Goal: Use online tool/utility: Utilize a website feature to perform a specific function

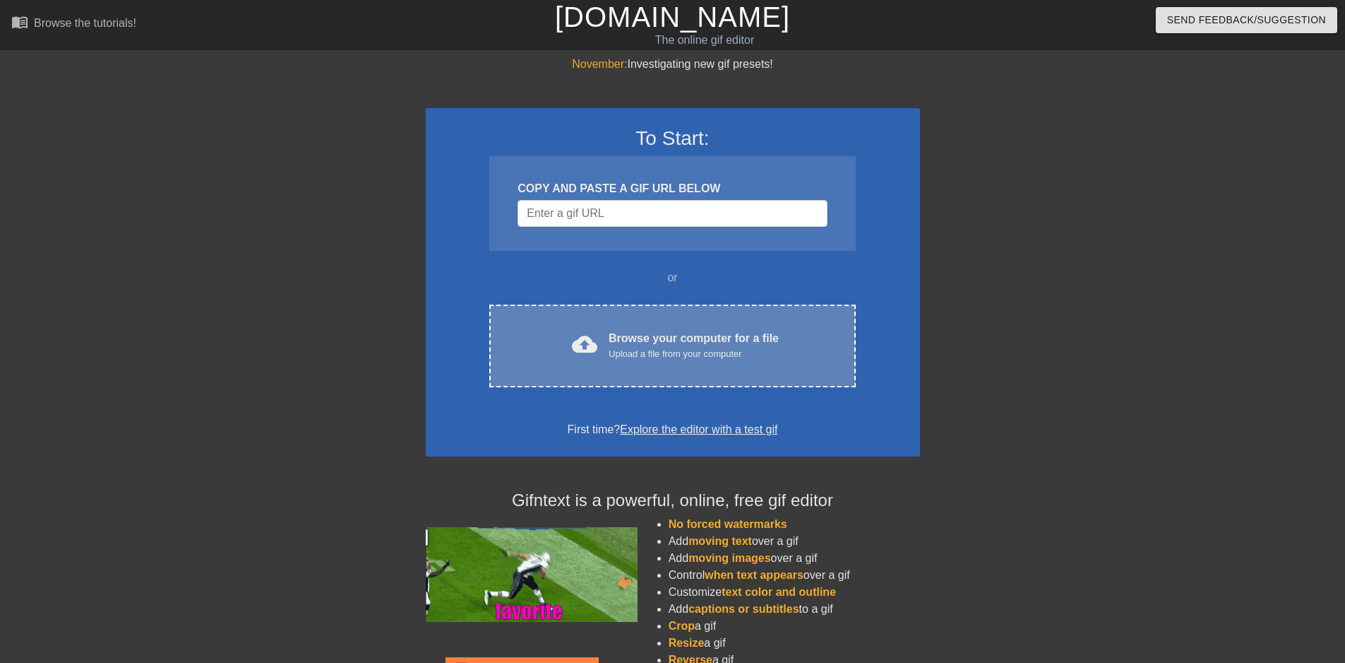
click at [622, 325] on div "cloud_upload Browse your computer for a file Upload a file from your computer C…" at bounding box center [672, 345] width 366 height 83
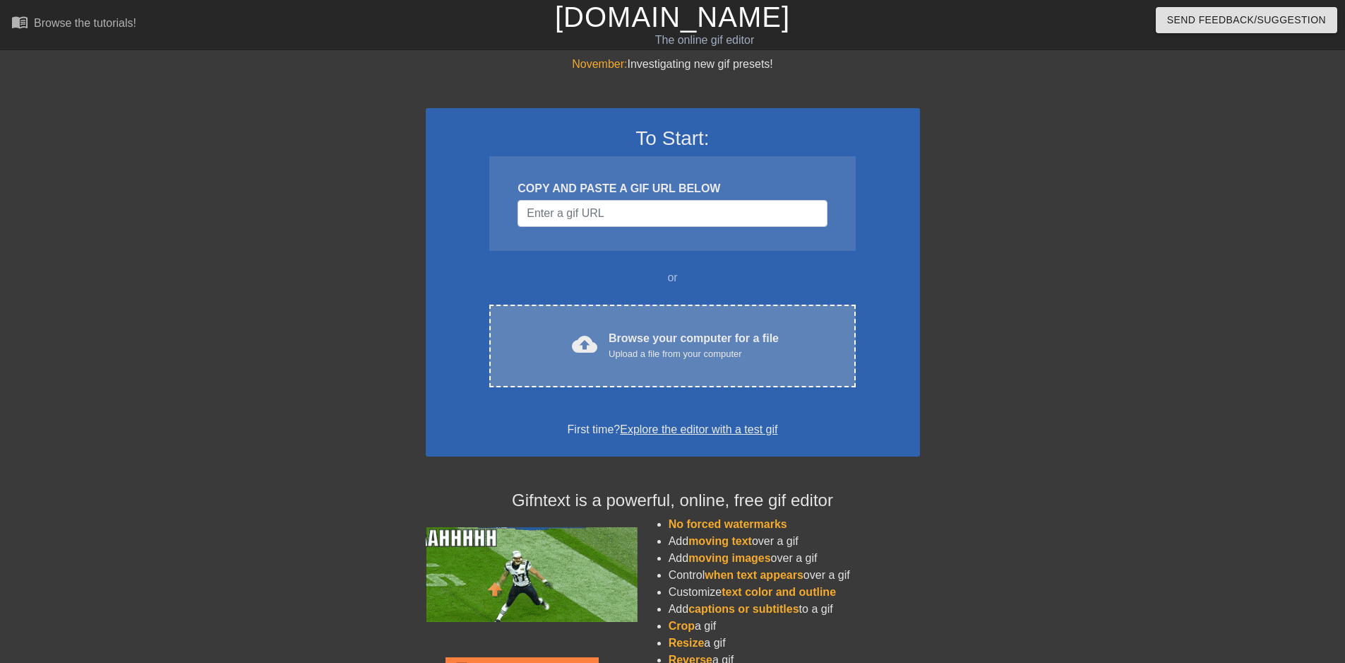
click at [647, 332] on div "Browse your computer for a file Upload a file from your computer" at bounding box center [694, 345] width 170 height 31
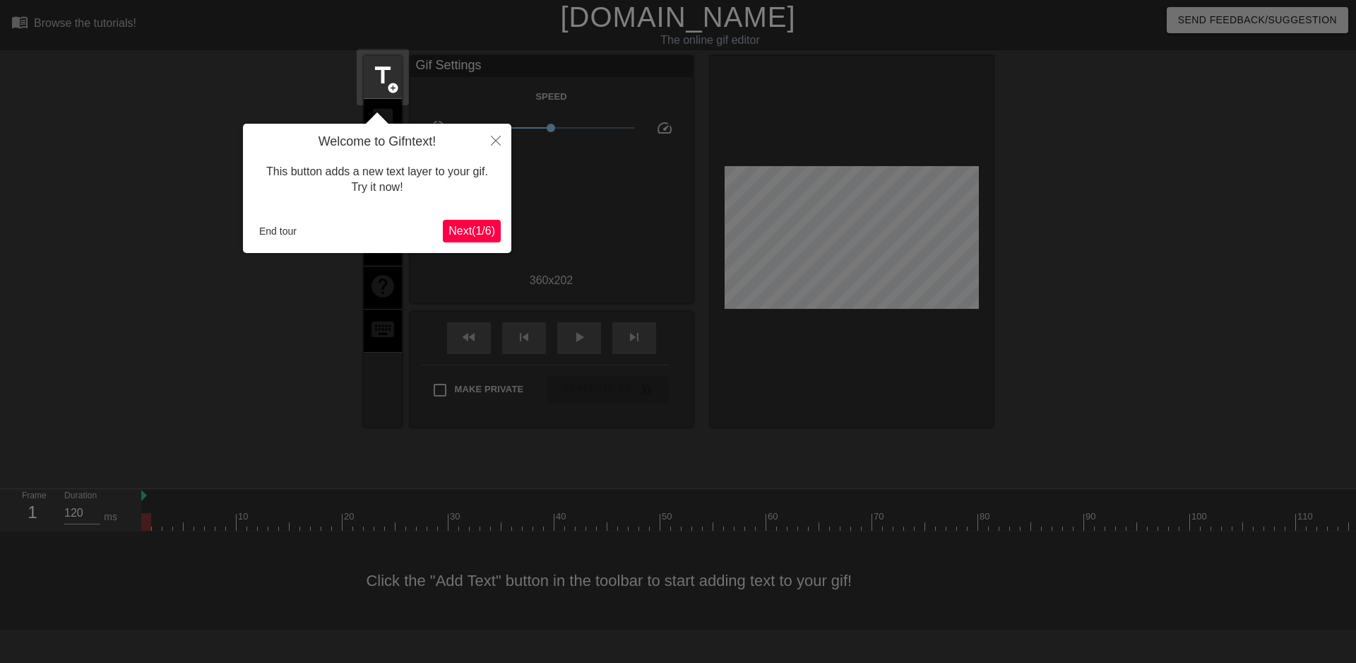
click at [465, 232] on span "Next ( 1 / 6 )" at bounding box center [471, 231] width 47 height 12
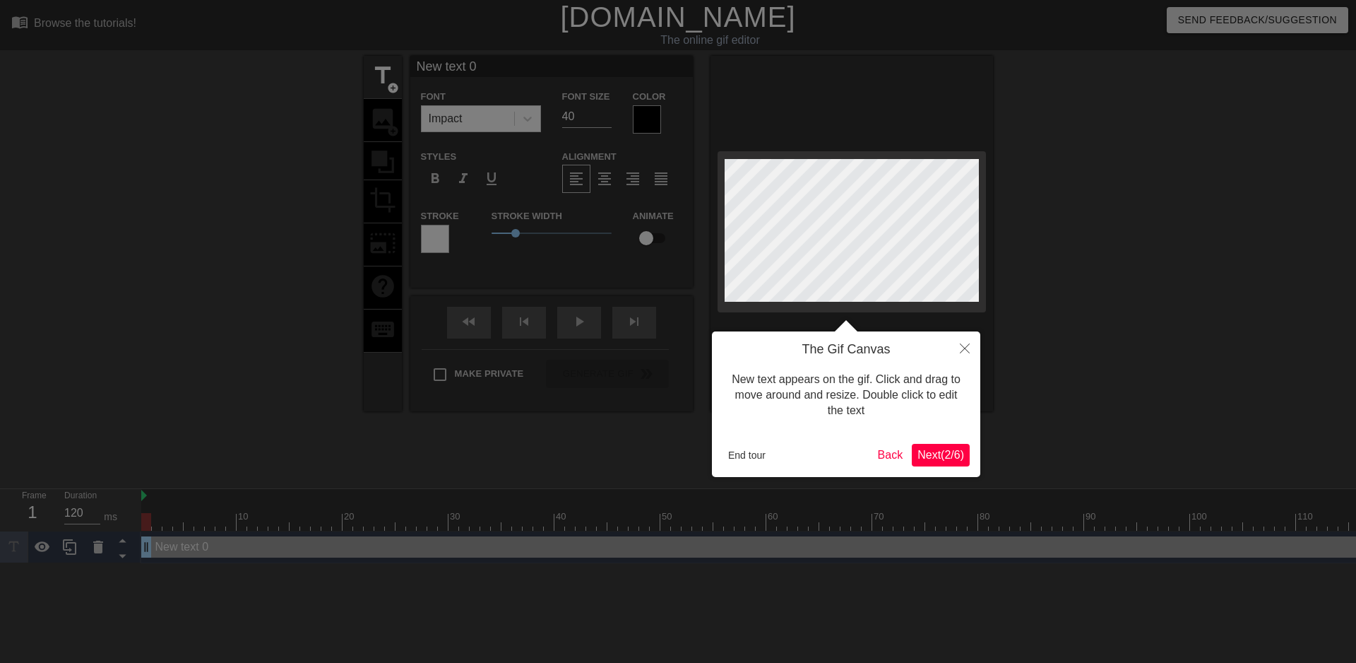
click at [922, 453] on span "Next ( 2 / 6 )" at bounding box center [940, 454] width 47 height 12
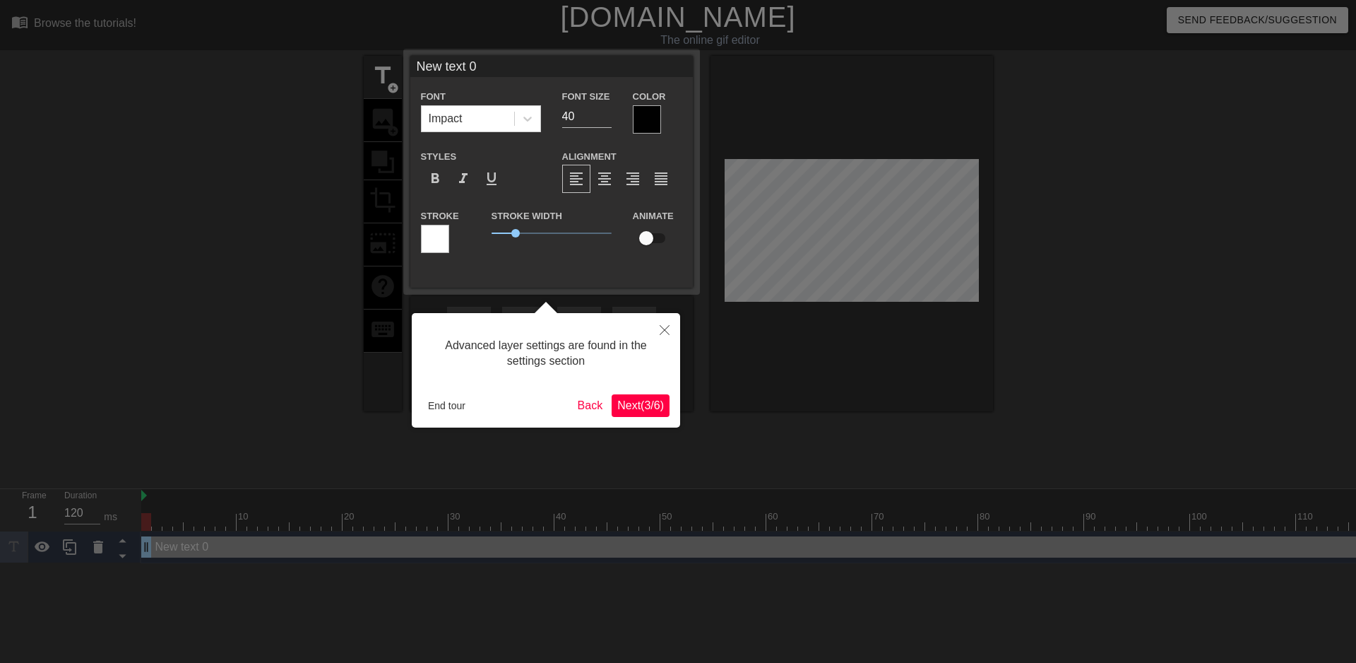
click at [903, 451] on div at bounding box center [678, 331] width 1356 height 663
click at [659, 396] on button "Next ( 3 / 6 )" at bounding box center [641, 405] width 58 height 23
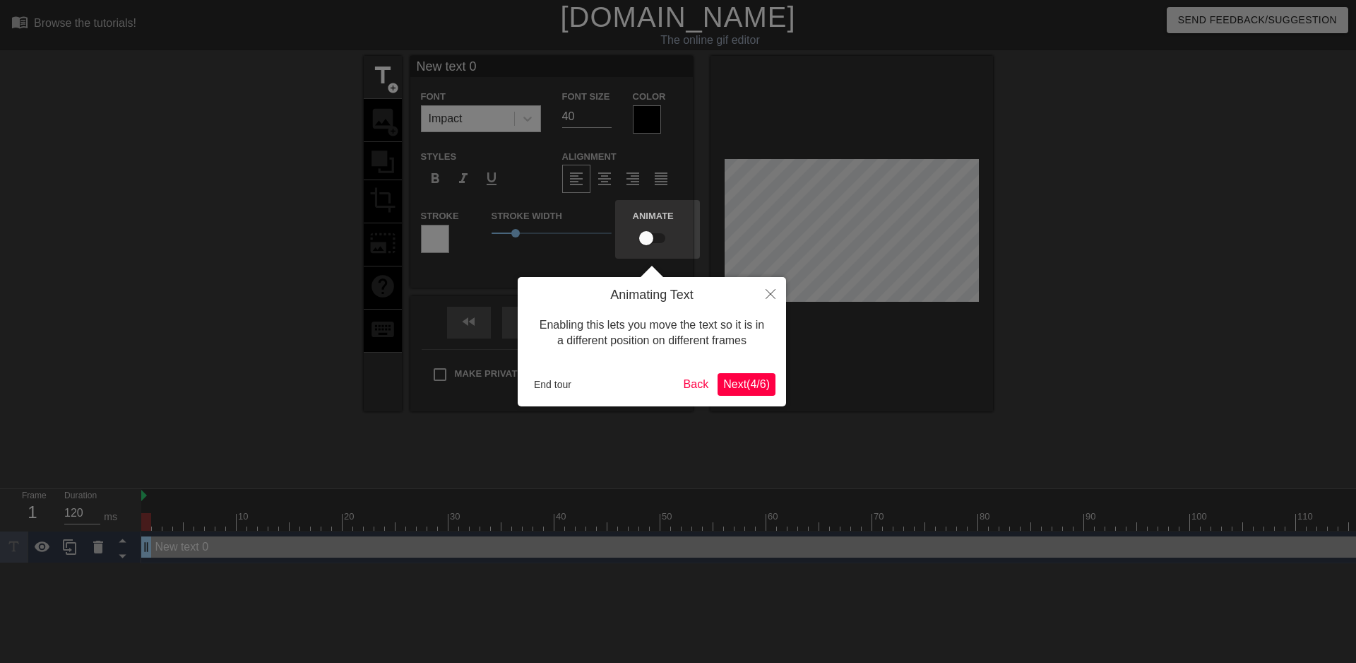
click at [736, 380] on span "Next ( 4 / 6 )" at bounding box center [746, 384] width 47 height 12
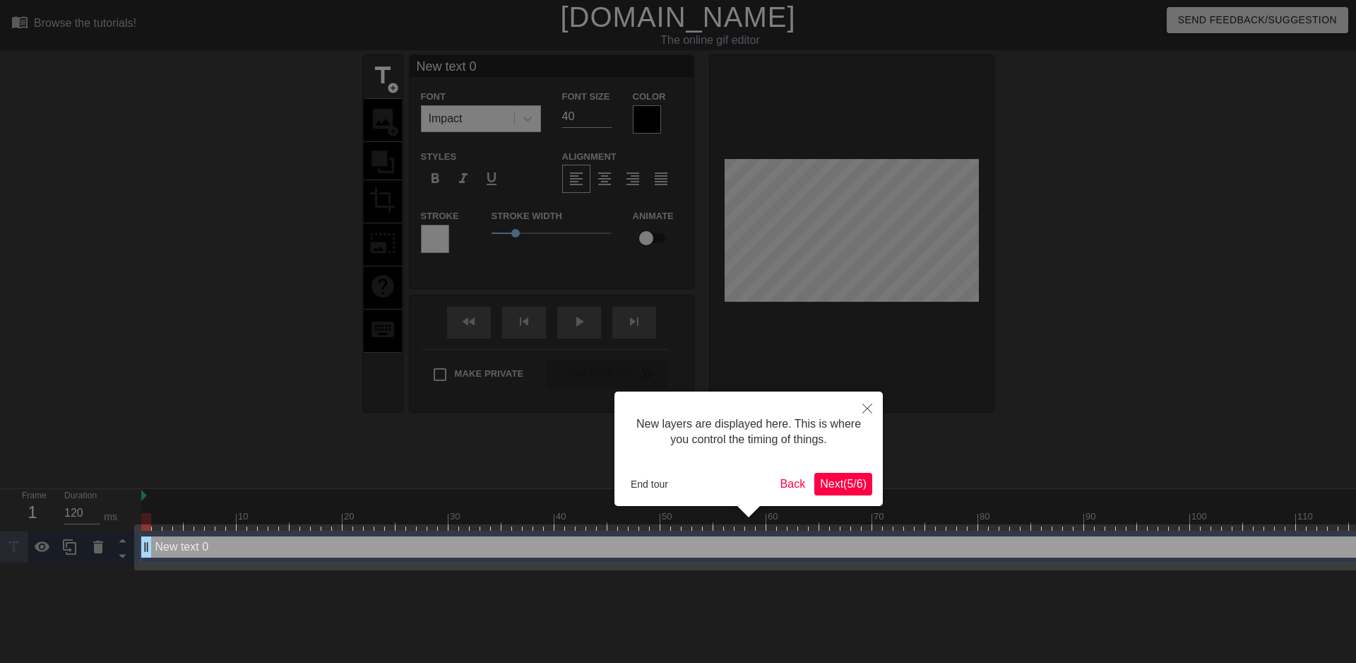
click at [854, 487] on span "Next ( 5 / 6 )" at bounding box center [843, 483] width 47 height 12
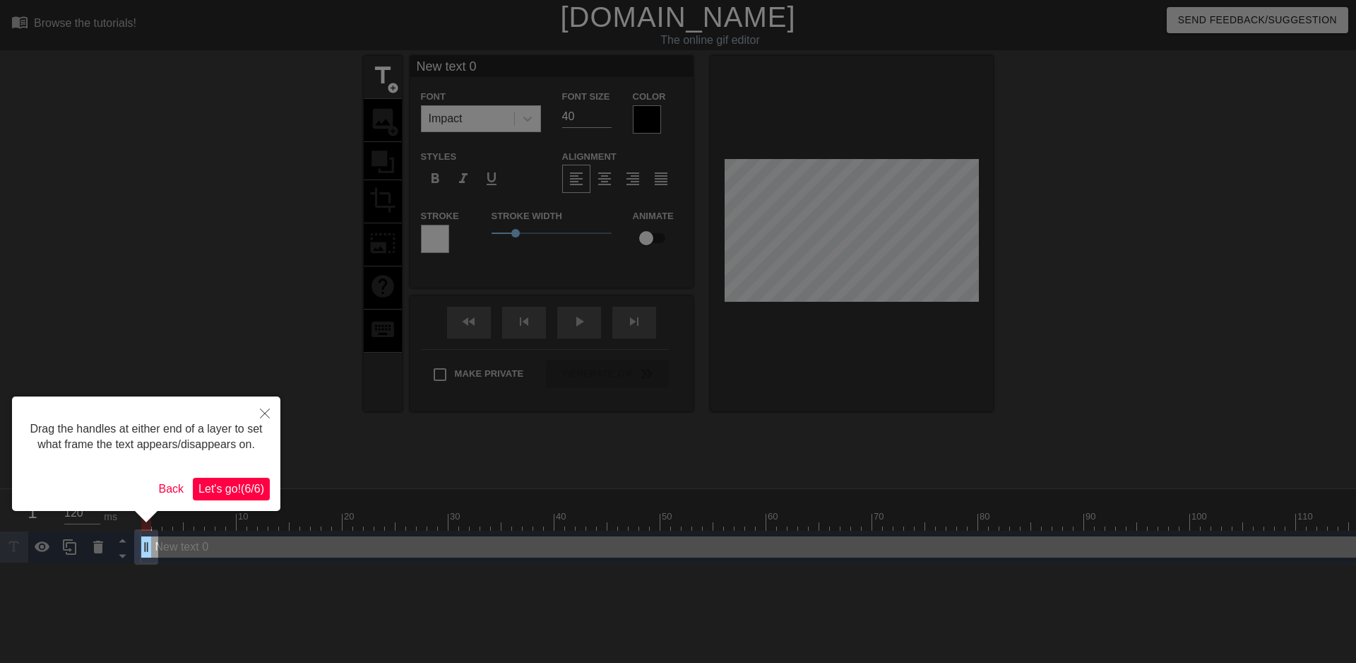
click at [256, 491] on span "Let's go! ( 6 / 6 )" at bounding box center [231, 488] width 66 height 12
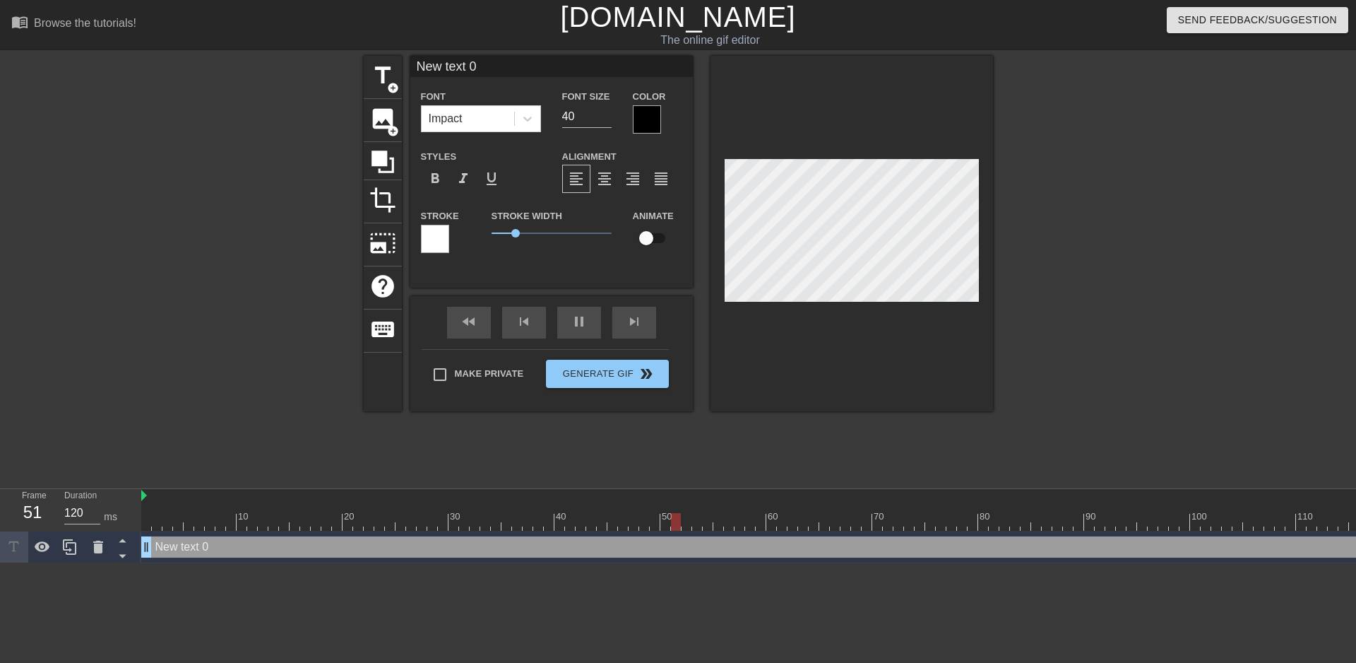
click at [1063, 414] on div at bounding box center [1116, 268] width 212 height 424
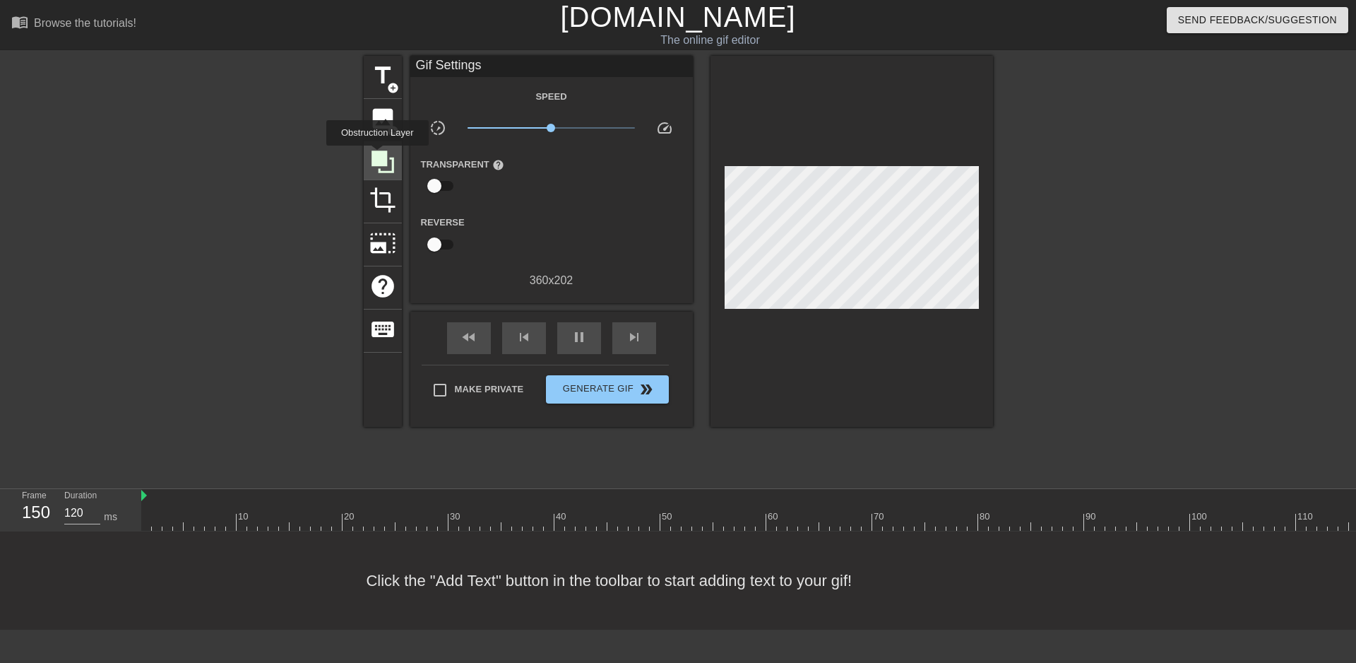
click at [377, 155] on icon at bounding box center [383, 161] width 23 height 23
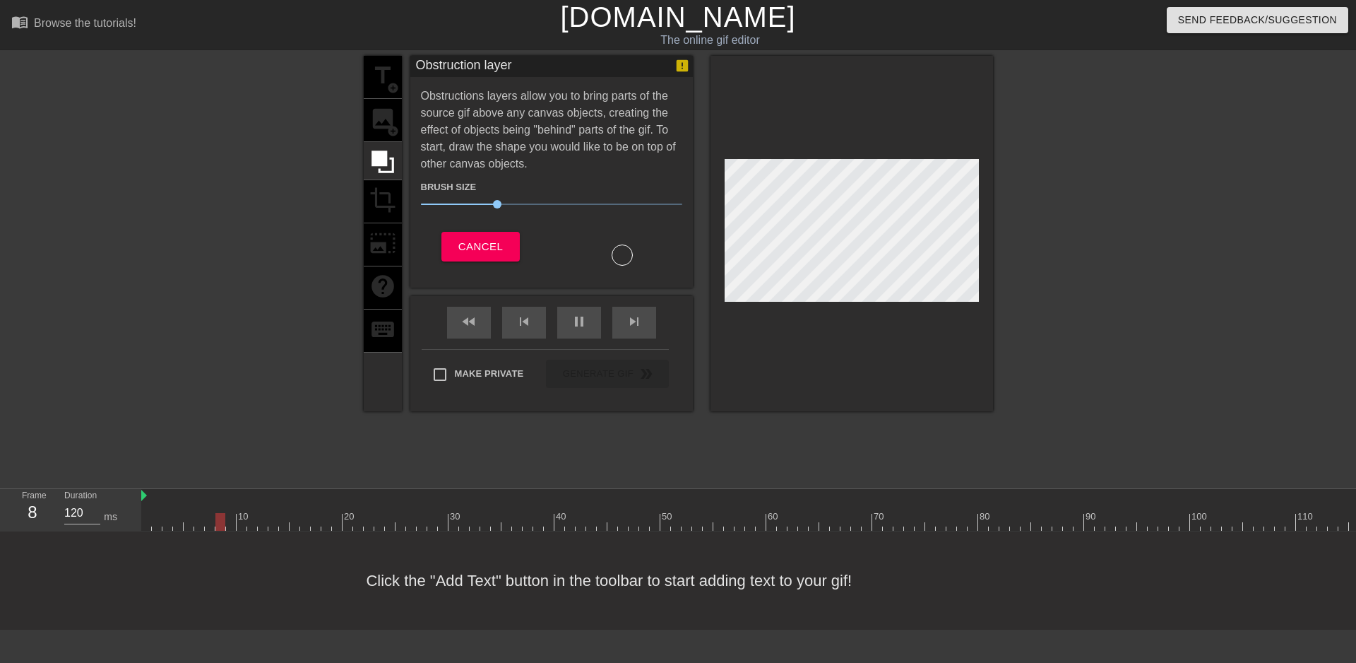
click at [376, 110] on div "title add_circle image add_circle crop photo_size_select_large help keyboard" at bounding box center [383, 233] width 38 height 355
click at [383, 79] on div "title add_circle image add_circle crop photo_size_select_large help keyboard" at bounding box center [383, 233] width 38 height 355
click at [470, 237] on span "Cancel" at bounding box center [480, 246] width 44 height 18
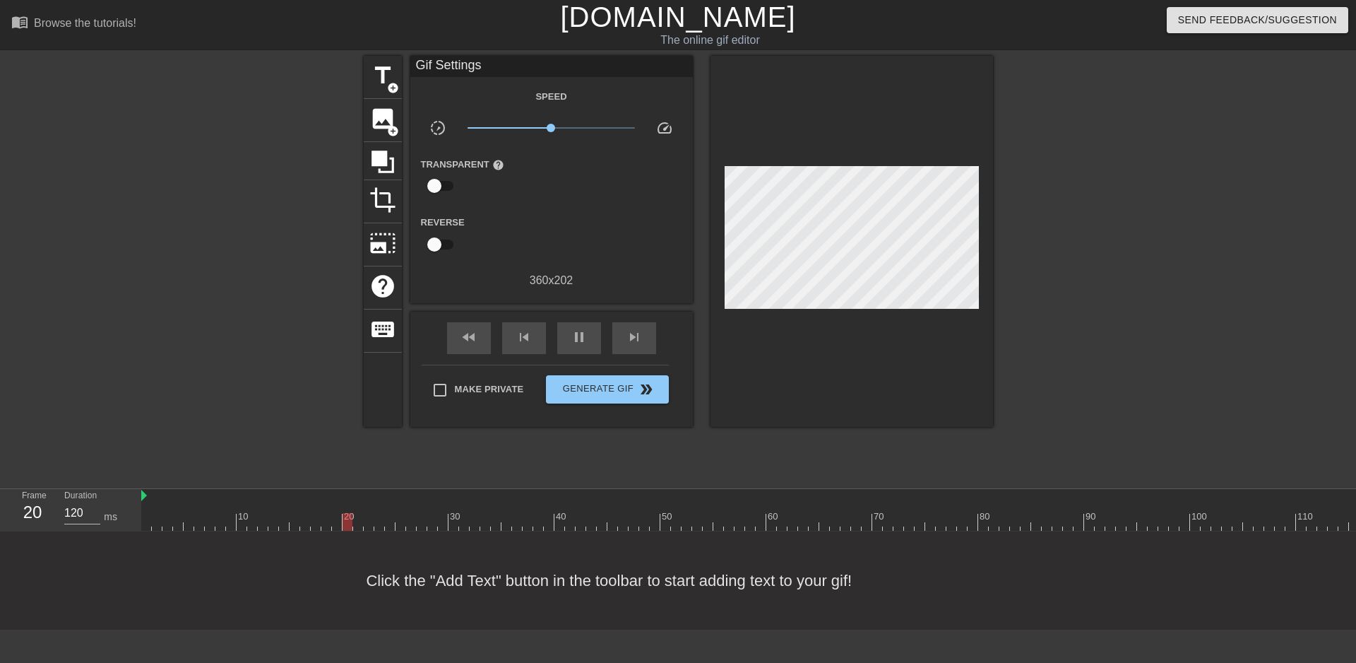
click at [470, 237] on div at bounding box center [504, 235] width 94 height 44
click at [380, 113] on span "image" at bounding box center [382, 118] width 27 height 27
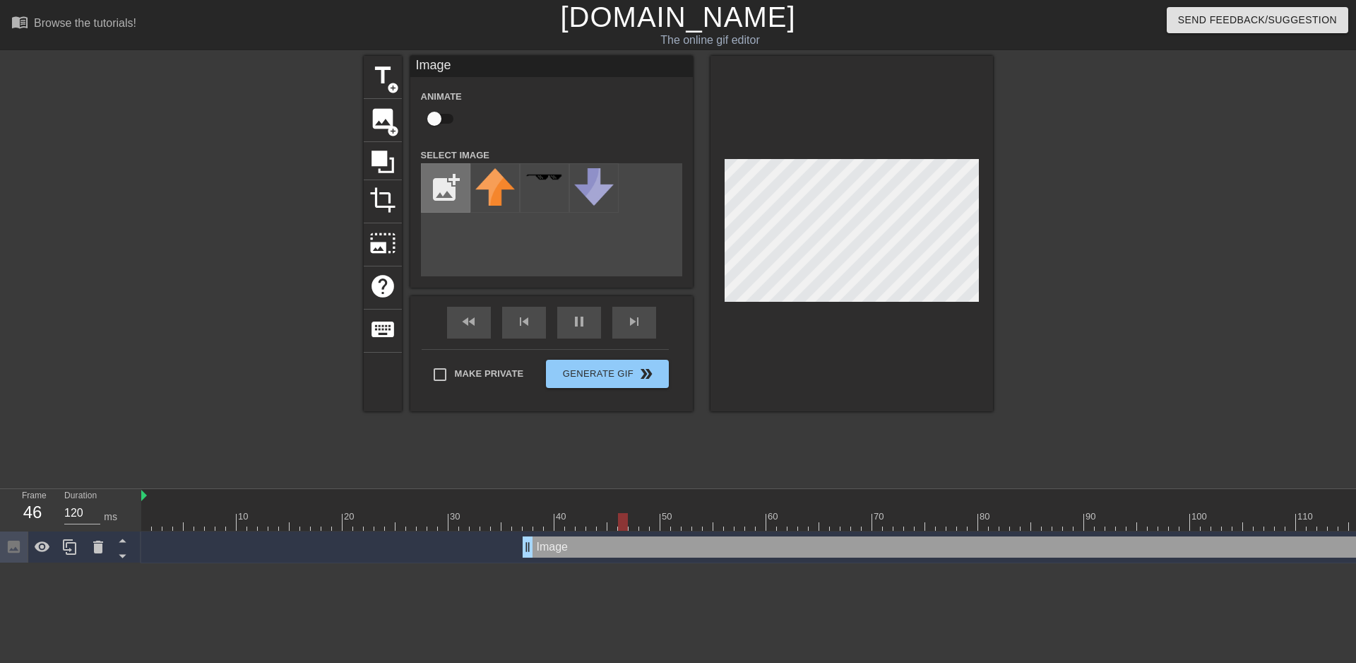
click at [446, 183] on input "file" at bounding box center [446, 188] width 48 height 48
type input "C:\fakepath\Solid_white.png"
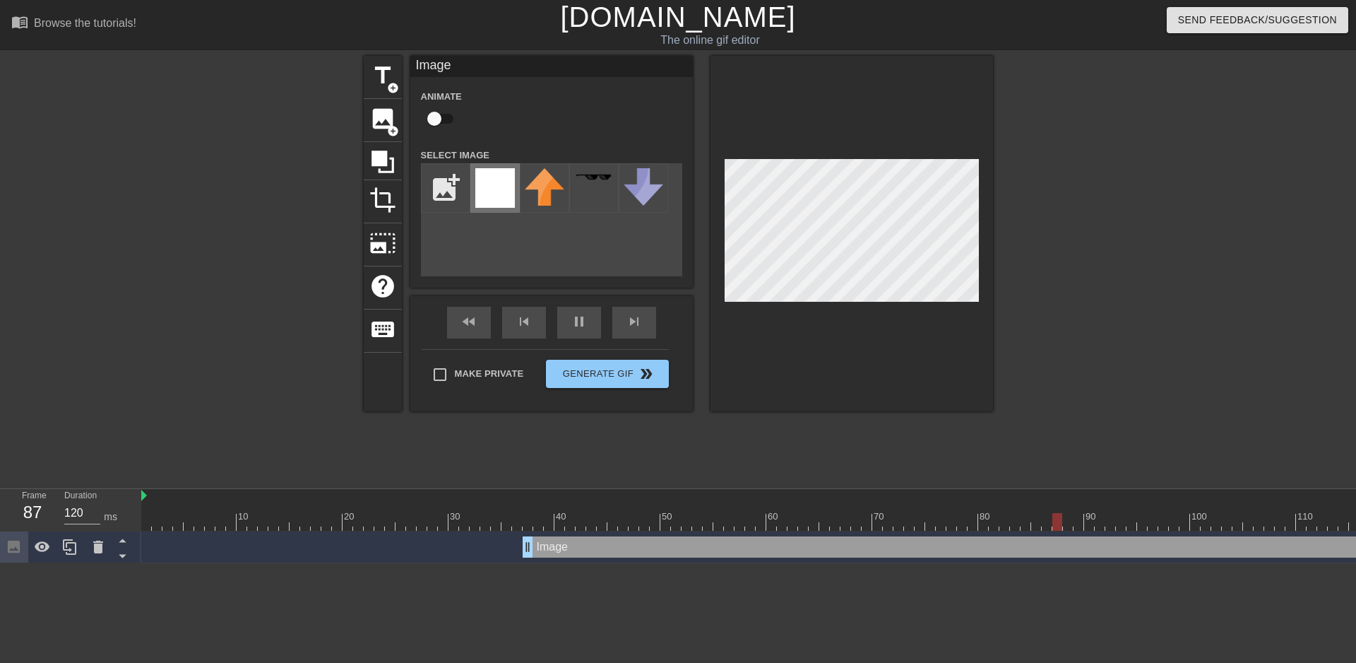
click at [494, 192] on img at bounding box center [495, 188] width 40 height 40
click at [998, 179] on div "title add_circle image add_circle crop photo_size_select_large help keyboard Im…" at bounding box center [678, 268] width 1356 height 424
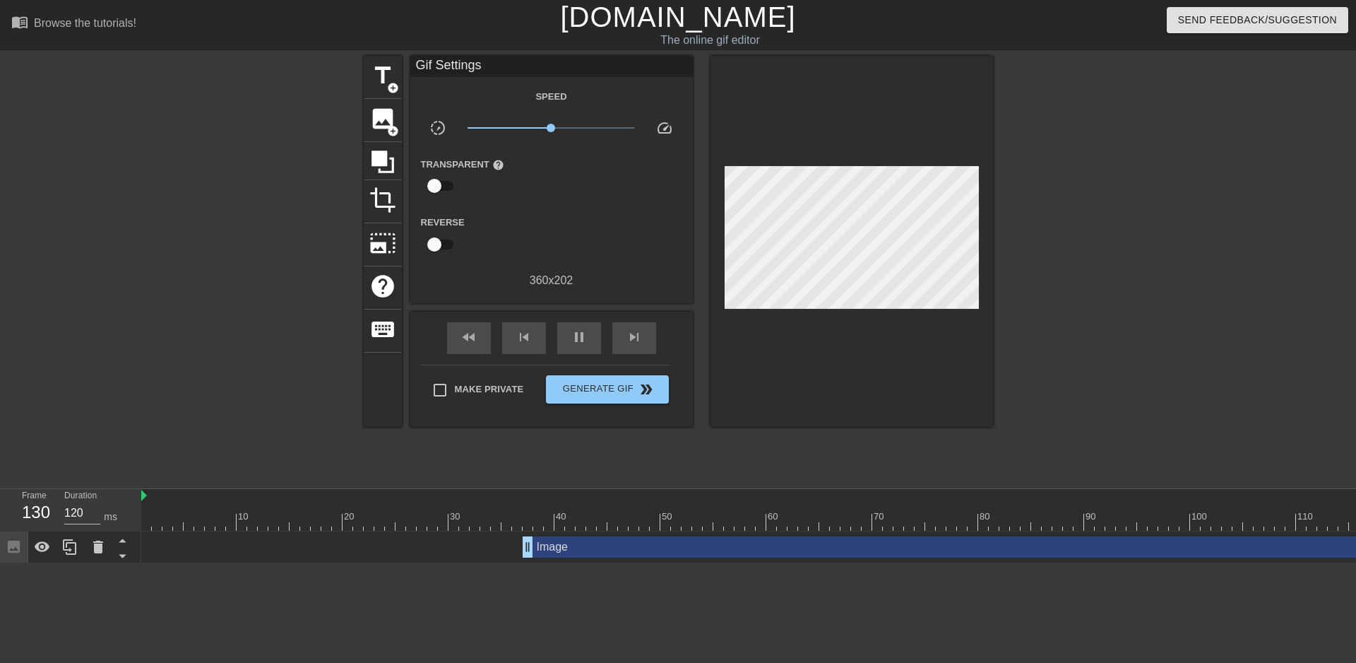
click at [1004, 179] on div "title add_circle image add_circle crop photo_size_select_large help keyboard Gi…" at bounding box center [678, 268] width 1356 height 424
click at [1069, 184] on div at bounding box center [1116, 268] width 212 height 424
click at [368, 77] on div "title add_circle" at bounding box center [383, 77] width 38 height 43
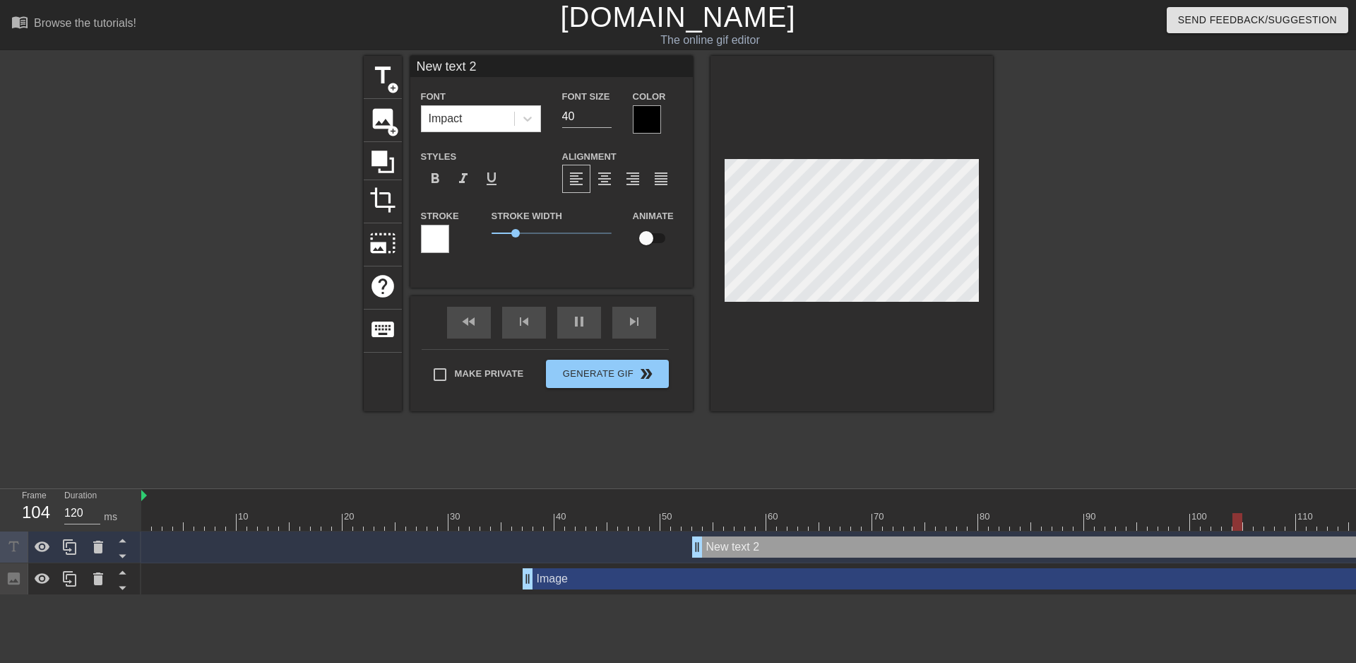
scroll to position [2, 1]
type input "“Should’ve missed that PD”"
type textarea "“Should’ve missed that PD”"
type input "“Should’ve missed that PD”"
type input "39"
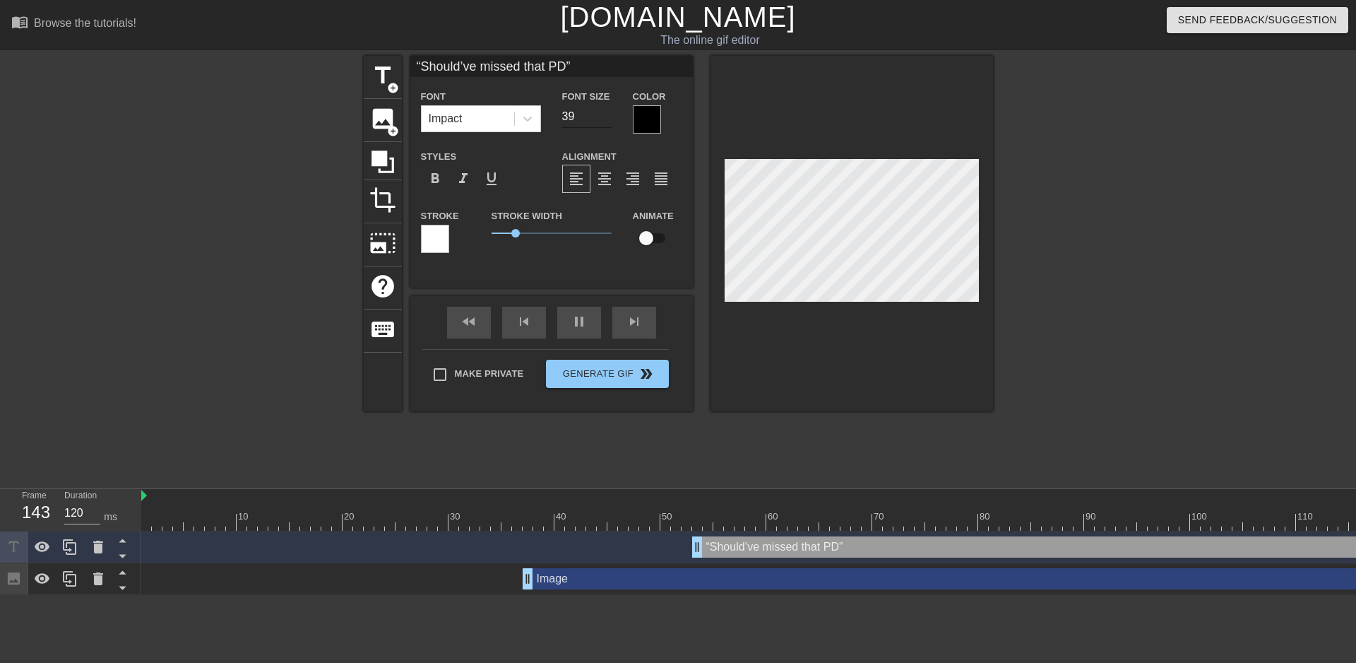
click at [604, 117] on input "39" at bounding box center [586, 116] width 49 height 23
type input "“Should’ve missed that PD”"
type input "38"
click at [604, 117] on input "38" at bounding box center [586, 116] width 49 height 23
type input "“Should’ve missed that PD”"
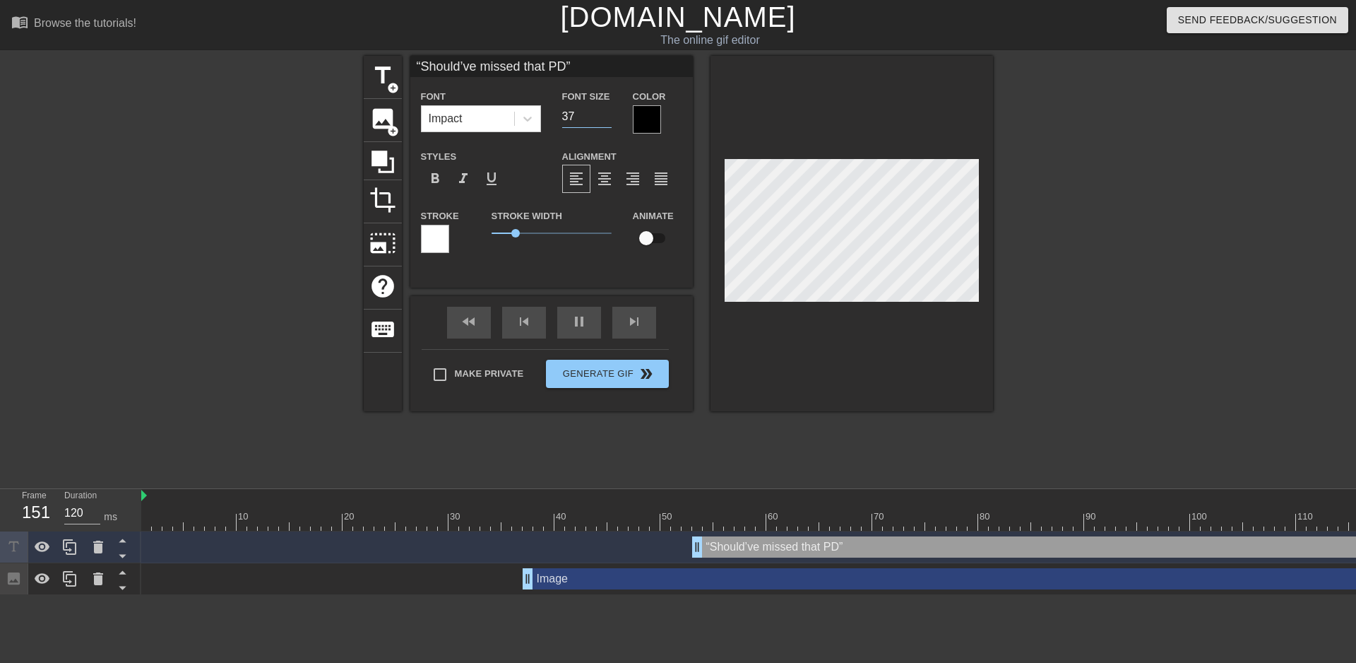
click at [604, 117] on input "37" at bounding box center [586, 116] width 49 height 23
type input "36"
click at [604, 117] on input "36" at bounding box center [586, 116] width 49 height 23
type input "“Should’ve missed that PD”"
type input "35"
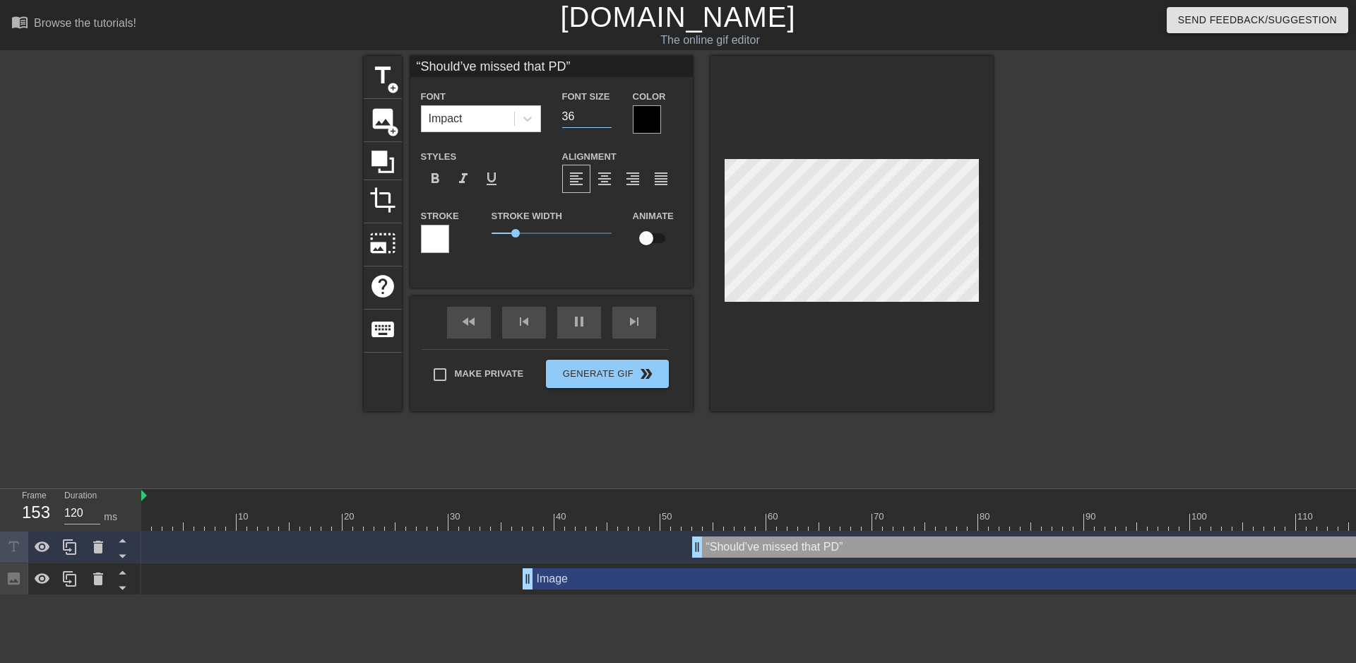
click at [604, 117] on input "35" at bounding box center [586, 116] width 49 height 23
type input "“Should’ve missed that PD”"
type input "34"
click at [604, 117] on input "34" at bounding box center [586, 116] width 49 height 23
type input "“Should’ve missed that PD”"
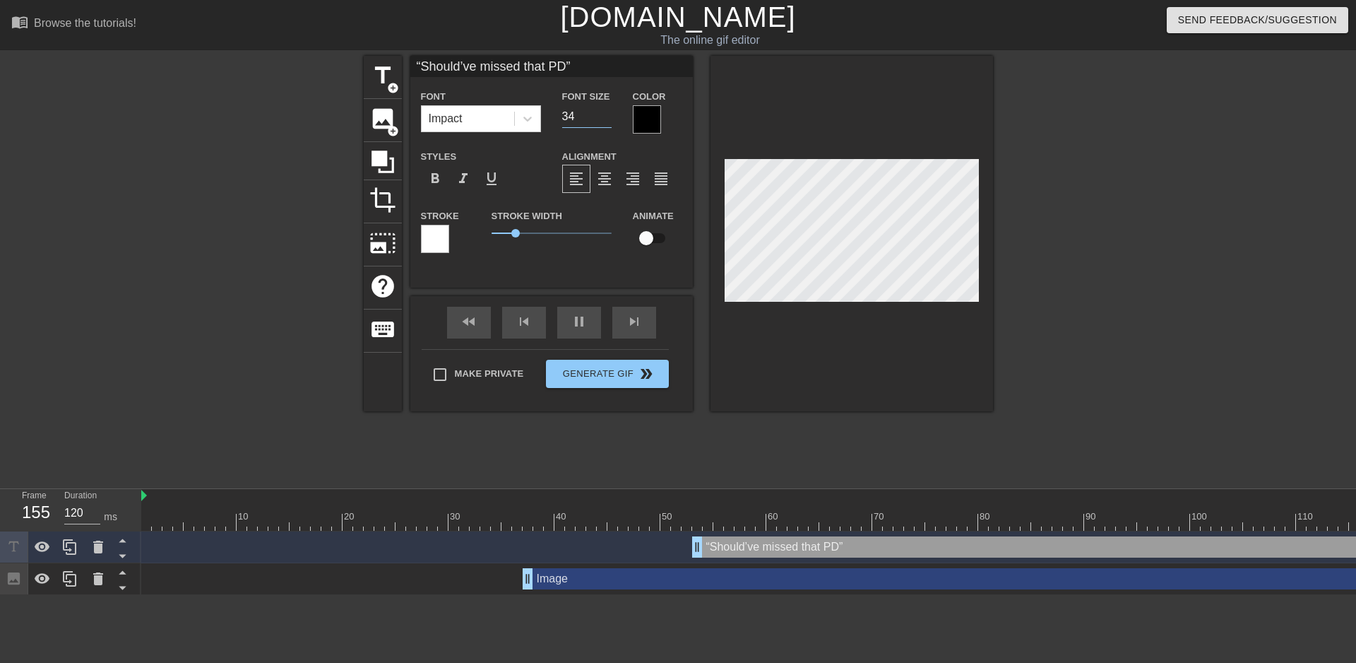
type input "33"
click at [604, 117] on input "33" at bounding box center [586, 116] width 49 height 23
type input "“Should’ve missed that PD”"
click at [604, 117] on input "32" at bounding box center [586, 116] width 49 height 23
type input "31"
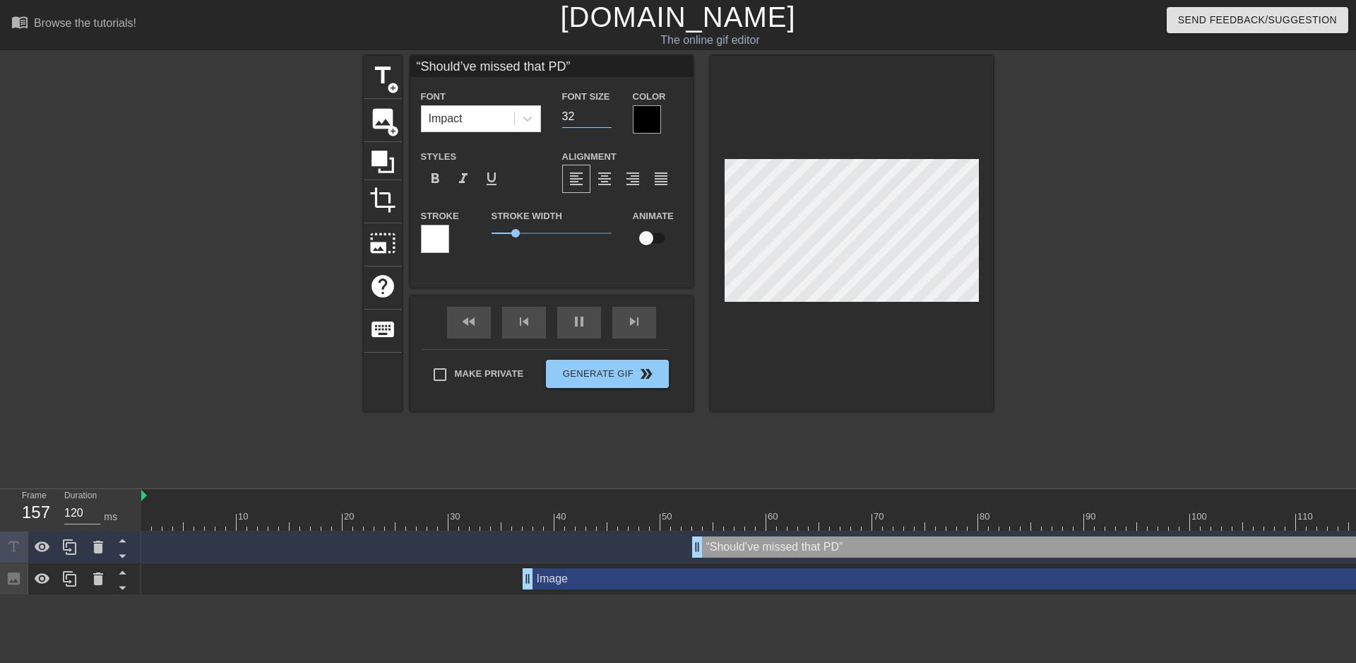
click at [604, 117] on input "31" at bounding box center [586, 116] width 49 height 23
type input "“Should’ve missed that PD”"
type input "30"
click at [604, 117] on input "30" at bounding box center [586, 116] width 49 height 23
type input "“Should’ve missed that PD”"
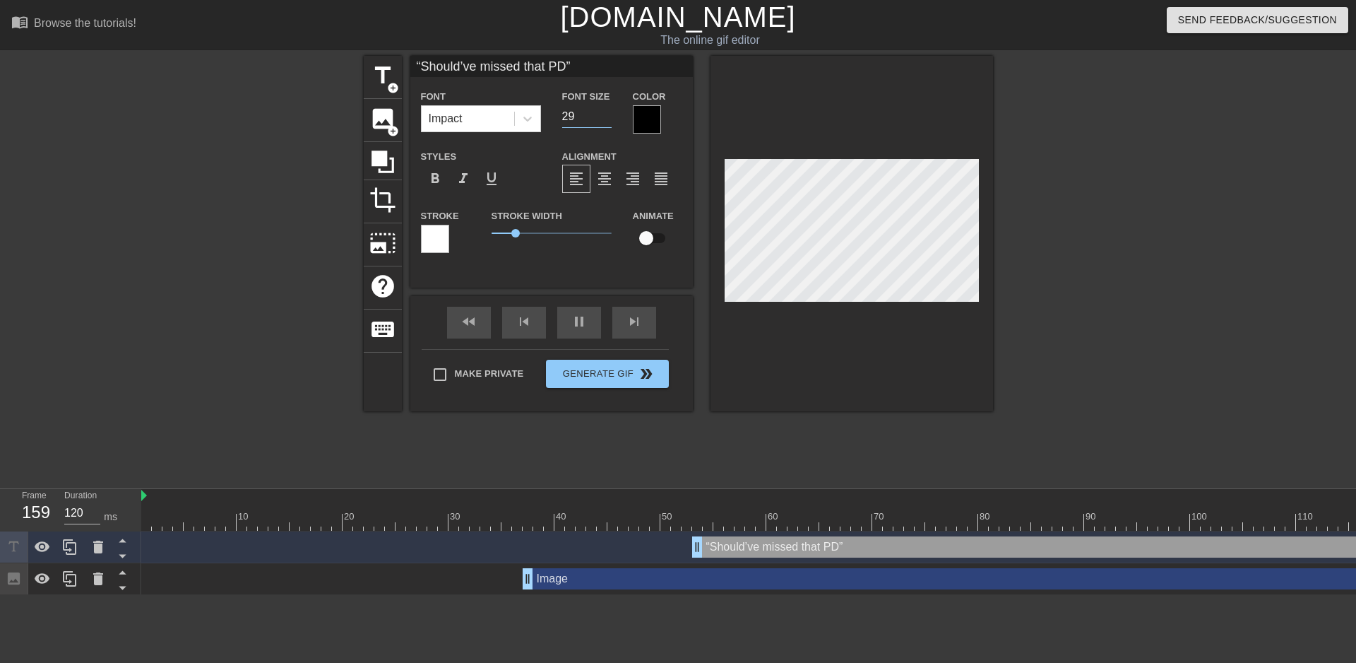
click at [604, 117] on input "29" at bounding box center [586, 116] width 49 height 23
type input "28"
click at [604, 117] on input "28" at bounding box center [586, 116] width 49 height 23
type input "“Should’ve missed that PD”"
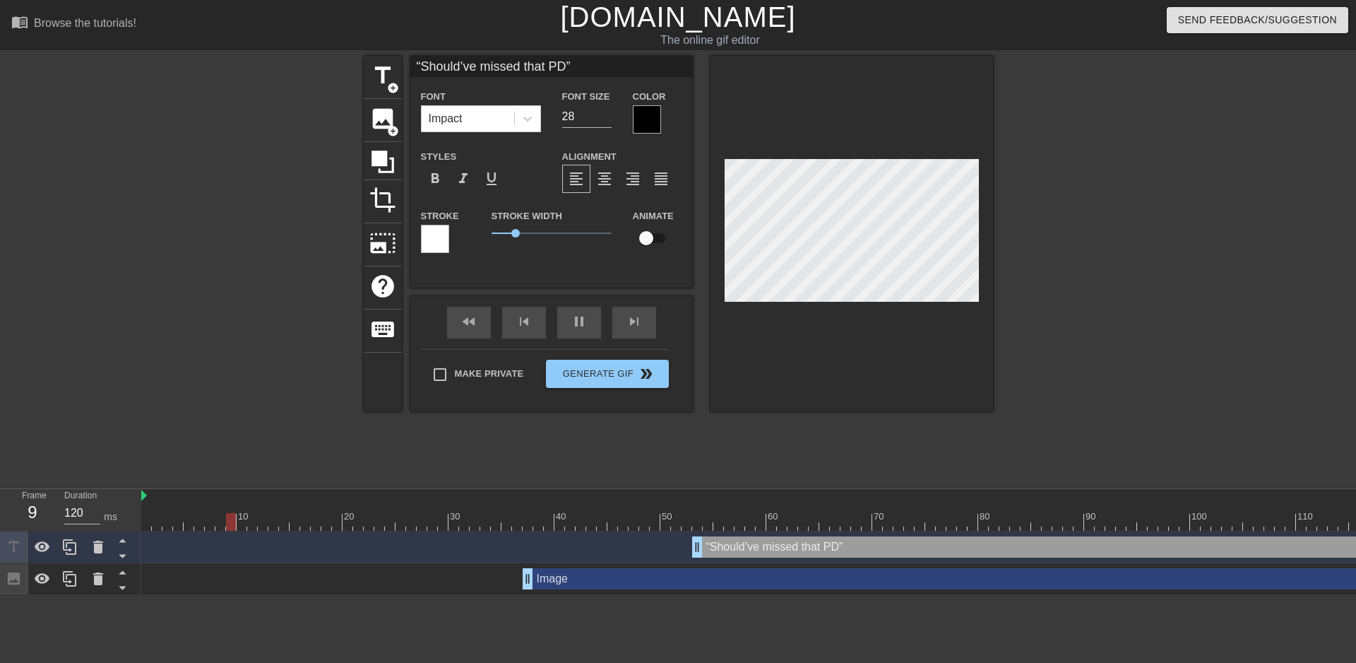
click at [854, 127] on div at bounding box center [852, 233] width 283 height 355
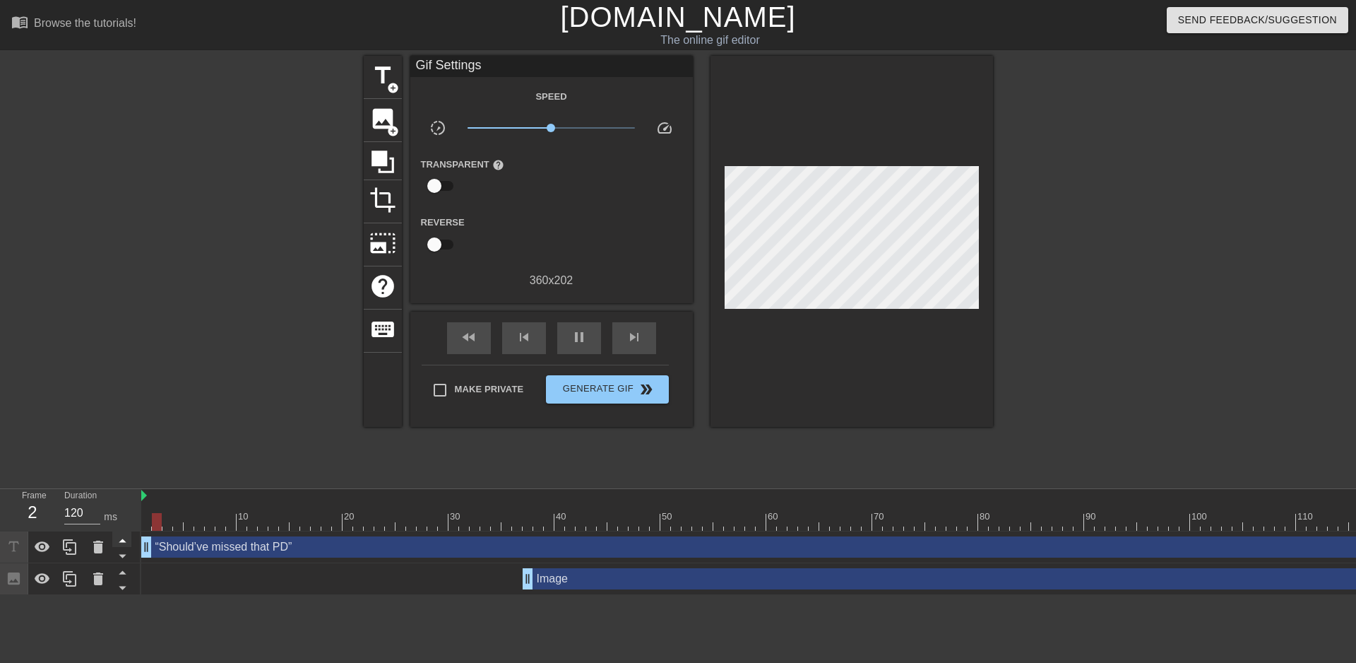
drag, startPoint x: 692, startPoint y: 545, endPoint x: 124, endPoint y: 532, distance: 568.0
click at [124, 532] on div "Frame 2 Duration 120 ms 10 20 30 40 50 60 70 80 90 100 110 120 130 140 150" at bounding box center [678, 542] width 1356 height 106
click at [124, 532] on icon at bounding box center [123, 540] width 18 height 18
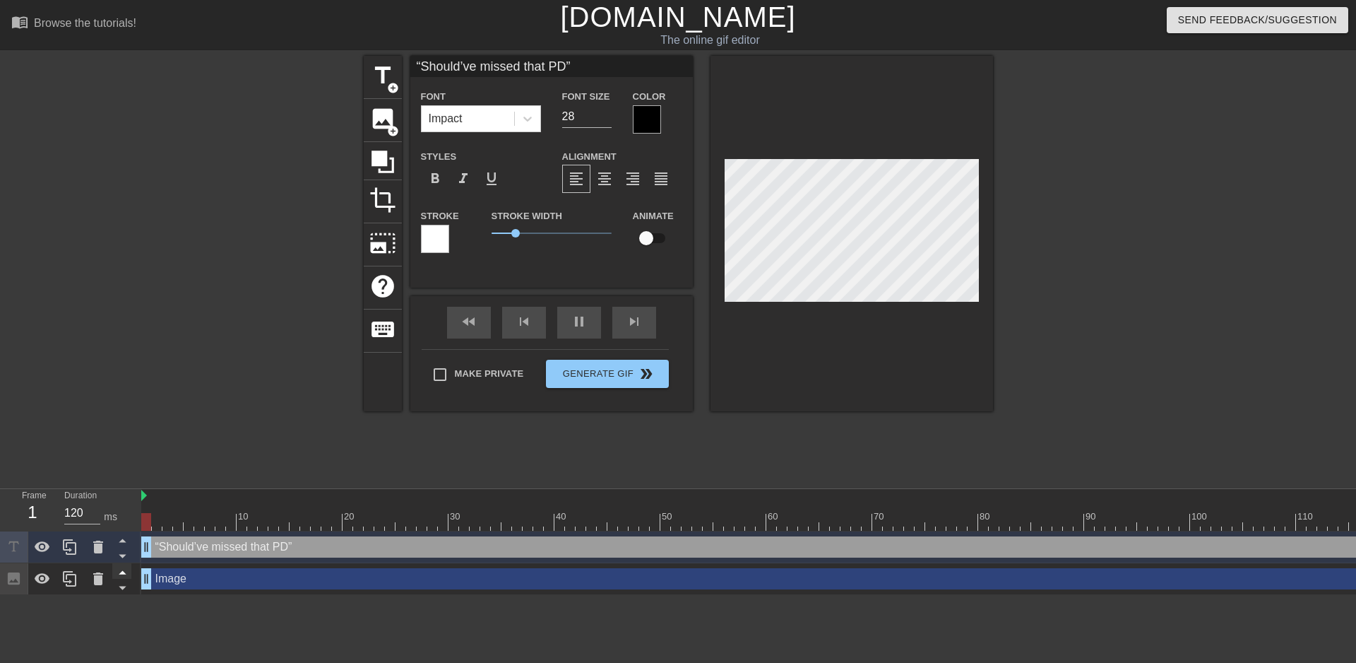
drag, startPoint x: 525, startPoint y: 578, endPoint x: 126, endPoint y: 565, distance: 399.3
click at [126, 565] on div "Frame 1 Duration 120 ms 10 20 30 40 50 60 70 80 90 100 110 120 130 140 150" at bounding box center [678, 542] width 1356 height 106
click at [1069, 215] on div at bounding box center [1116, 268] width 212 height 424
click at [1119, 200] on div at bounding box center [1116, 268] width 212 height 424
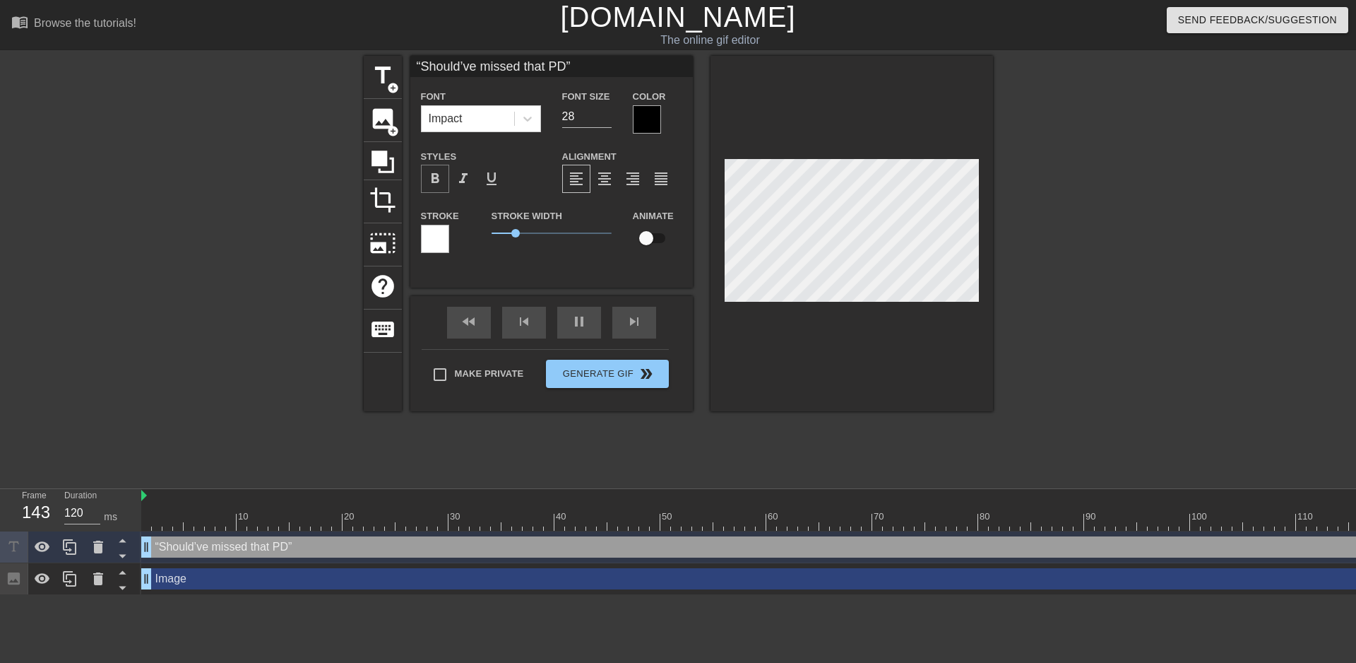
click at [430, 173] on span "format_bold" at bounding box center [435, 178] width 17 height 17
click at [458, 175] on span "format_italic" at bounding box center [463, 178] width 17 height 17
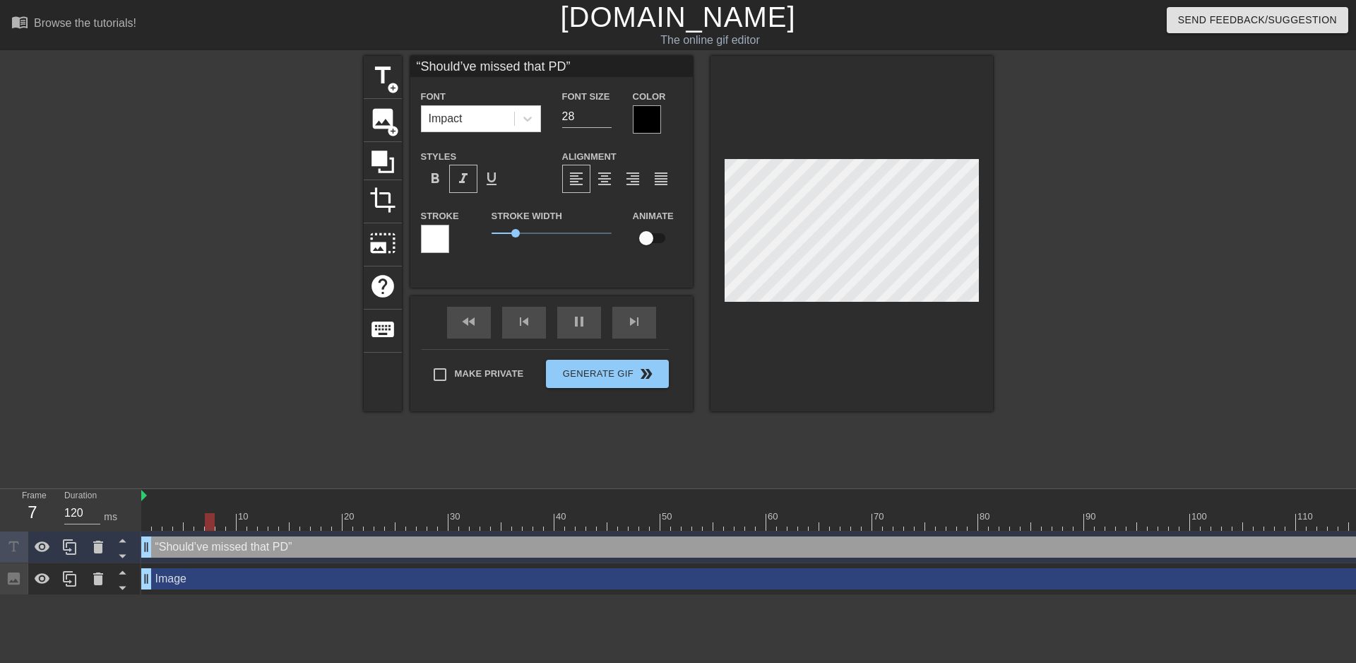
click at [458, 175] on span "format_italic" at bounding box center [463, 178] width 17 height 17
click at [523, 115] on icon at bounding box center [528, 119] width 14 height 14
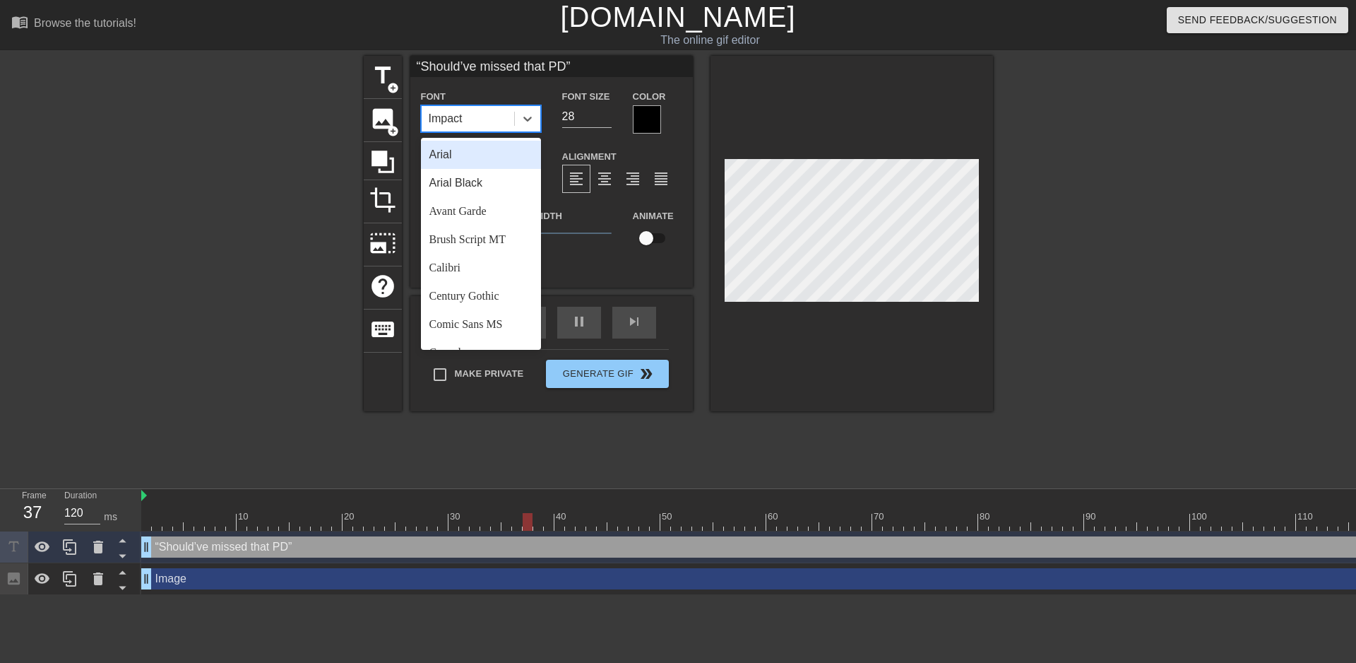
click at [476, 150] on div "Arial" at bounding box center [481, 155] width 120 height 28
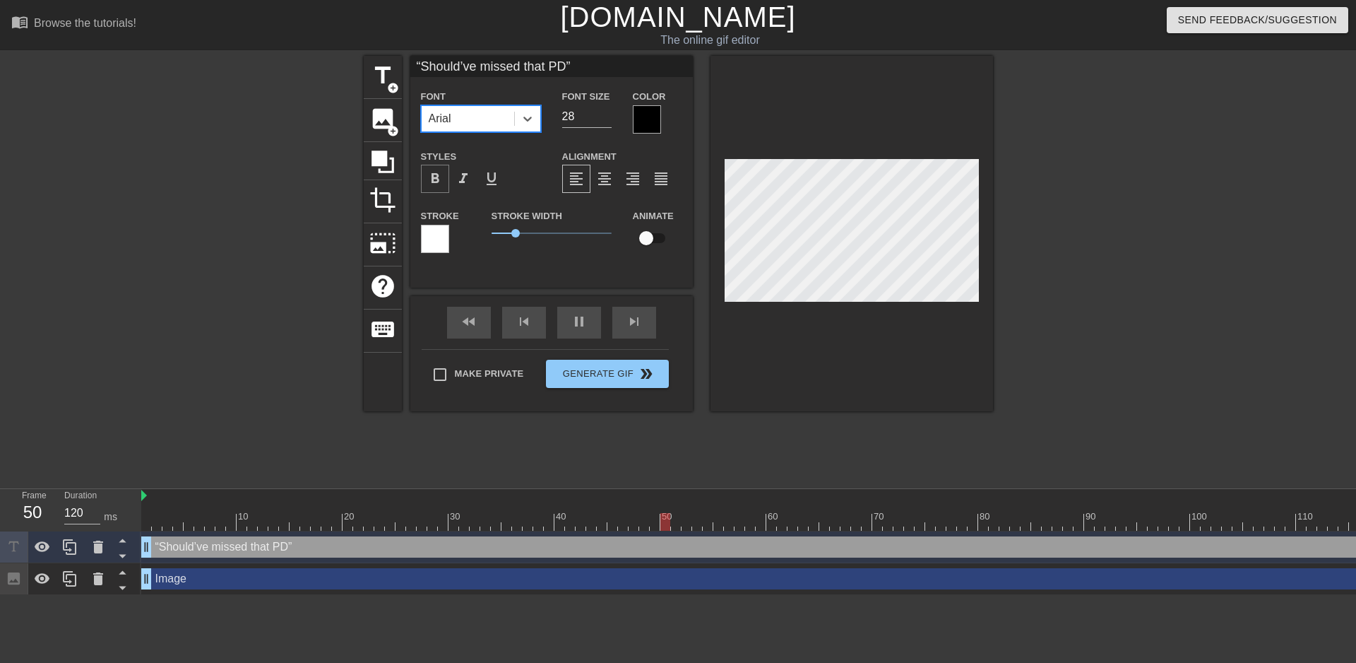
click at [431, 177] on span "format_bold" at bounding box center [435, 178] width 17 height 17
type input "“Should’ve missed that PD”"
type input "27"
click at [605, 117] on input "27" at bounding box center [586, 116] width 49 height 23
type input "“Should’ve missed that PD”"
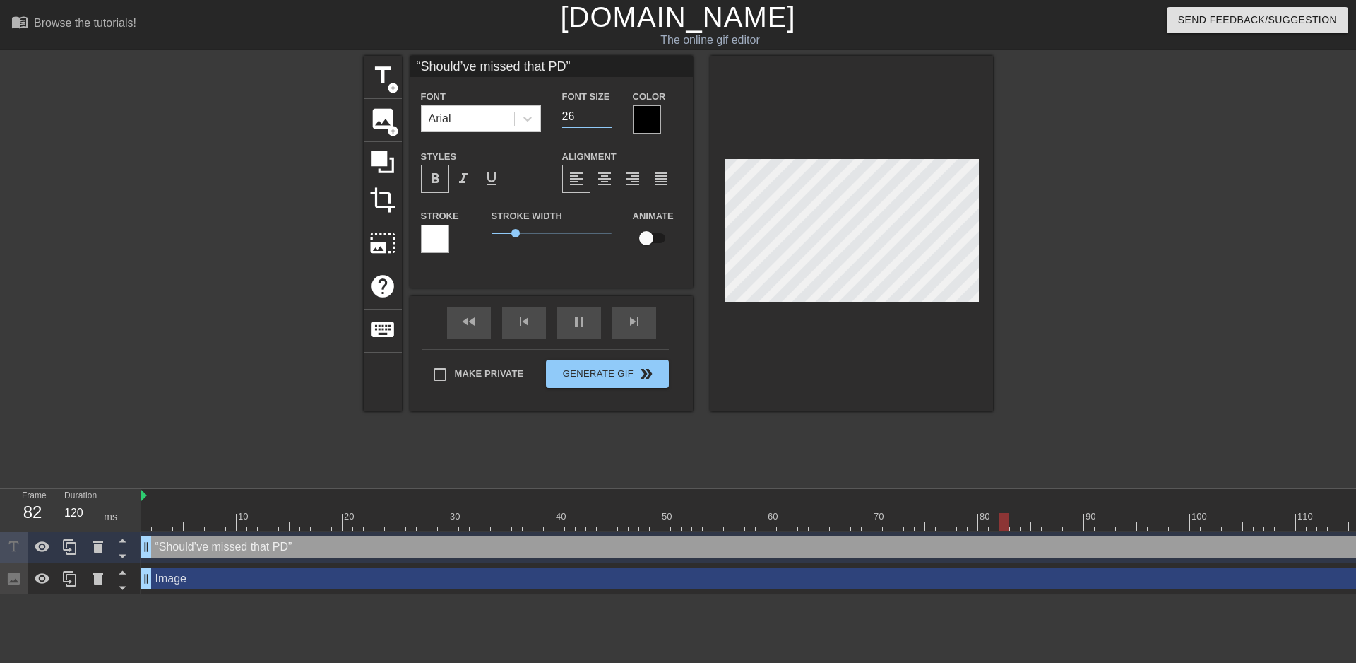
type input "26"
click at [605, 117] on input "26" at bounding box center [586, 116] width 49 height 23
type input "“Should’ve missed that PD”"
type input "25"
click at [605, 117] on input "25" at bounding box center [586, 116] width 49 height 23
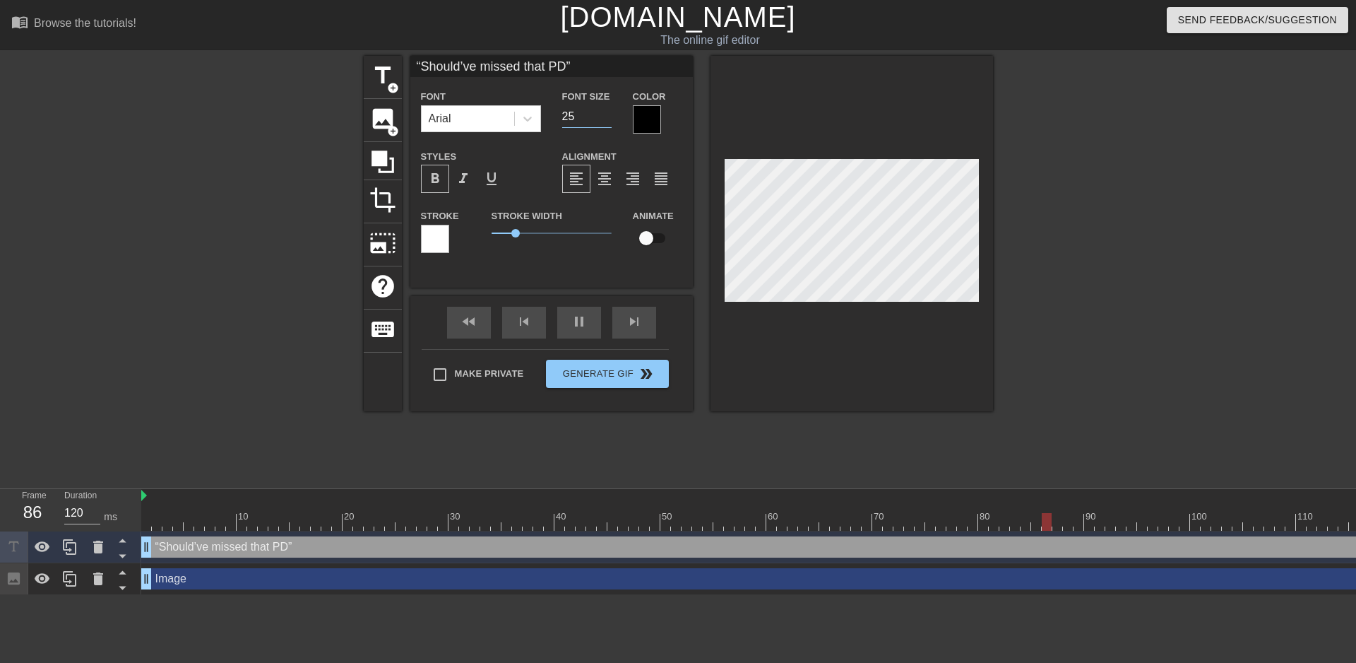
type input "“Should’ve missed that PD”"
type input "24"
click at [605, 117] on input "24" at bounding box center [586, 116] width 49 height 23
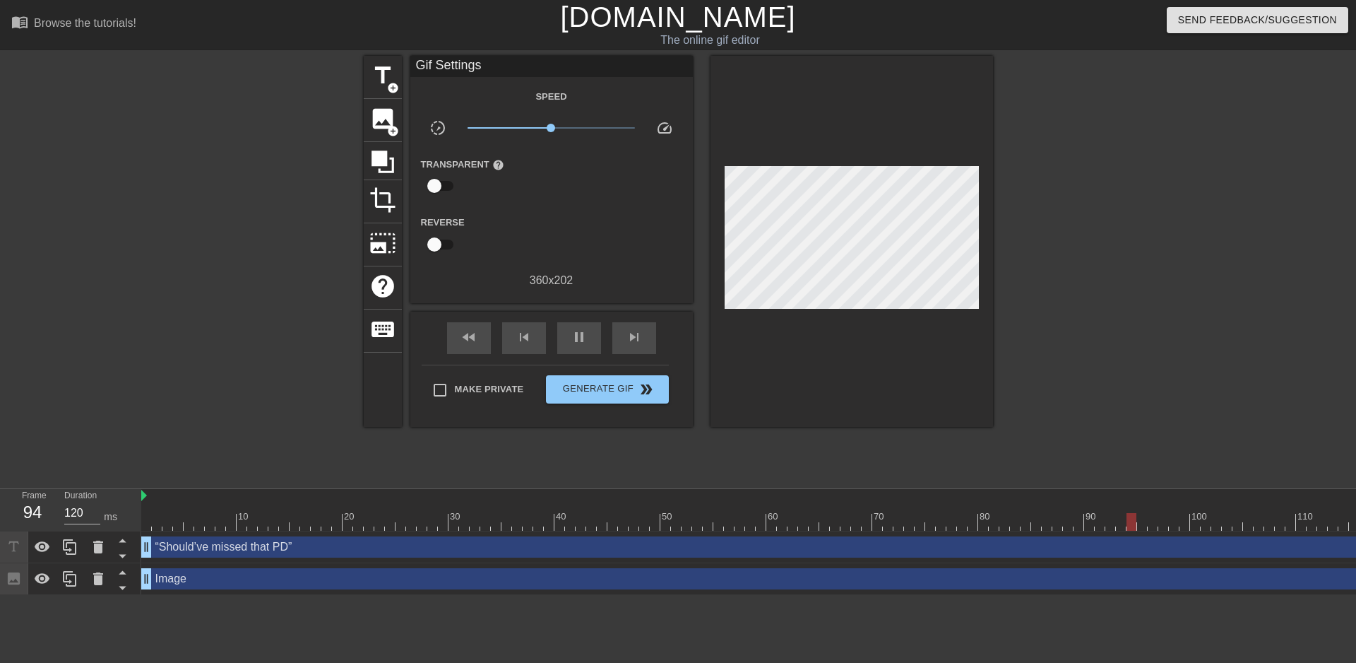
click at [1177, 191] on div at bounding box center [1116, 268] width 212 height 424
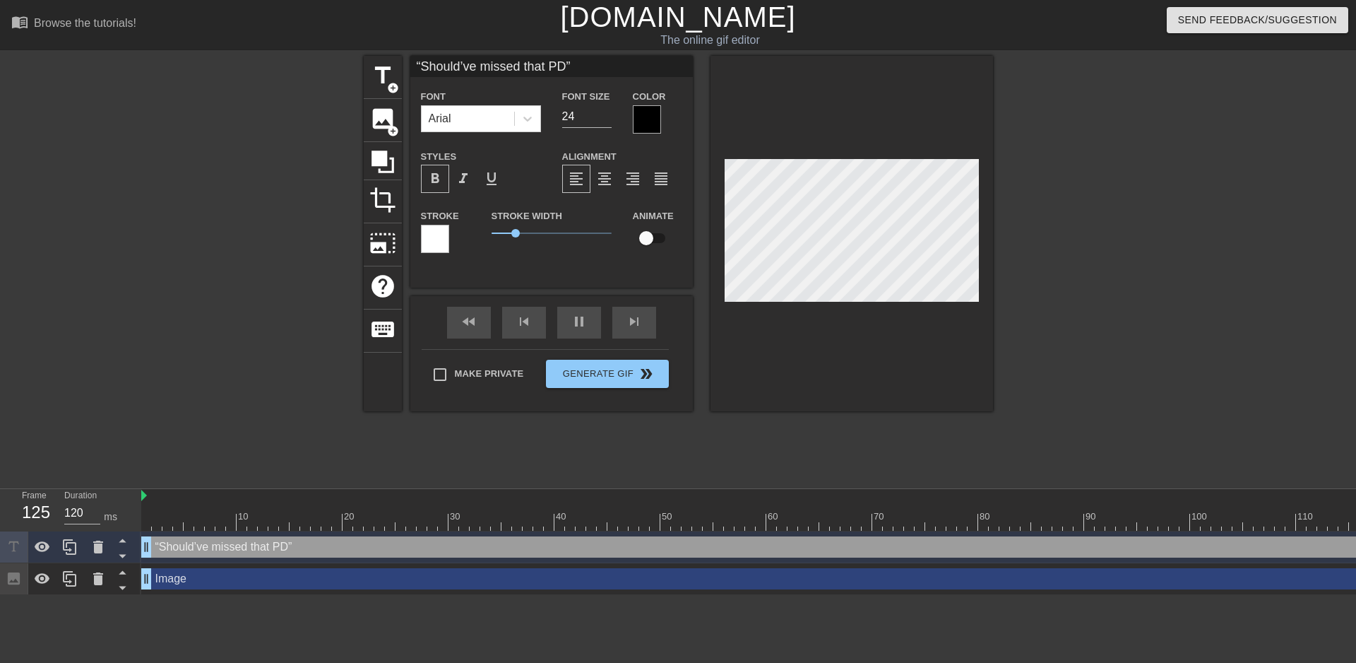
scroll to position [2, 4]
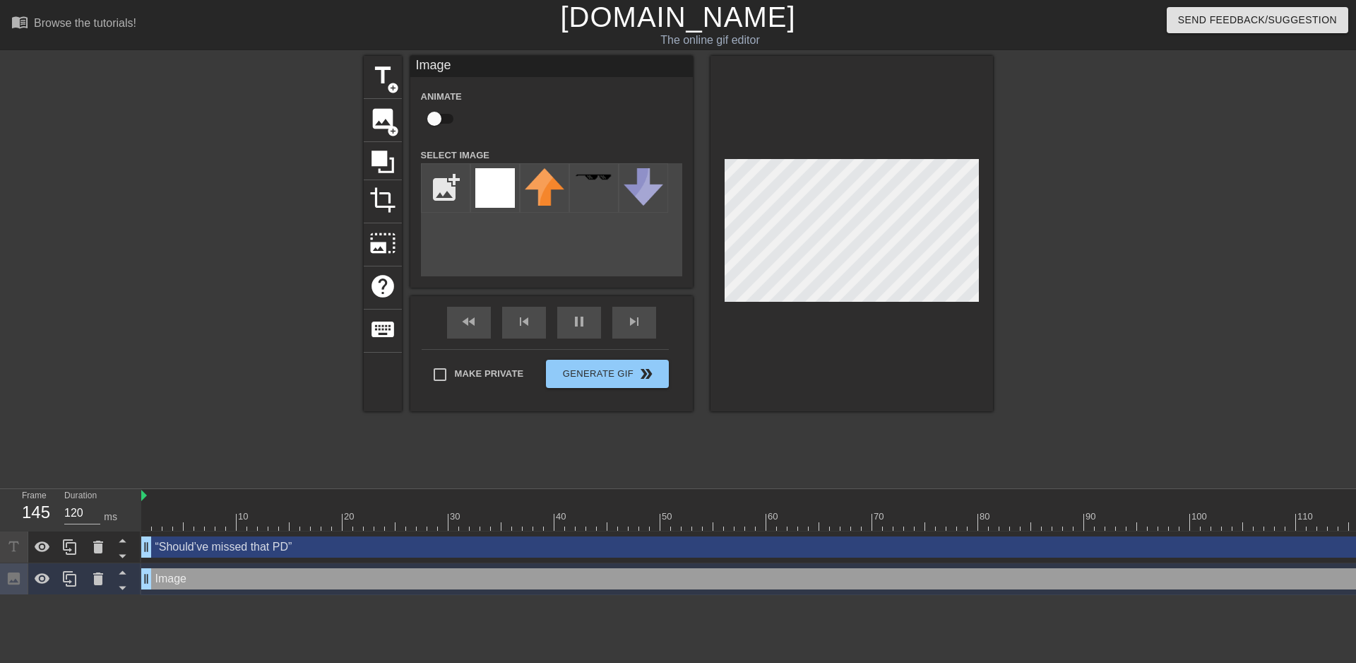
click at [802, 158] on div at bounding box center [852, 233] width 283 height 355
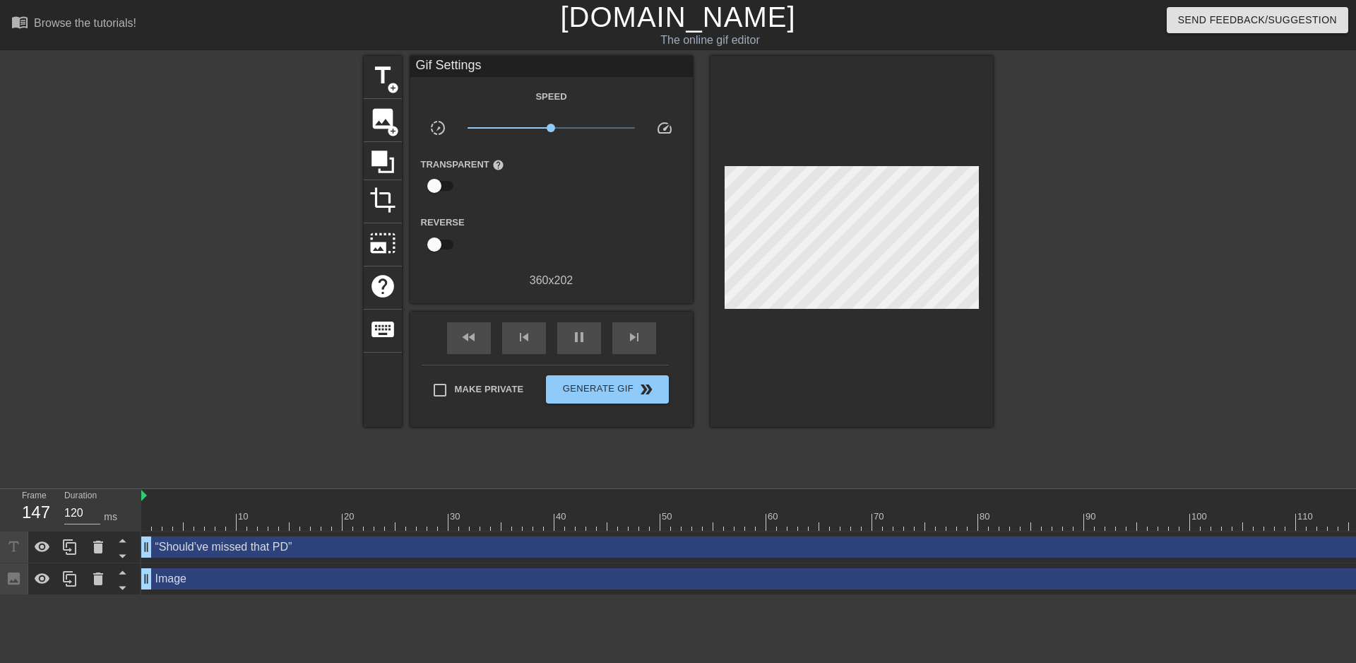
click at [802, 158] on div at bounding box center [852, 241] width 283 height 371
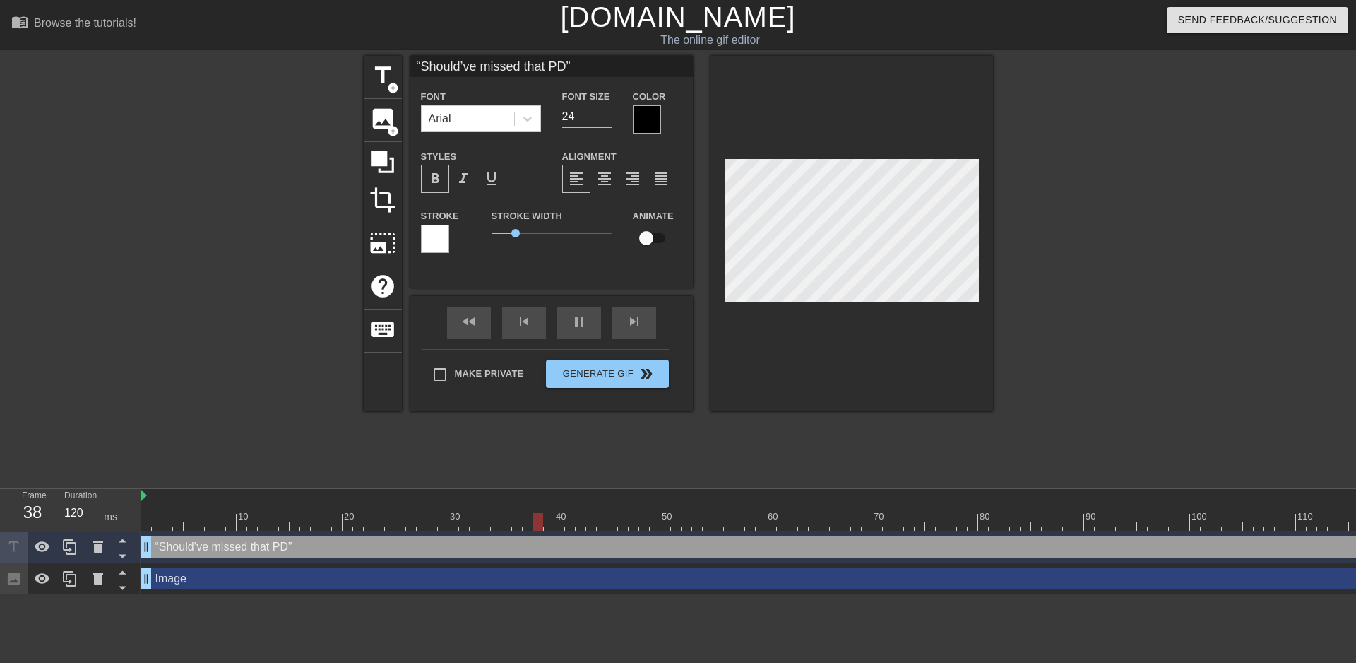
click at [1067, 203] on div at bounding box center [1116, 268] width 212 height 424
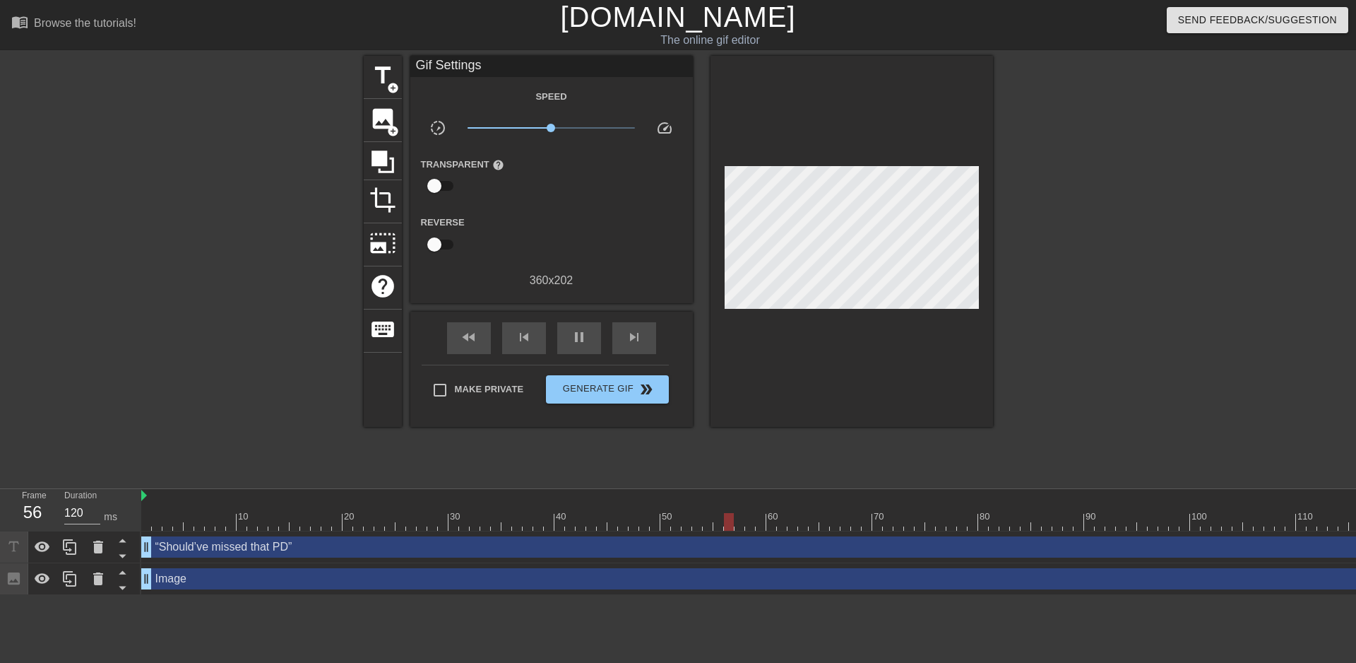
click at [712, 198] on div at bounding box center [852, 241] width 283 height 371
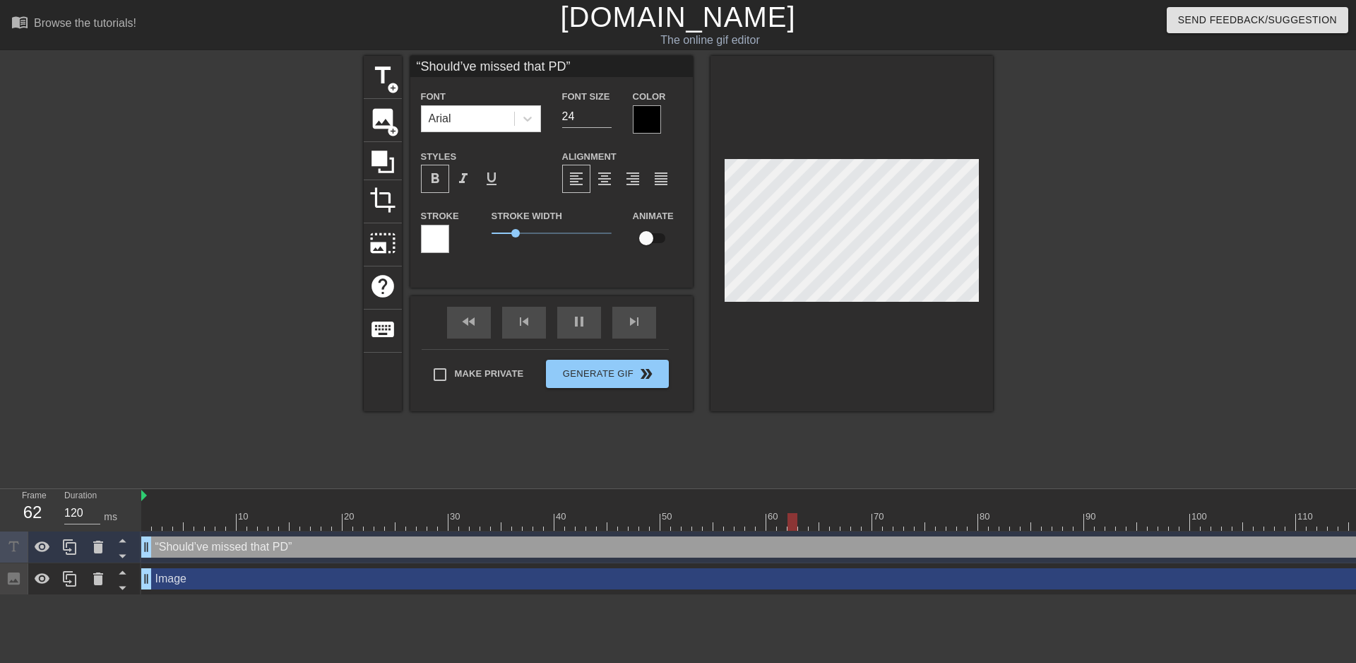
scroll to position [2, 1]
click at [342, 588] on div "Image drag_handle drag_handle" at bounding box center [988, 578] width 1695 height 21
click at [1119, 198] on div at bounding box center [1116, 268] width 212 height 424
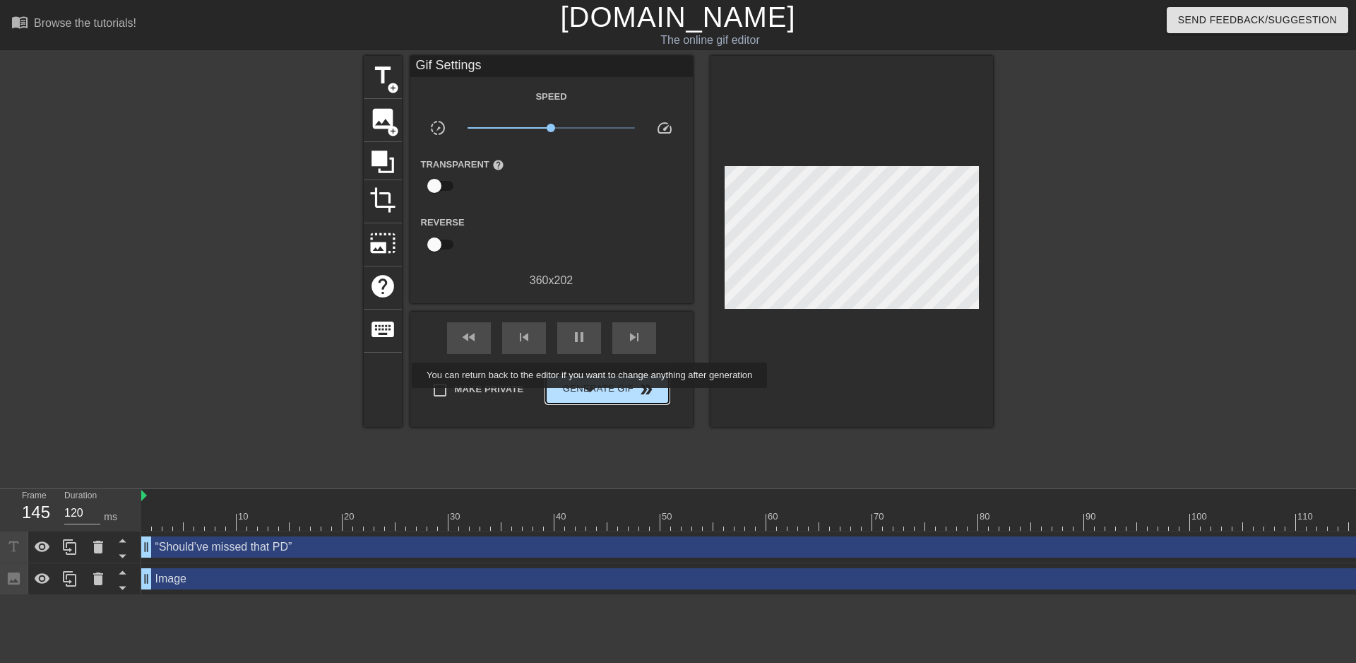
click at [594, 394] on span "Generate Gif double_arrow" at bounding box center [607, 389] width 111 height 17
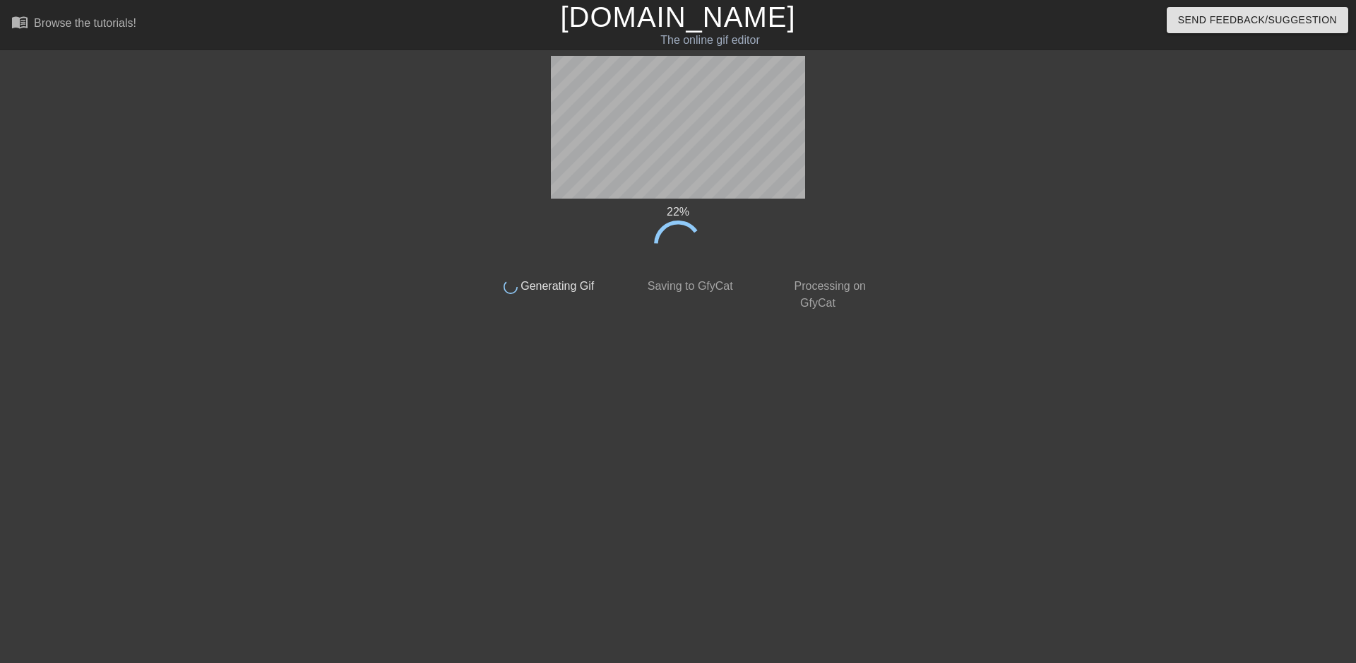
click at [462, 353] on div at bounding box center [356, 268] width 212 height 424
click at [585, 486] on html "menu_book Browse the tutorials! [DOMAIN_NAME] The online gif editor Send Feedba…" at bounding box center [678, 243] width 1356 height 486
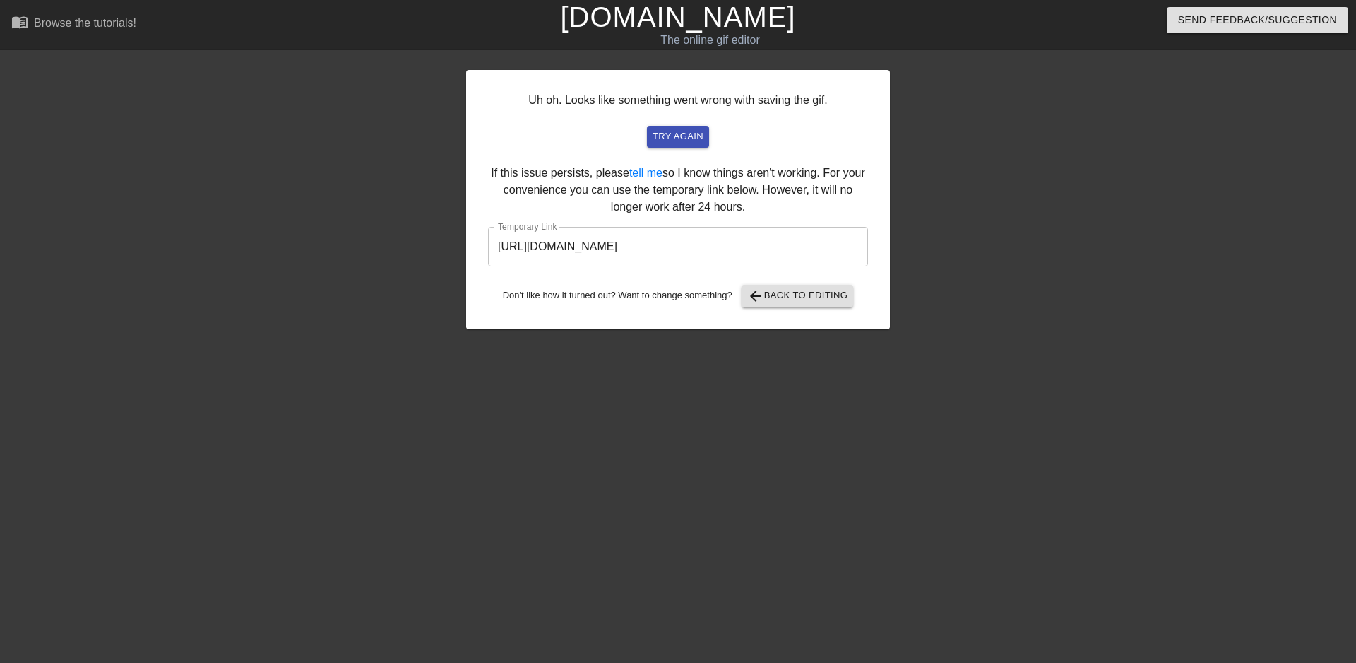
click at [586, 403] on div "Uh oh. Looks like something went wrong with saving the gif. try again If this i…" at bounding box center [678, 268] width 424 height 424
click at [677, 247] on input "[URL][DOMAIN_NAME]" at bounding box center [678, 247] width 380 height 40
click at [686, 243] on input "[URL][DOMAIN_NAME]" at bounding box center [678, 247] width 380 height 40
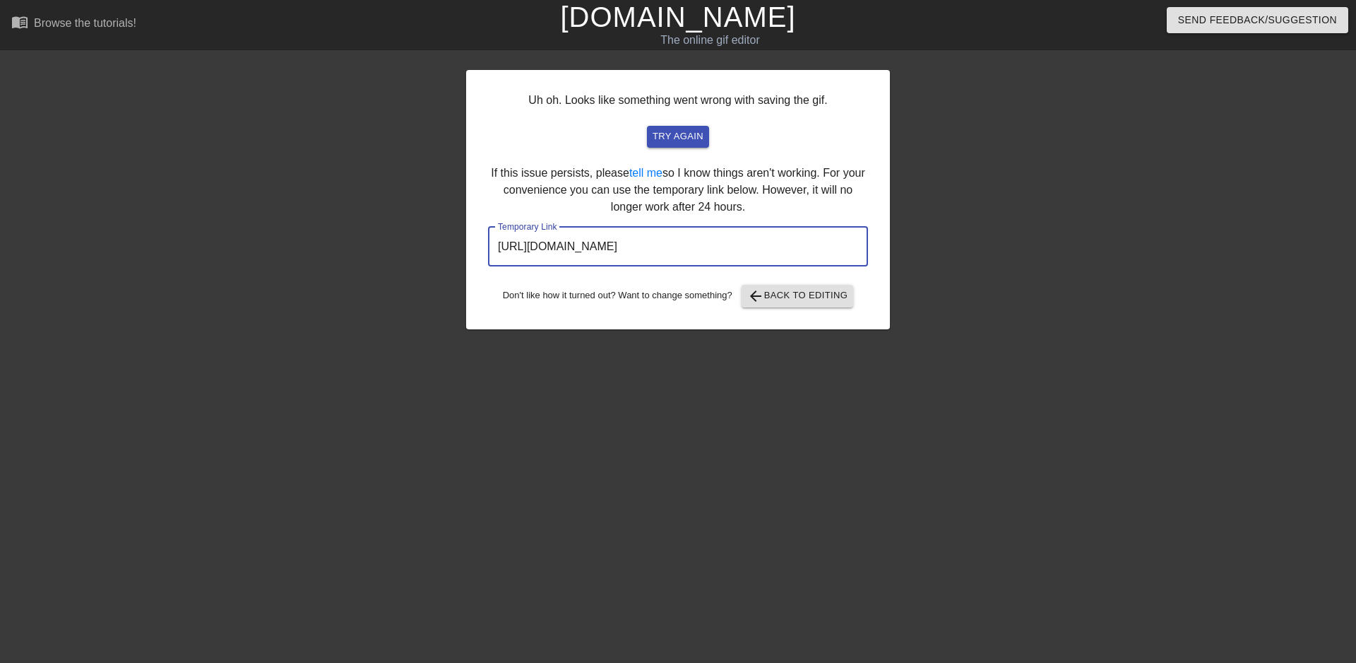
click at [686, 243] on input "[URL][DOMAIN_NAME]" at bounding box center [678, 247] width 380 height 40
click at [772, 302] on span "arrow_back Back to Editing" at bounding box center [797, 295] width 101 height 17
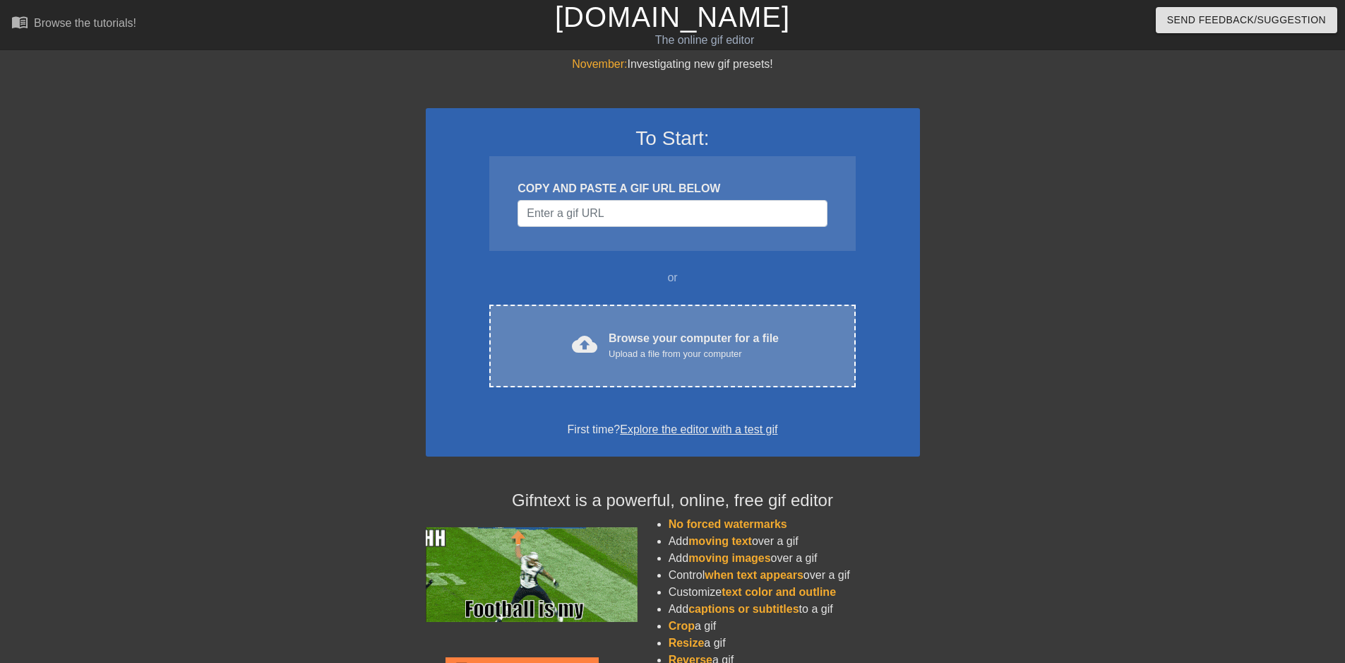
click at [623, 328] on div "cloud_upload Browse your computer for a file Upload a file from your computer C…" at bounding box center [672, 345] width 366 height 83
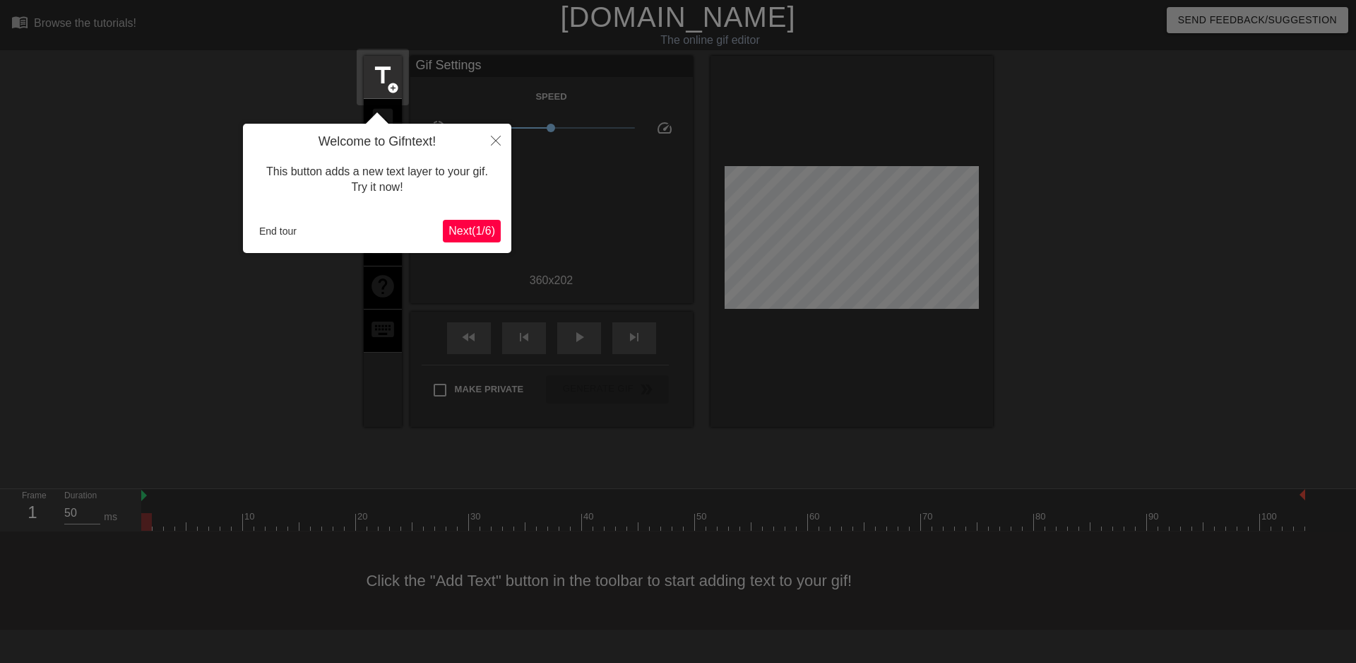
click at [800, 155] on div at bounding box center [678, 331] width 1356 height 663
click at [449, 225] on span "Next ( 1 / 6 )" at bounding box center [471, 231] width 47 height 12
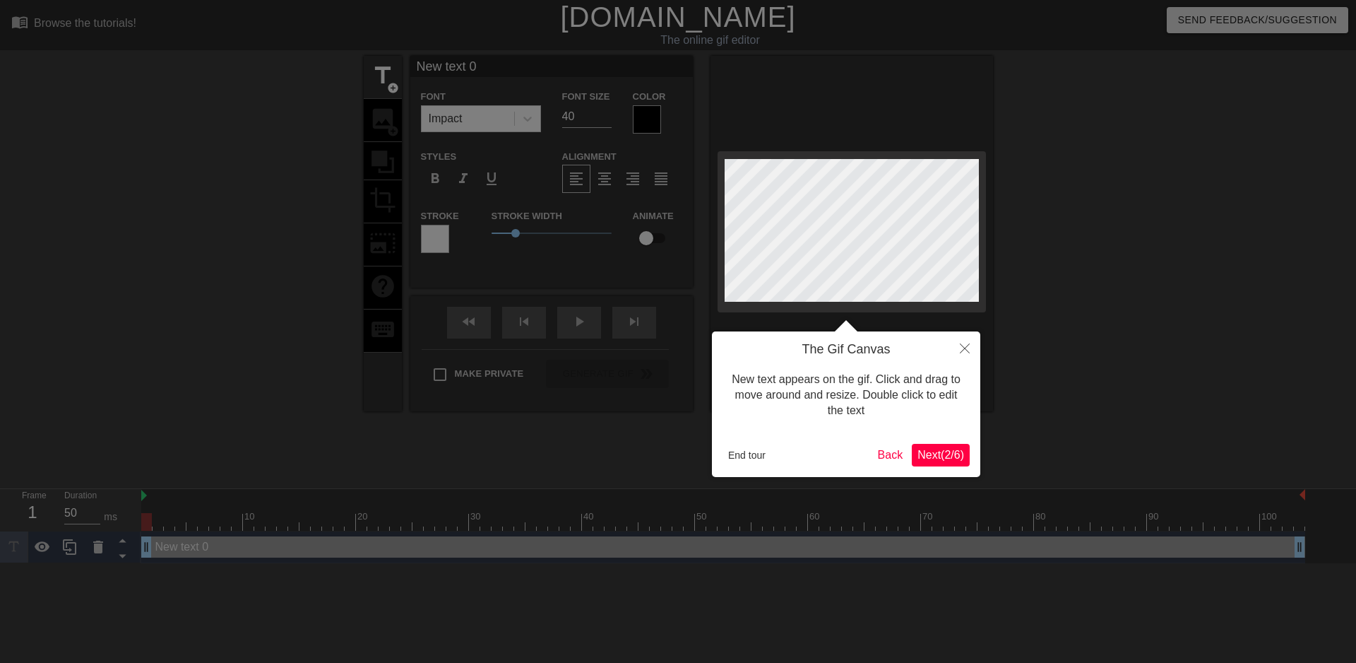
click at [920, 448] on span "Next ( 2 / 6 )" at bounding box center [940, 454] width 47 height 12
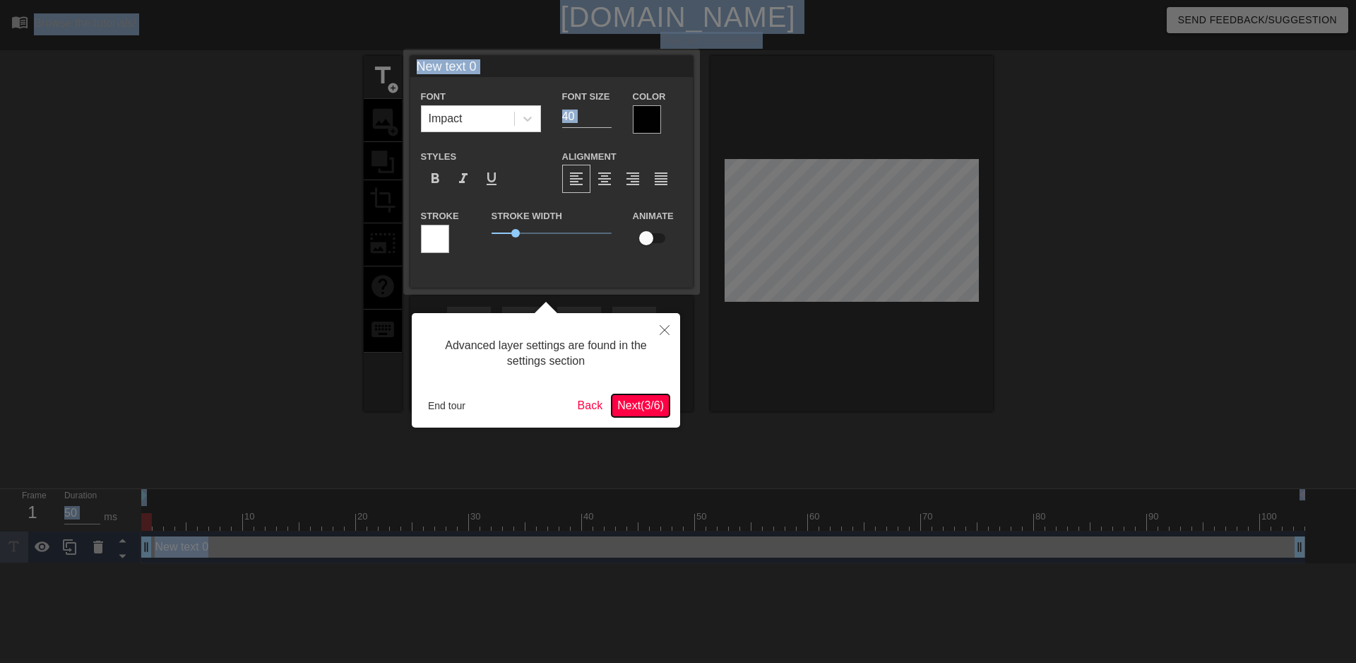
click at [661, 410] on span "Next ( 3 / 6 )" at bounding box center [640, 405] width 47 height 12
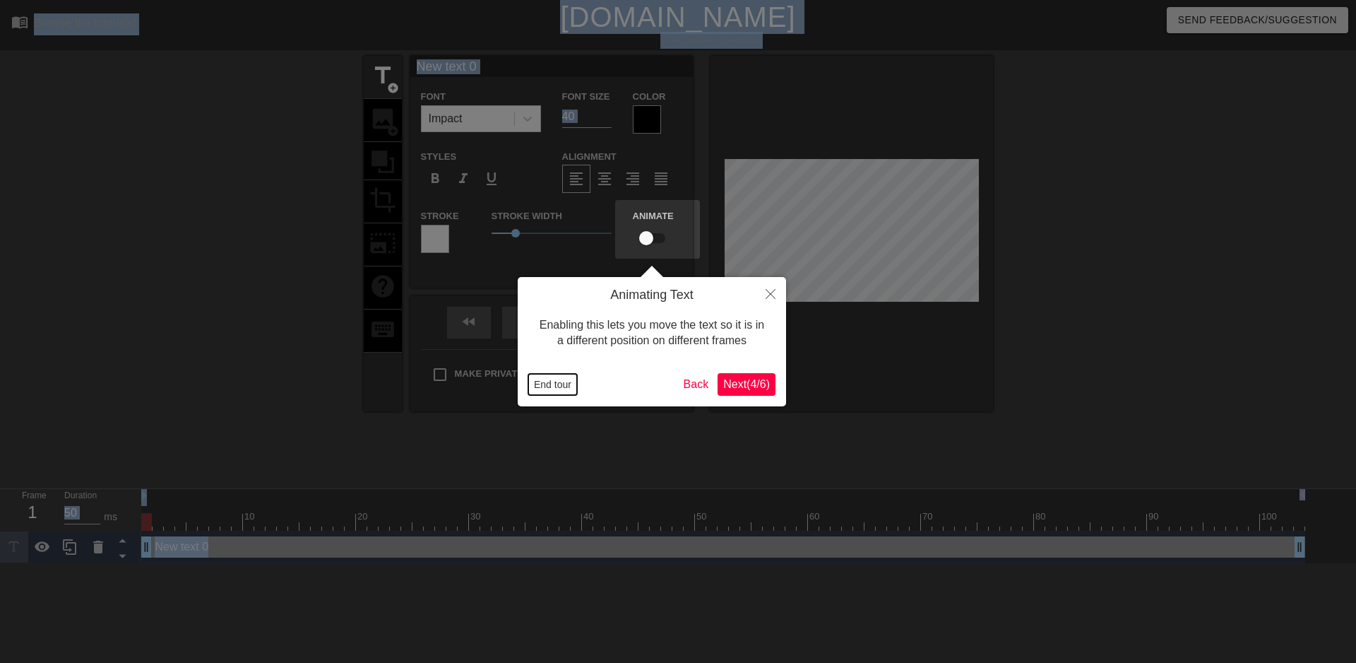
click at [540, 384] on button "End tour" at bounding box center [552, 384] width 49 height 21
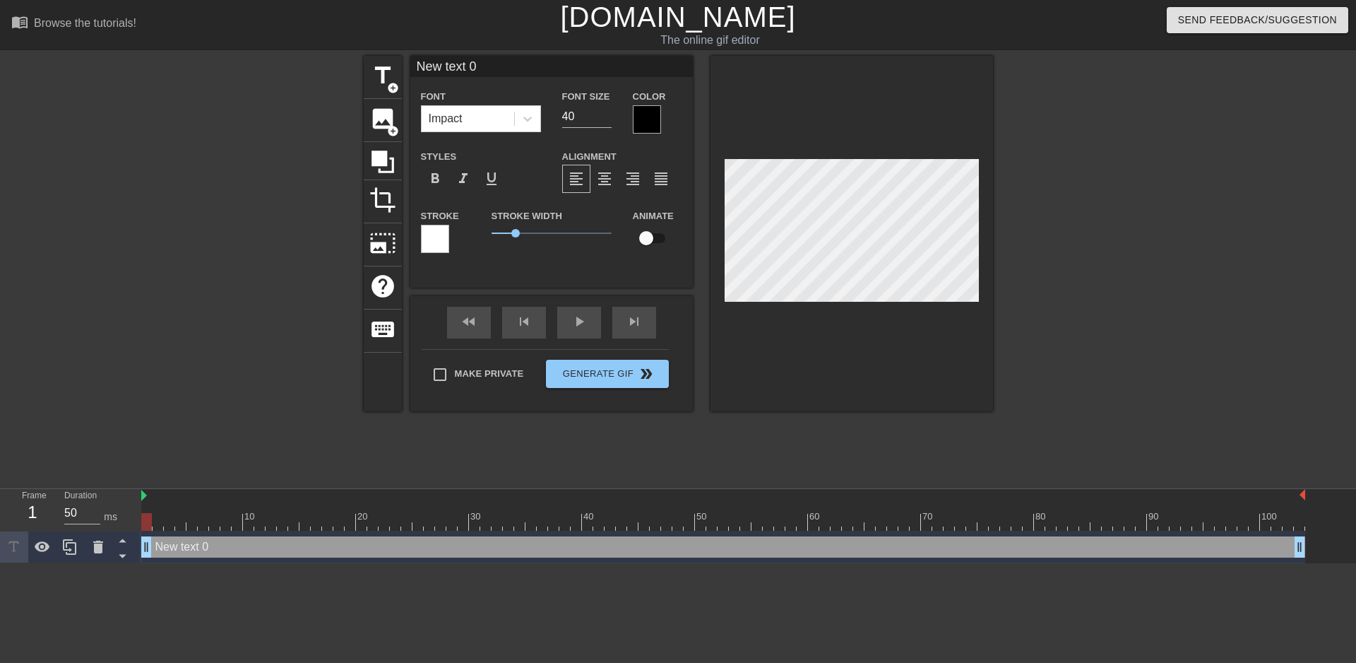
scroll to position [2, 2]
type input "Newtext 0"
type textarea "Newtext 0"
type input "0"
type textarea "0"
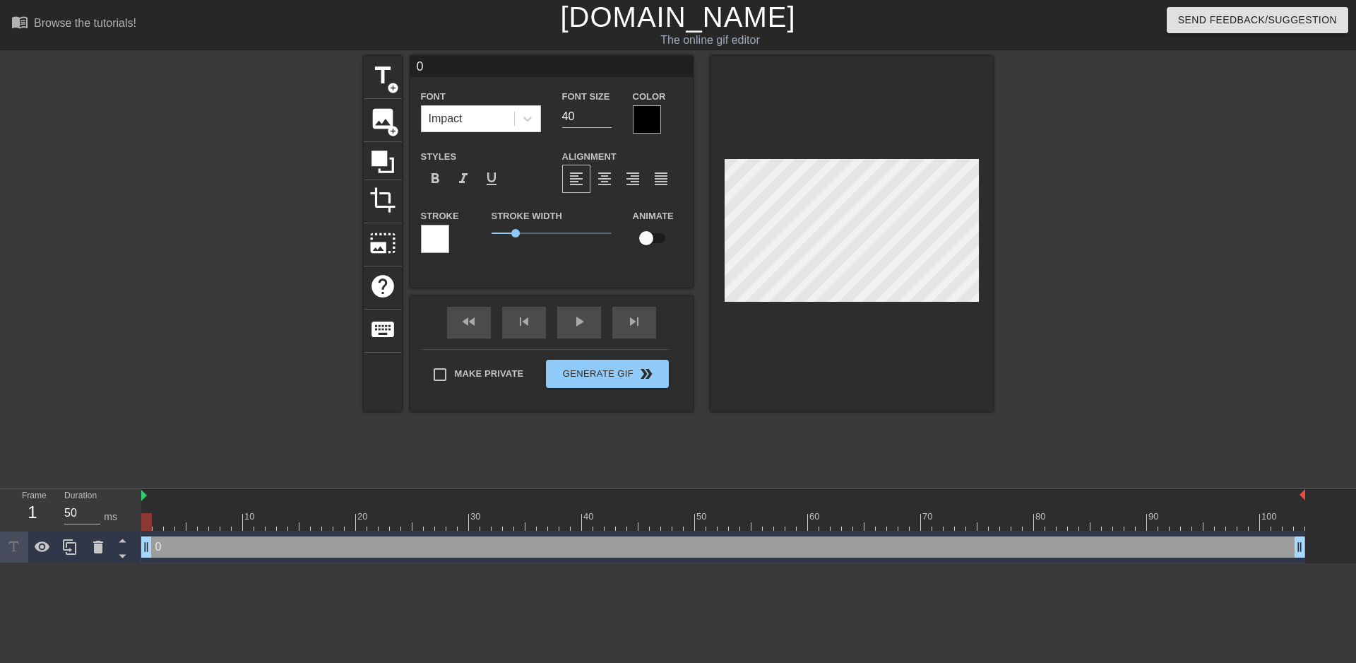
scroll to position [2, 1]
click at [1042, 232] on div at bounding box center [1116, 268] width 212 height 424
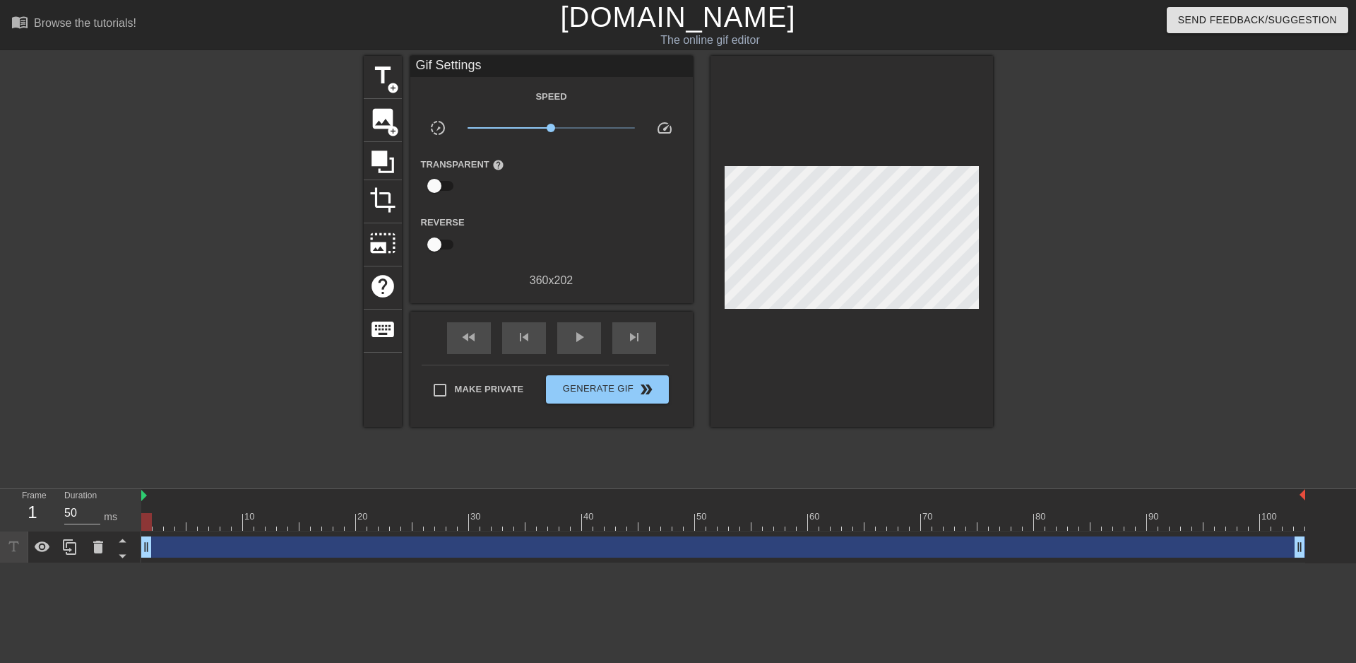
click at [143, 520] on div at bounding box center [146, 522] width 11 height 18
click at [145, 519] on div at bounding box center [146, 522] width 11 height 18
click at [150, 518] on div at bounding box center [146, 522] width 11 height 18
drag, startPoint x: 150, startPoint y: 518, endPoint x: 242, endPoint y: 521, distance: 91.9
click at [242, 521] on div at bounding box center [723, 522] width 1164 height 18
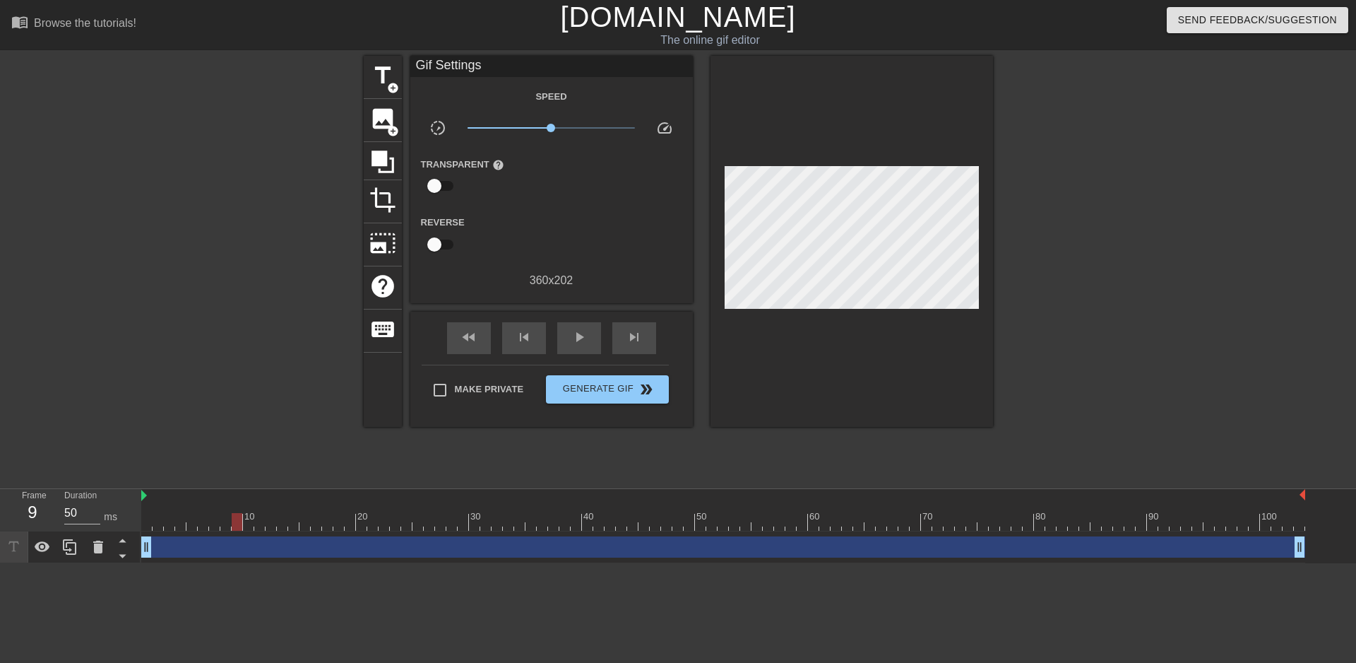
click at [236, 521] on div at bounding box center [237, 522] width 11 height 18
click at [197, 416] on div at bounding box center [241, 268] width 212 height 424
click at [378, 114] on span "image" at bounding box center [382, 118] width 27 height 27
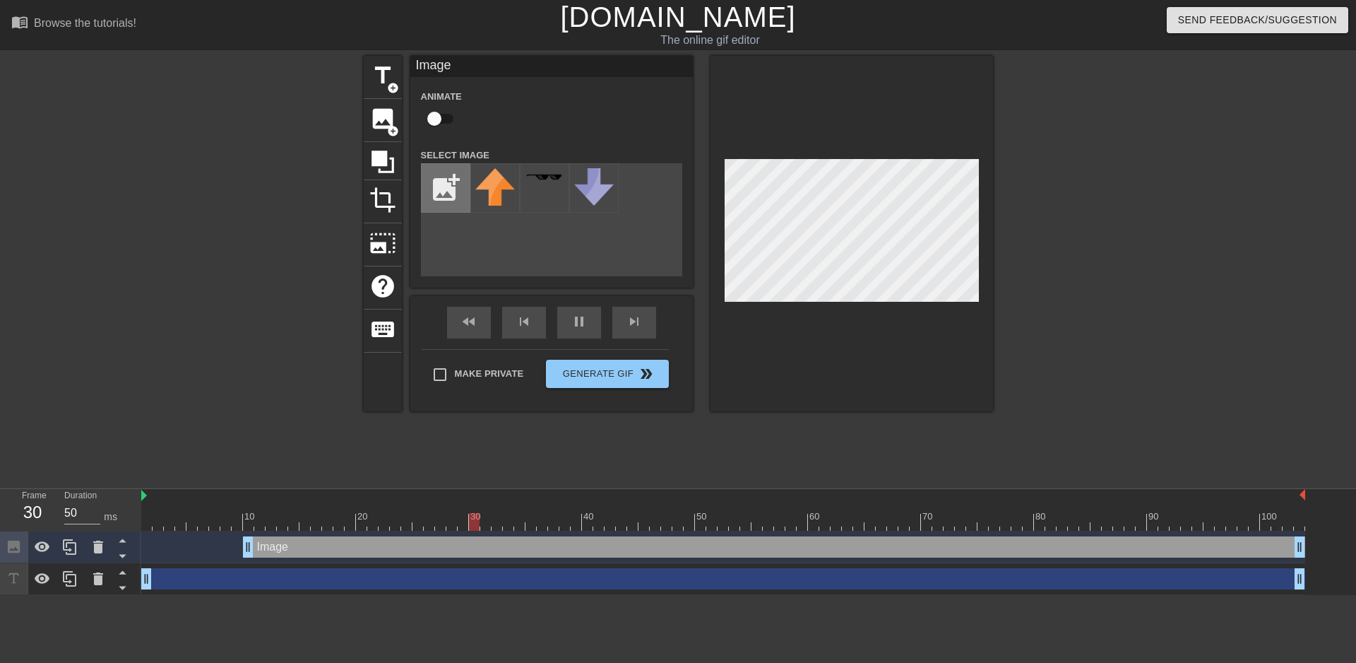
click at [446, 198] on input "file" at bounding box center [446, 188] width 48 height 48
type input "C:\fakepath\Solid_white.png"
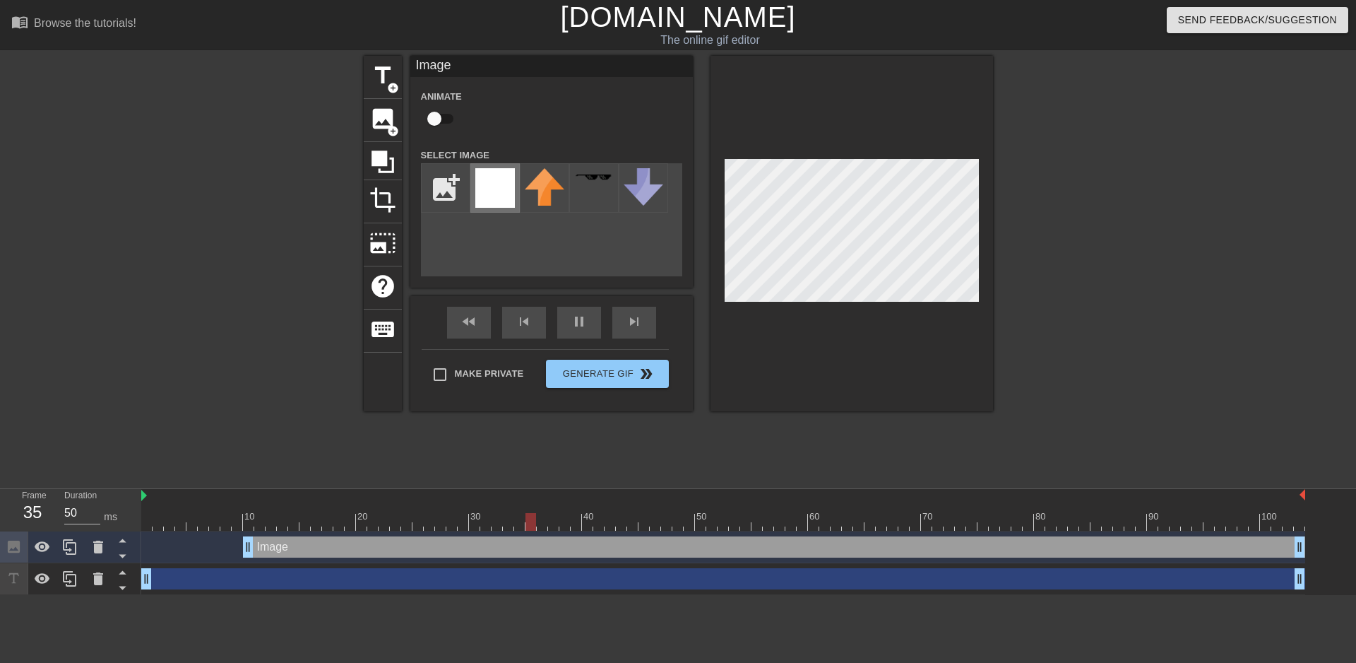
click at [497, 196] on img at bounding box center [495, 188] width 40 height 40
click at [996, 179] on div "title add_circle image add_circle crop photo_size_select_large help keyboard Im…" at bounding box center [678, 268] width 1356 height 424
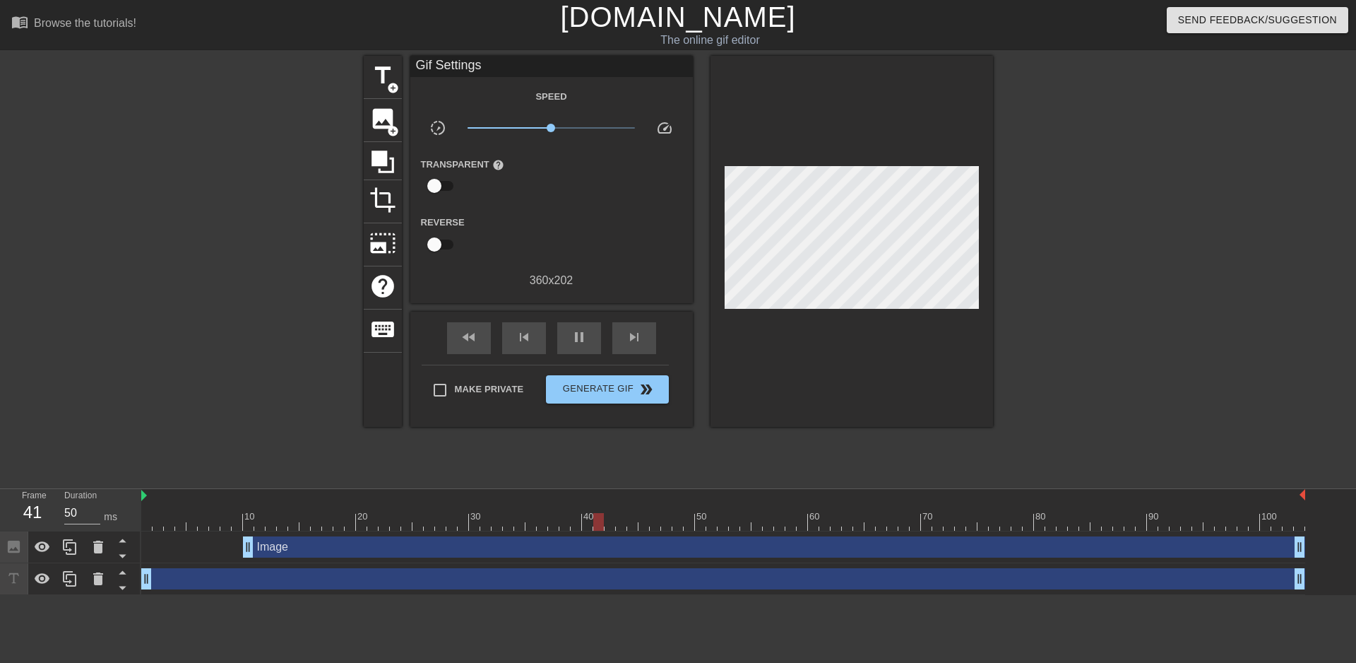
click at [1034, 180] on div at bounding box center [1116, 268] width 212 height 424
click at [380, 71] on span "title" at bounding box center [382, 75] width 27 height 27
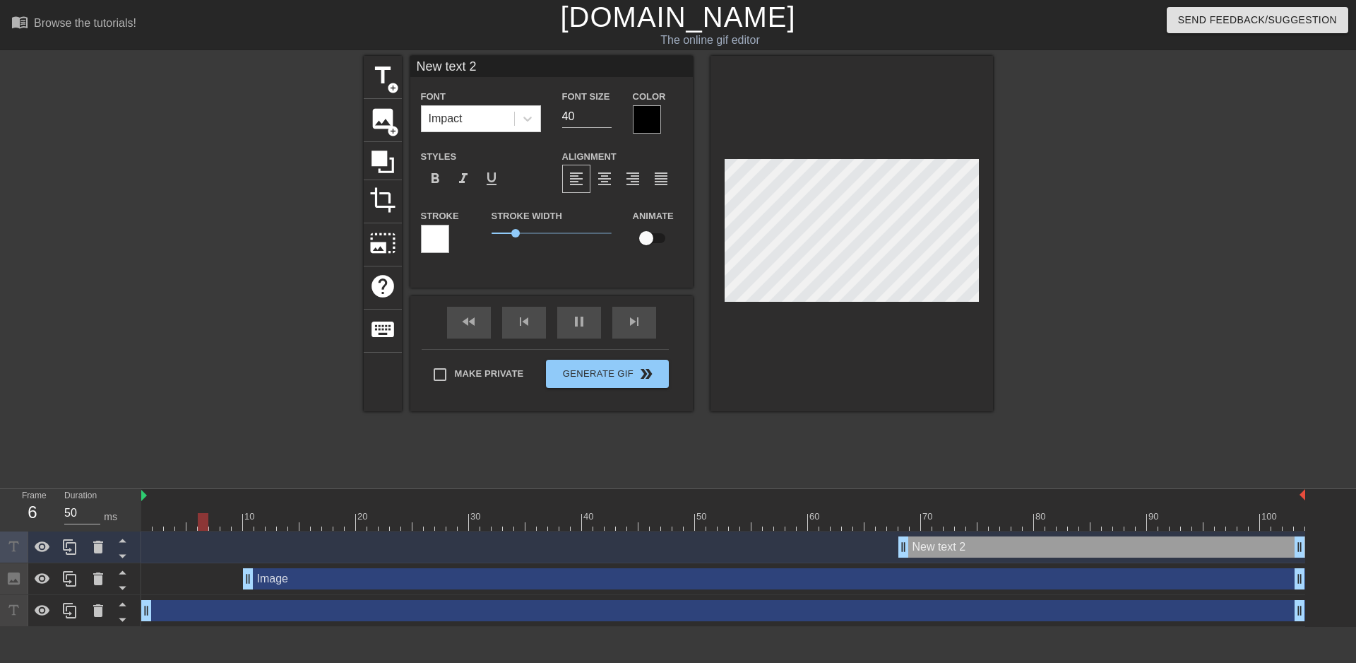
click at [430, 99] on label "Font" at bounding box center [433, 97] width 25 height 14
click at [482, 113] on div "Impact" at bounding box center [468, 118] width 93 height 25
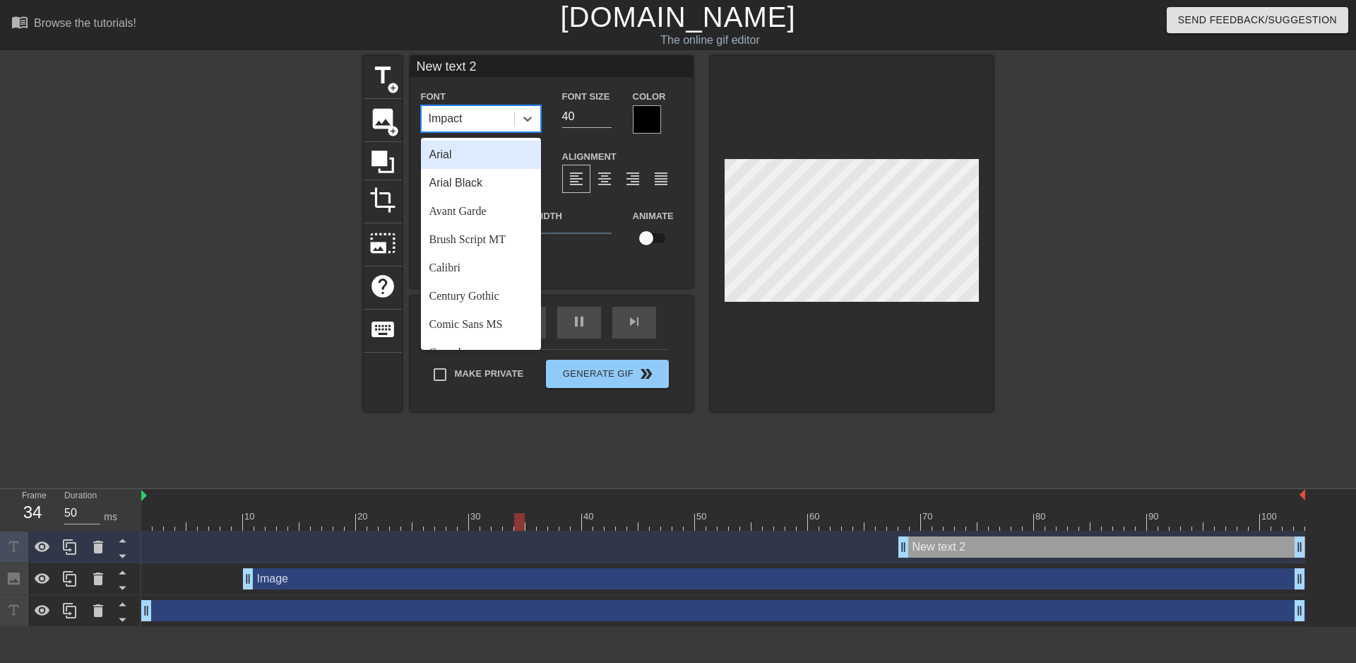
click at [516, 67] on input "New text 2" at bounding box center [551, 66] width 283 height 21
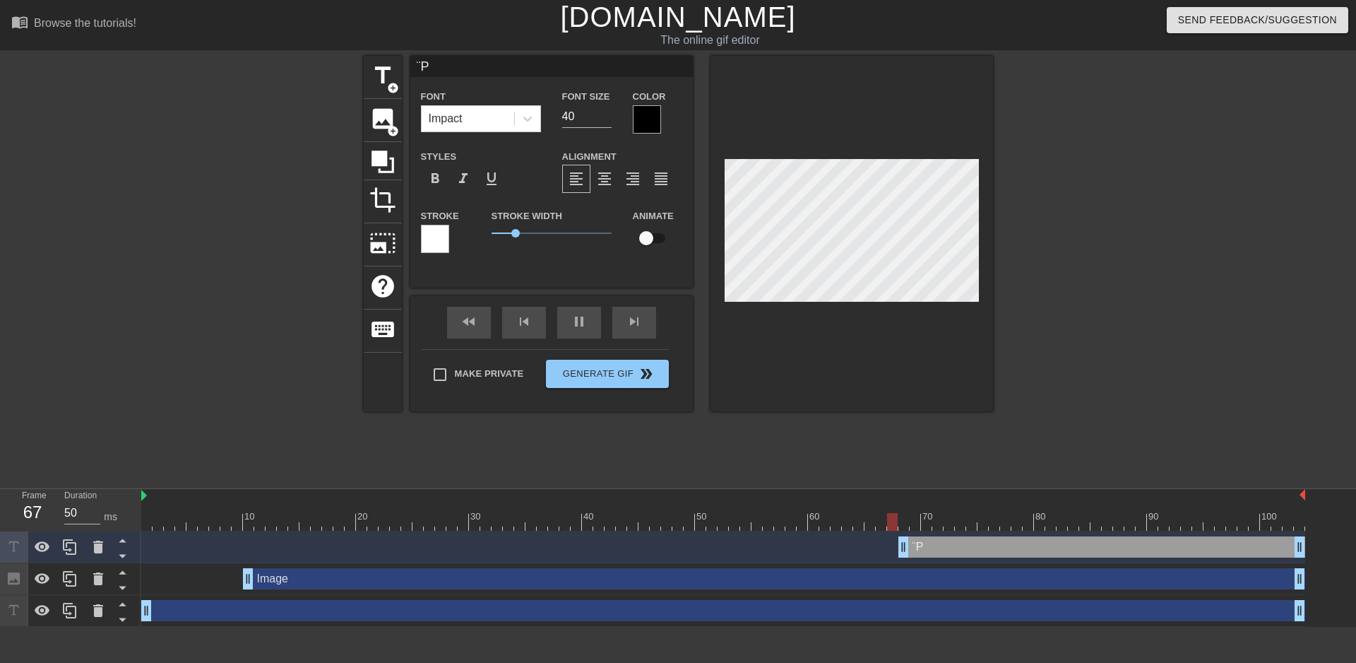
type input "¨"
click at [581, 61] on input "POV: HOMICIDE" at bounding box center [551, 66] width 283 height 21
click at [485, 73] on input "POV: HOMICIDE" at bounding box center [551, 66] width 283 height 21
type input "POV: homicide"
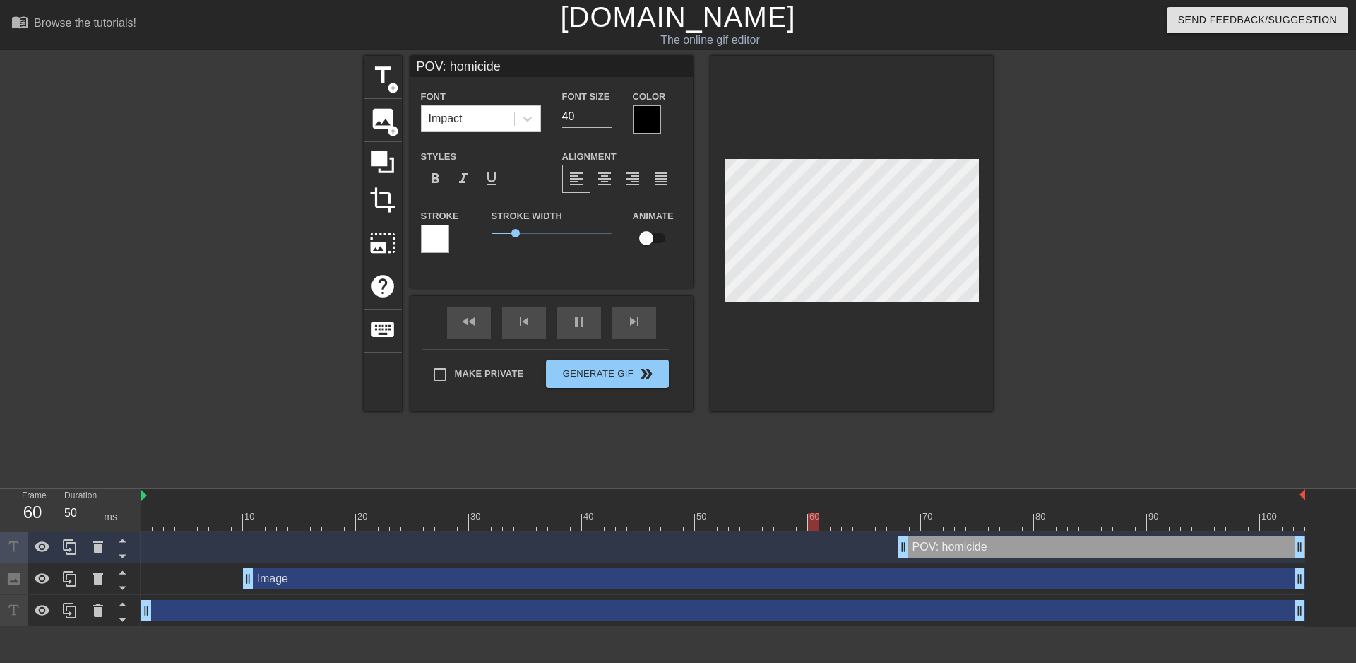
click at [242, 146] on div at bounding box center [241, 268] width 212 height 424
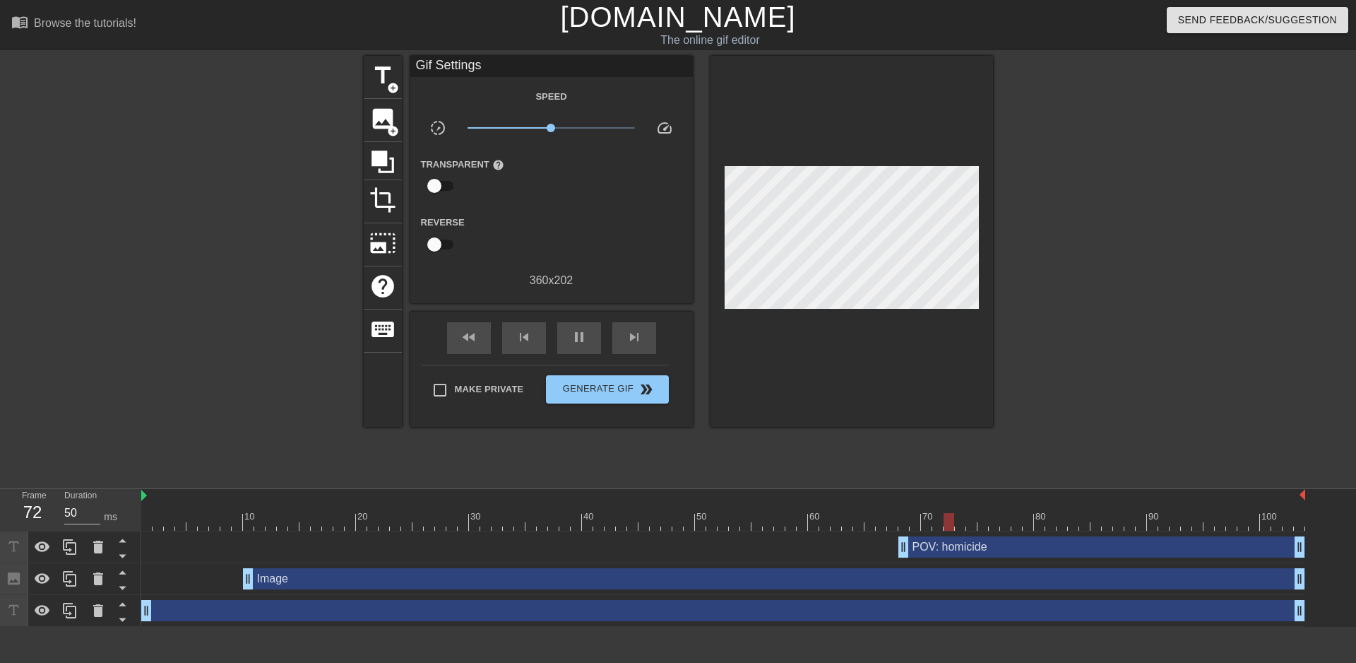
drag, startPoint x: 474, startPoint y: 543, endPoint x: 309, endPoint y: 540, distance: 165.3
click at [377, 540] on div "POV: homicide drag_handle drag_handle" at bounding box center [723, 546] width 1164 height 21
click at [304, 540] on div "POV: homicide drag_handle drag_handle" at bounding box center [723, 546] width 1164 height 21
drag, startPoint x: 903, startPoint y: 547, endPoint x: 862, endPoint y: 547, distance: 41.0
drag, startPoint x: 862, startPoint y: 547, endPoint x: 589, endPoint y: 543, distance: 272.7
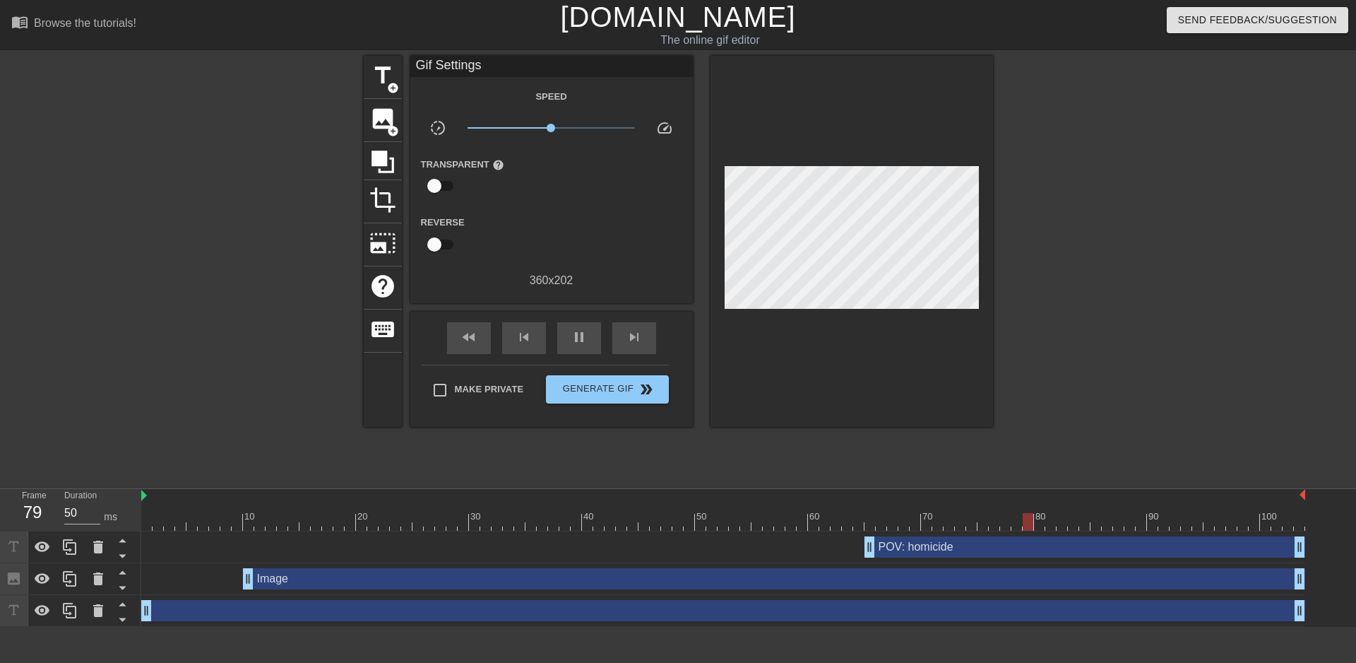
click at [504, 546] on div "POV: homicide drag_handle drag_handle" at bounding box center [723, 546] width 1164 height 21
click at [537, 545] on div "POV: homicide drag_handle drag_handle" at bounding box center [723, 546] width 1164 height 21
drag, startPoint x: 589, startPoint y: 543, endPoint x: 732, endPoint y: 539, distance: 143.4
click at [730, 540] on div "POV: homicide drag_handle drag_handle" at bounding box center [723, 546] width 1164 height 21
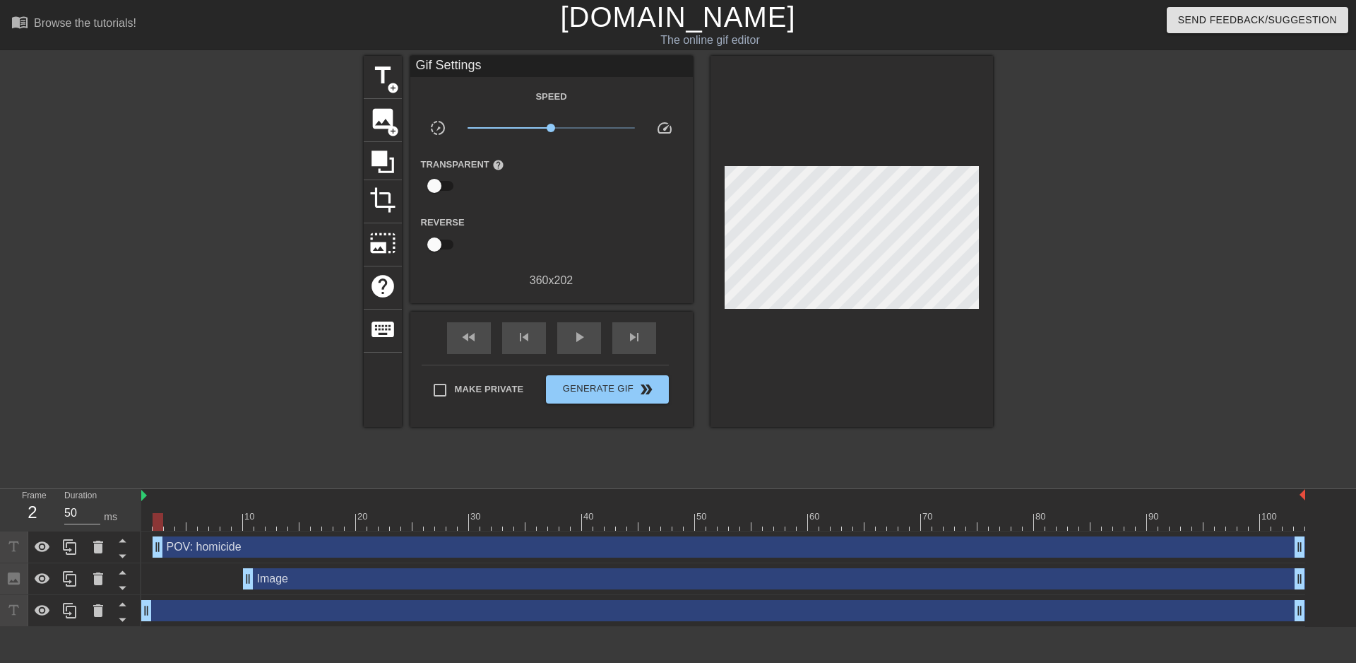
drag, startPoint x: 869, startPoint y: 544, endPoint x: 160, endPoint y: 534, distance: 709.9
click at [160, 534] on div "POV: homicide drag_handle drag_handle" at bounding box center [723, 547] width 1164 height 32
click at [156, 535] on div "POV: homicide drag_handle drag_handle" at bounding box center [723, 547] width 1164 height 32
drag, startPoint x: 156, startPoint y: 535, endPoint x: 140, endPoint y: 533, distance: 16.3
click at [140, 533] on div "Frame 2 Duration 50 ms 10 20 30 40 50 60 70 80 90 100 POV: homicide drag_handle…" at bounding box center [678, 558] width 1356 height 138
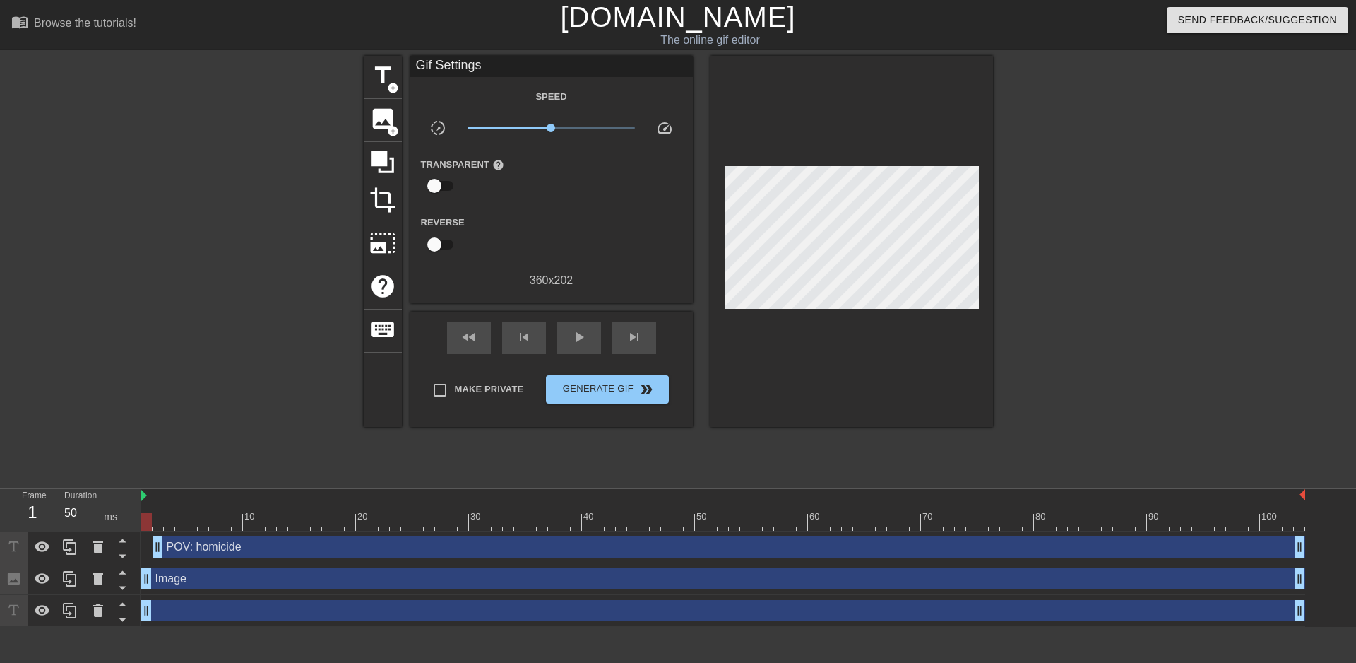
drag, startPoint x: 244, startPoint y: 575, endPoint x: 136, endPoint y: 575, distance: 108.1
click at [136, 575] on div "Frame 1 Duration 50 ms 10 20 30 40 50 60 70 80 90 100 POV: homicide drag_handle…" at bounding box center [678, 558] width 1356 height 138
drag, startPoint x: 136, startPoint y: 575, endPoint x: 152, endPoint y: 570, distance: 17.0
click at [136, 574] on div at bounding box center [126, 578] width 28 height 31
drag, startPoint x: 159, startPoint y: 545, endPoint x: 140, endPoint y: 545, distance: 19.1
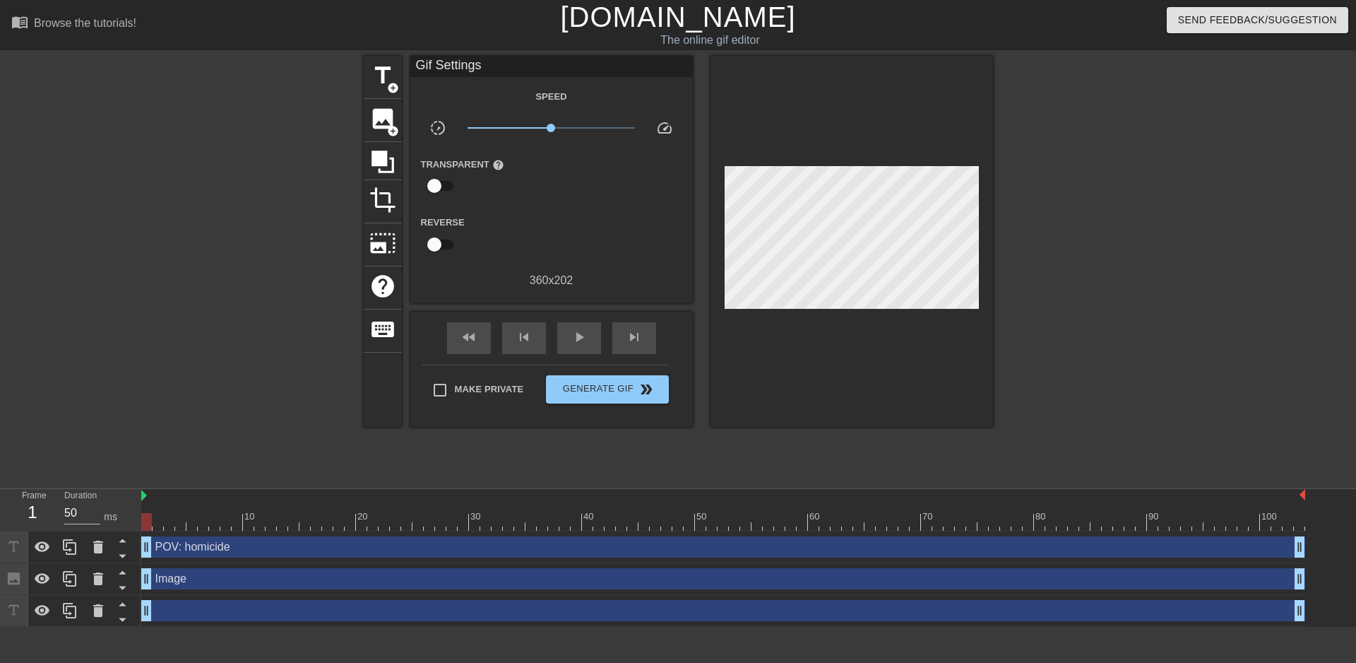
click at [140, 545] on div "Frame 1 Duration 50 ms 10 20 30 40 50 60 70 80 90 100 POV: homicide drag_handle…" at bounding box center [678, 558] width 1356 height 138
click at [1119, 225] on div at bounding box center [1116, 268] width 212 height 424
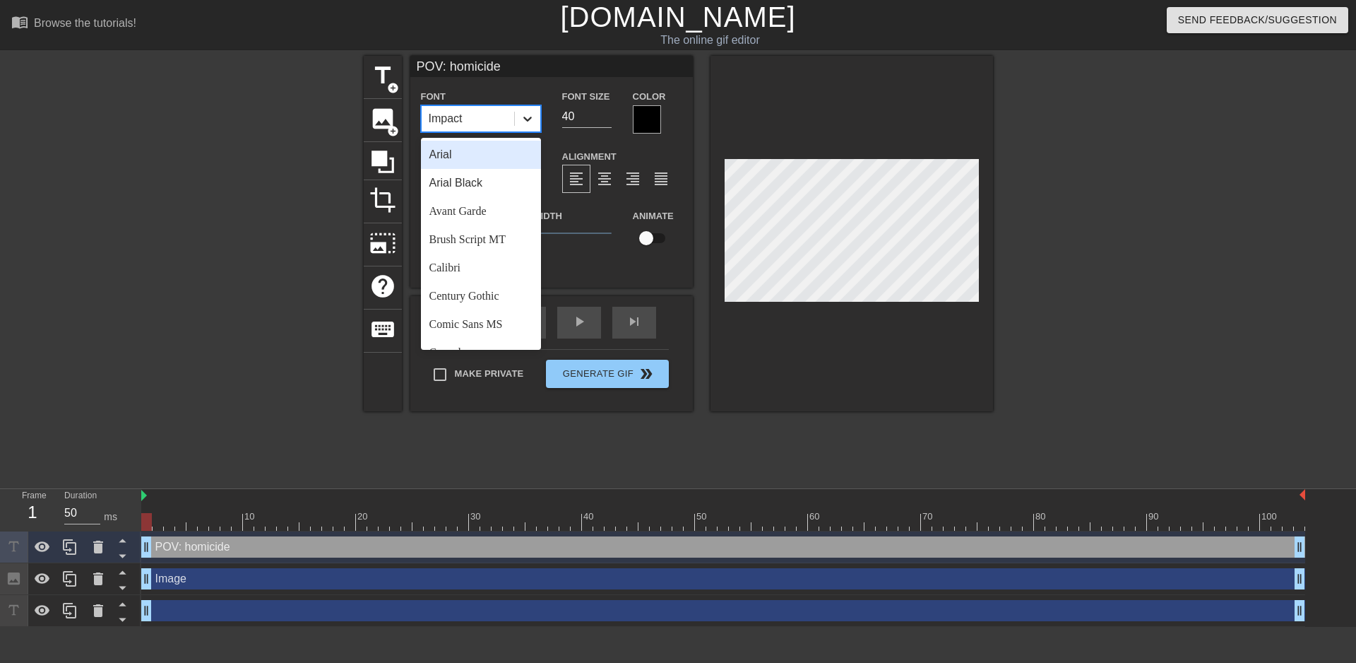
click at [531, 120] on icon at bounding box center [528, 119] width 14 height 14
click at [473, 182] on div "Arial Black" at bounding box center [481, 183] width 120 height 28
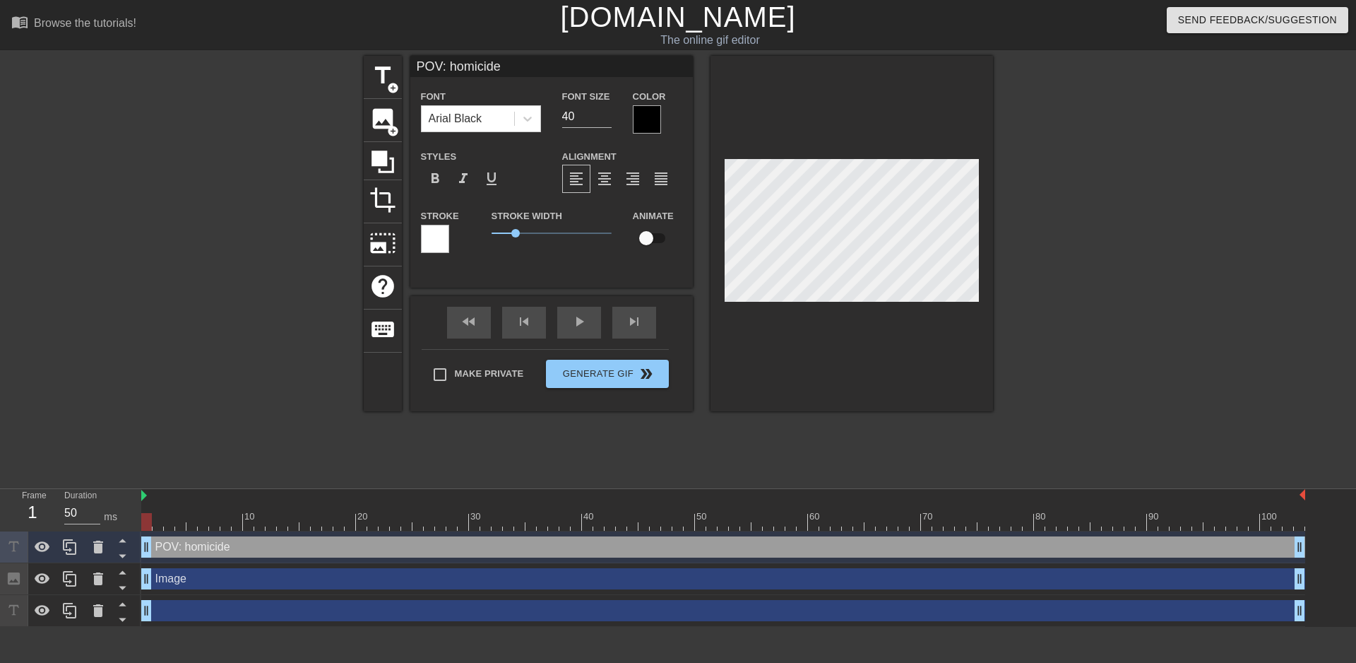
scroll to position [1, 4]
click at [1182, 205] on div at bounding box center [1116, 268] width 212 height 424
click at [1148, 206] on div at bounding box center [1116, 268] width 212 height 424
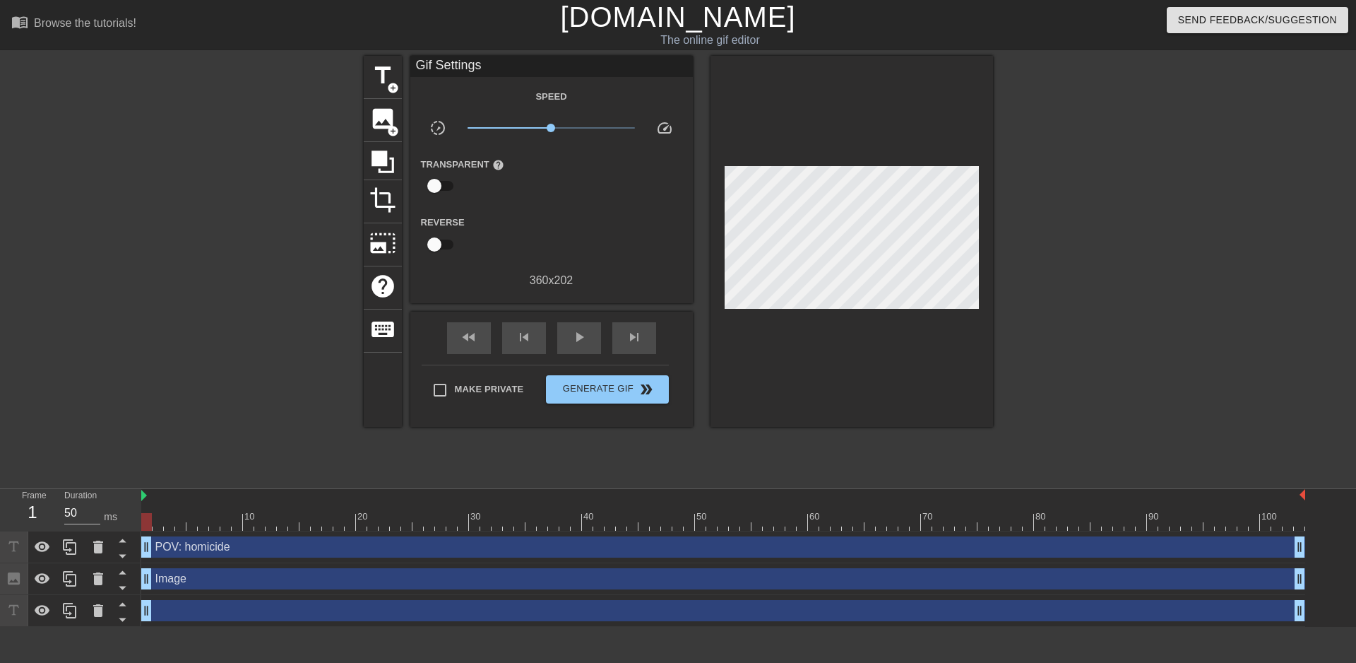
click at [1127, 403] on div at bounding box center [1116, 268] width 212 height 424
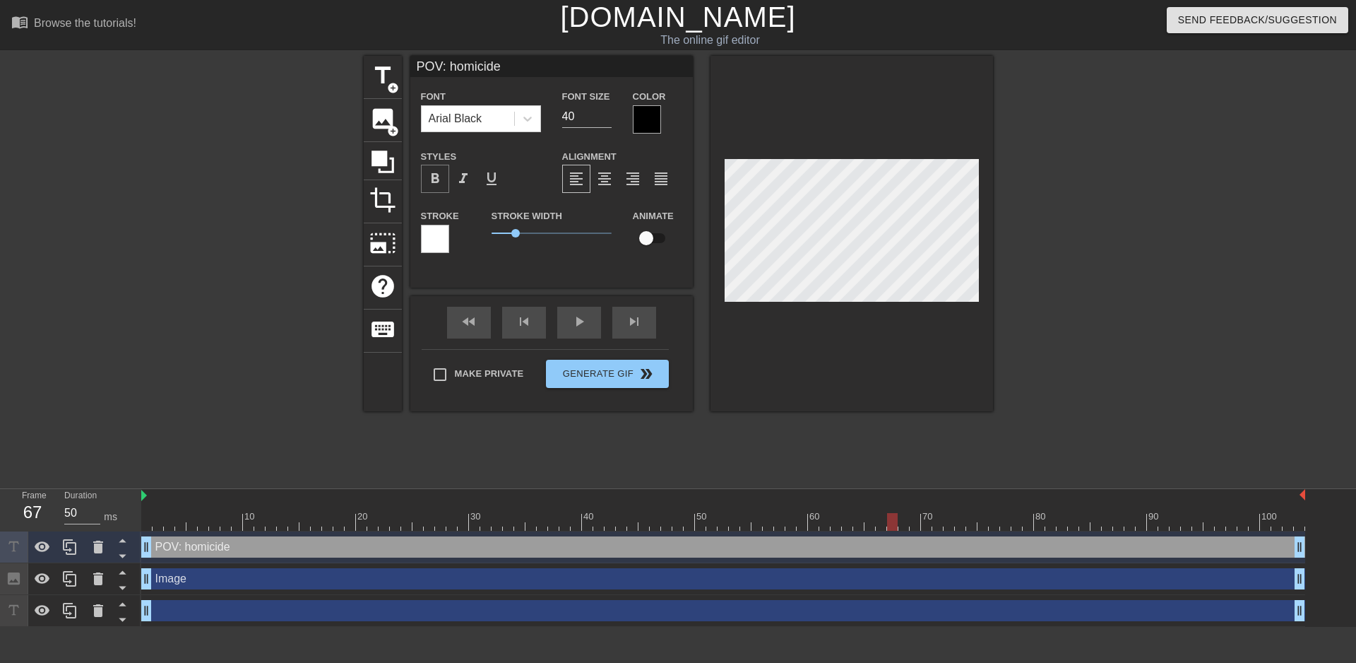
click at [445, 175] on div "format_bold" at bounding box center [435, 179] width 28 height 28
click at [442, 175] on span "format_bold" at bounding box center [435, 178] width 17 height 17
click at [442, 177] on span "format_bold" at bounding box center [435, 178] width 17 height 17
click at [428, 177] on span "format_bold" at bounding box center [435, 178] width 17 height 17
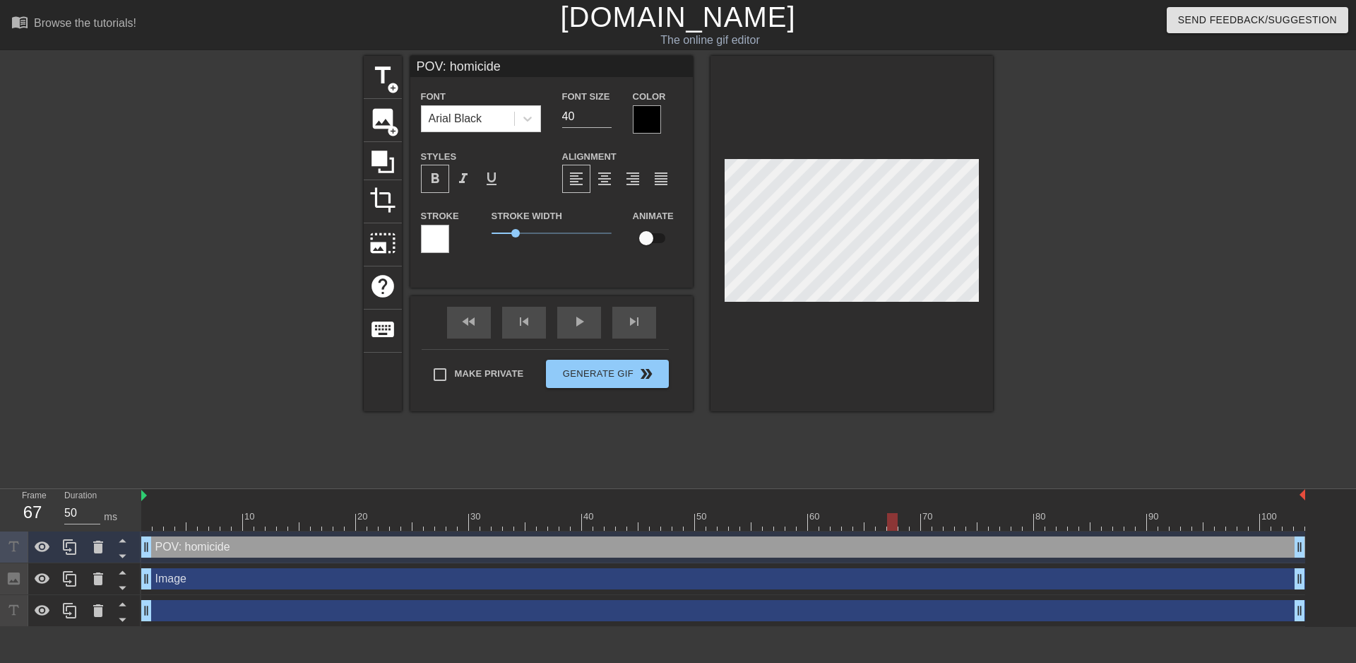
click at [428, 177] on span "format_bold" at bounding box center [435, 178] width 17 height 17
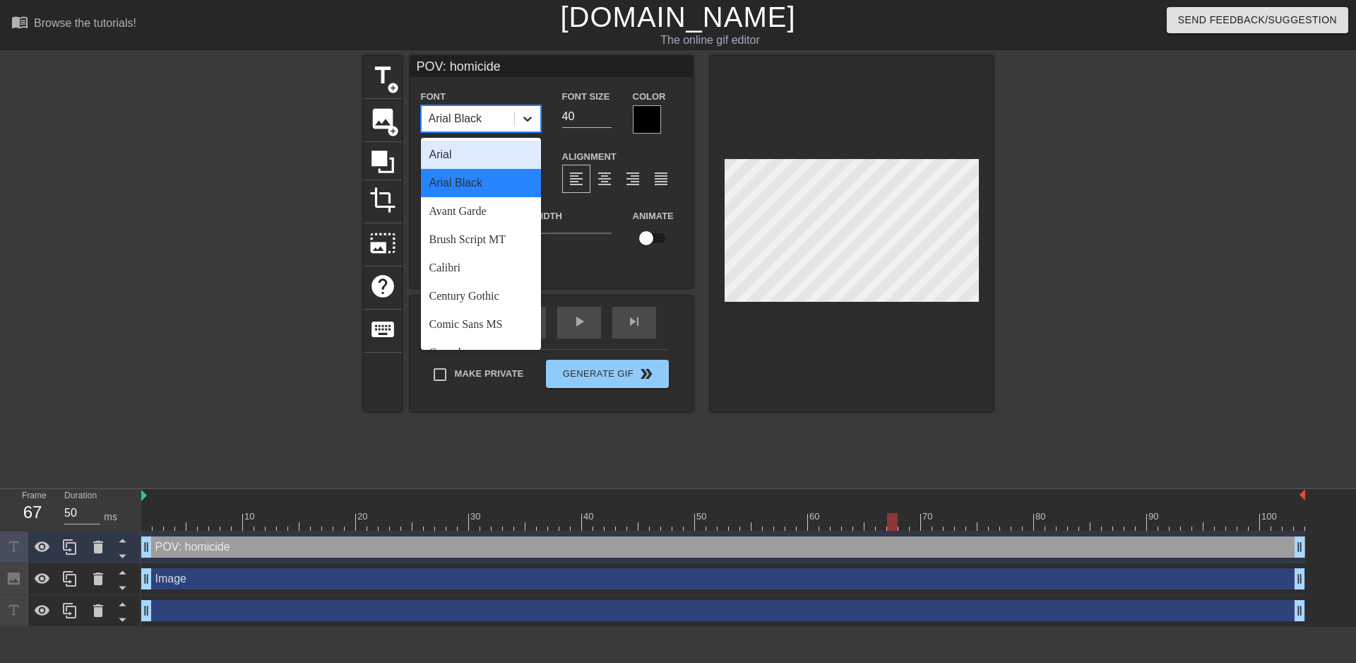
click at [537, 117] on div at bounding box center [527, 118] width 25 height 25
click at [486, 160] on div "Arial" at bounding box center [481, 155] width 120 height 28
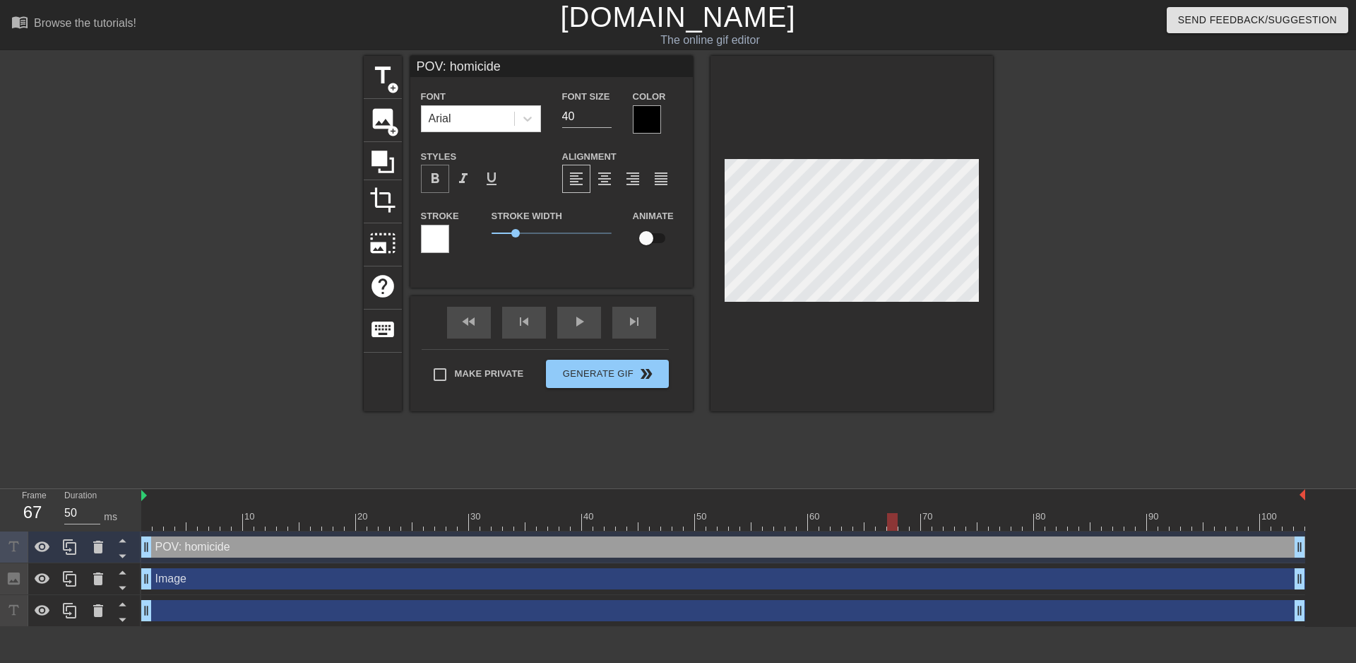
click at [436, 175] on span "format_bold" at bounding box center [435, 178] width 17 height 17
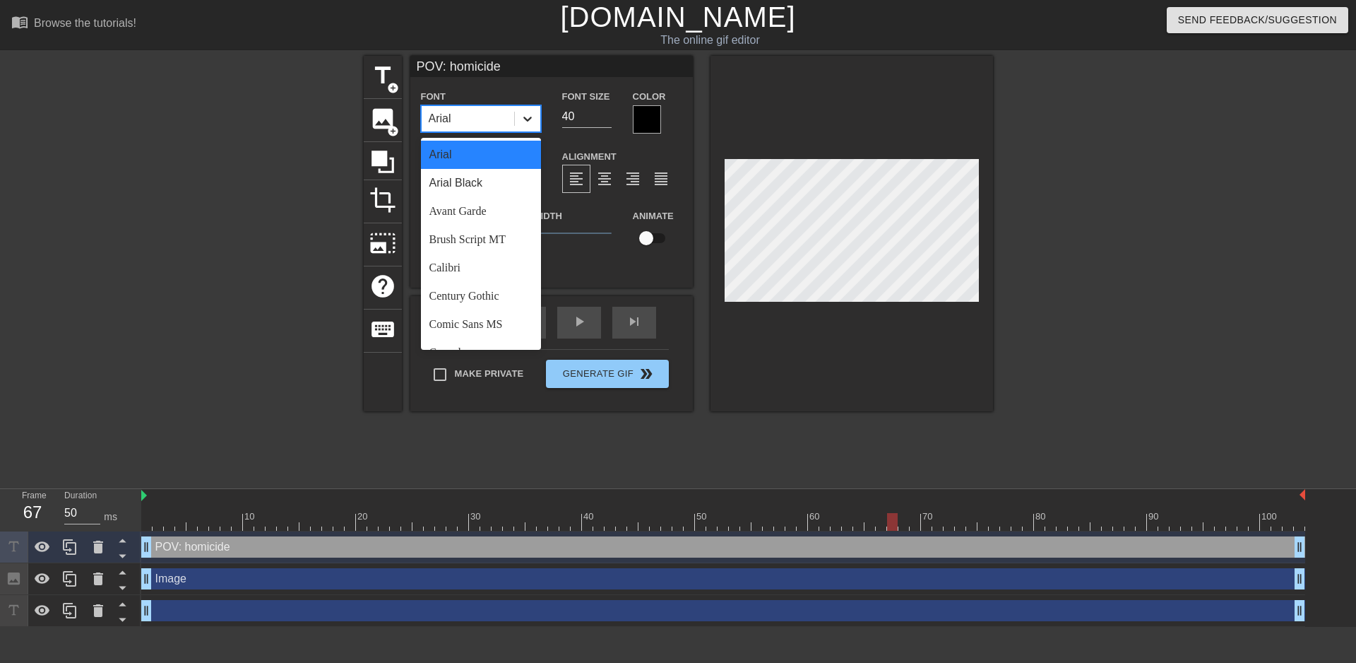
click at [530, 114] on icon at bounding box center [528, 119] width 14 height 14
click at [462, 186] on div "Arial Black" at bounding box center [481, 183] width 120 height 28
click at [533, 120] on icon at bounding box center [528, 119] width 14 height 14
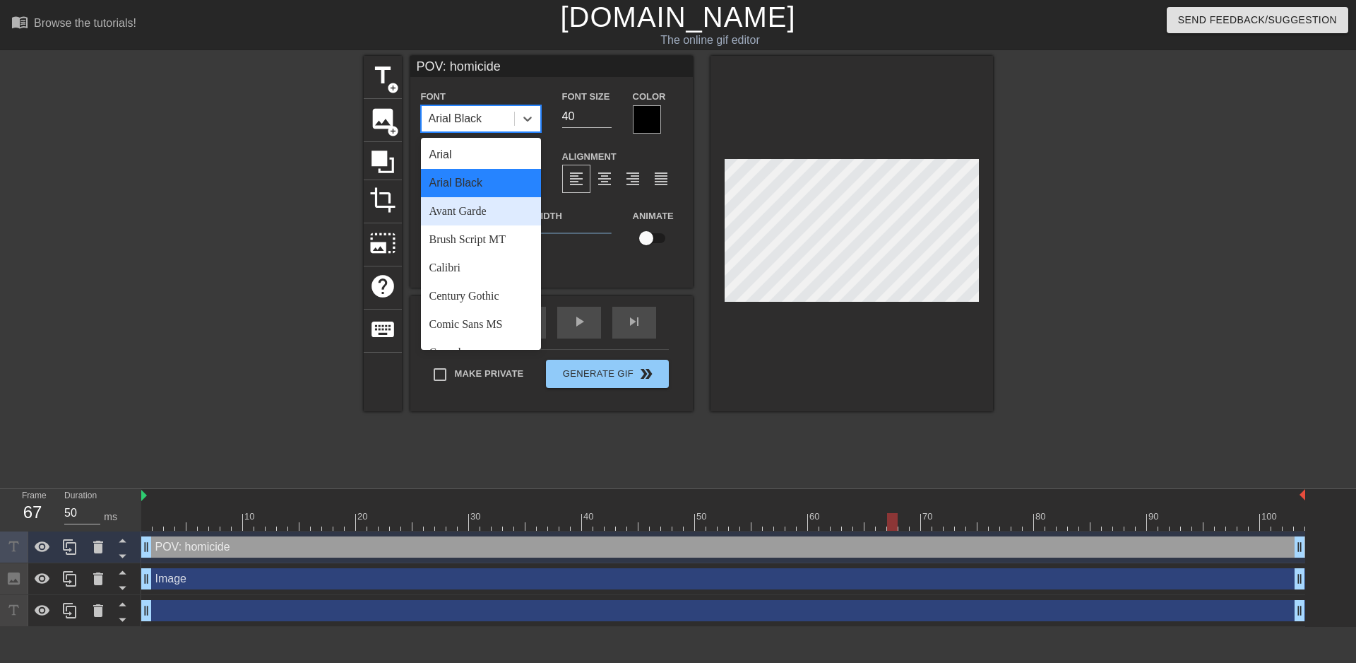
click at [492, 212] on div "Avant Garde" at bounding box center [481, 211] width 120 height 28
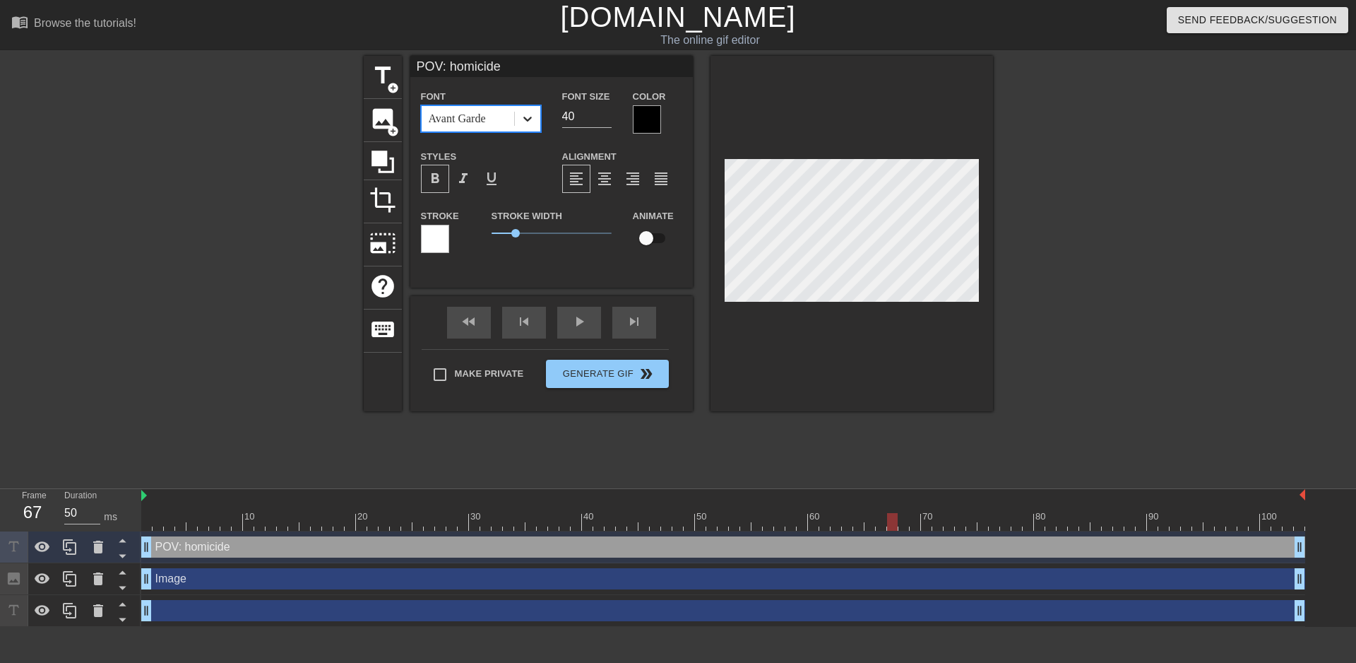
click at [529, 115] on icon at bounding box center [528, 119] width 14 height 14
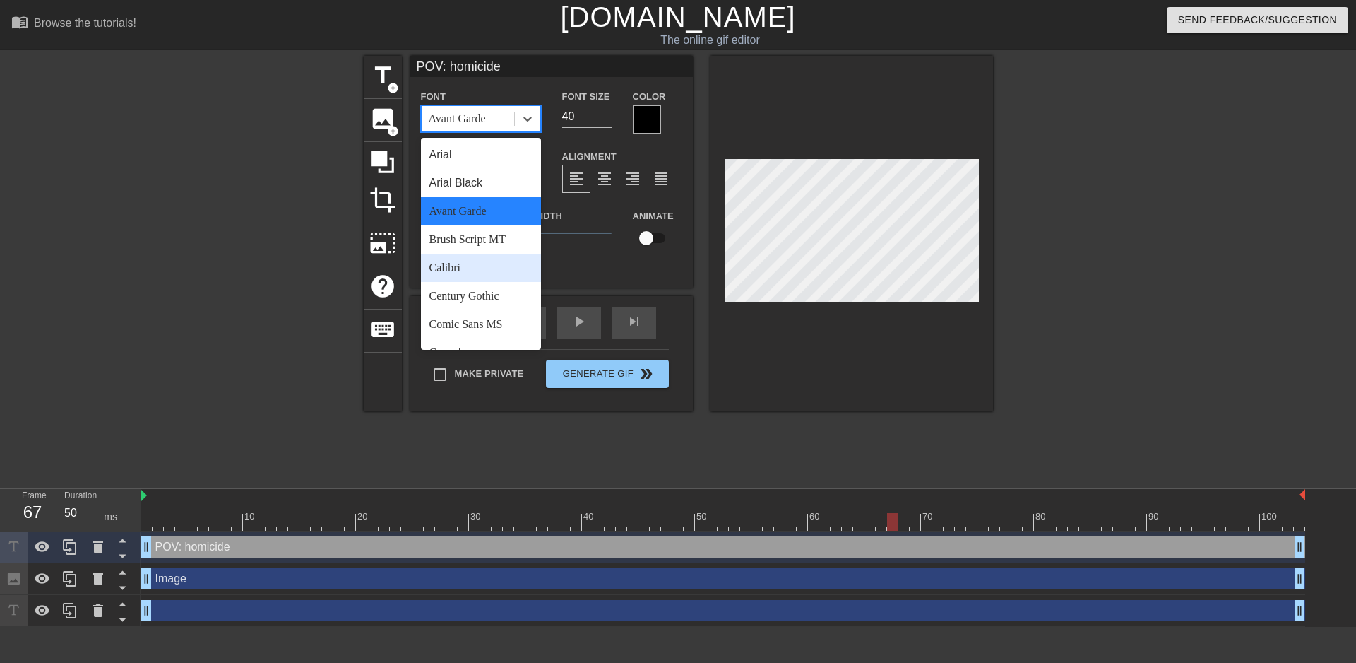
click at [441, 271] on div "Calibri" at bounding box center [481, 268] width 120 height 28
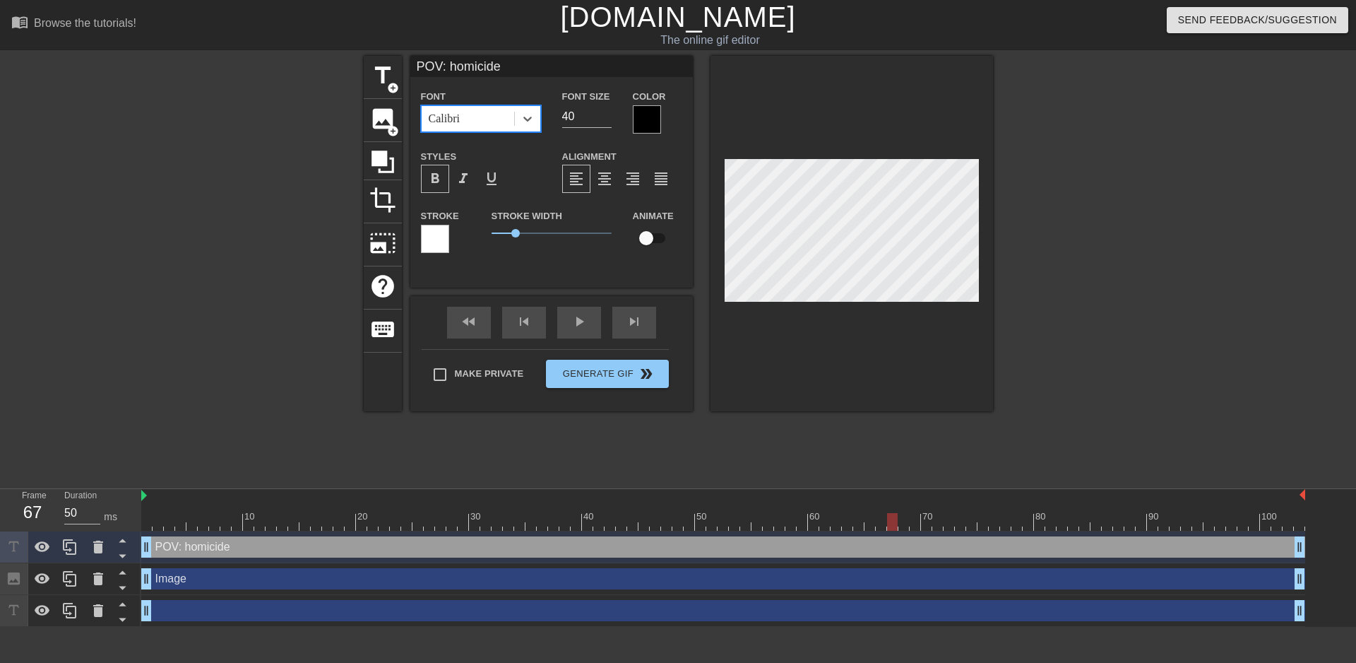
click at [427, 172] on span "format_bold" at bounding box center [435, 178] width 17 height 17
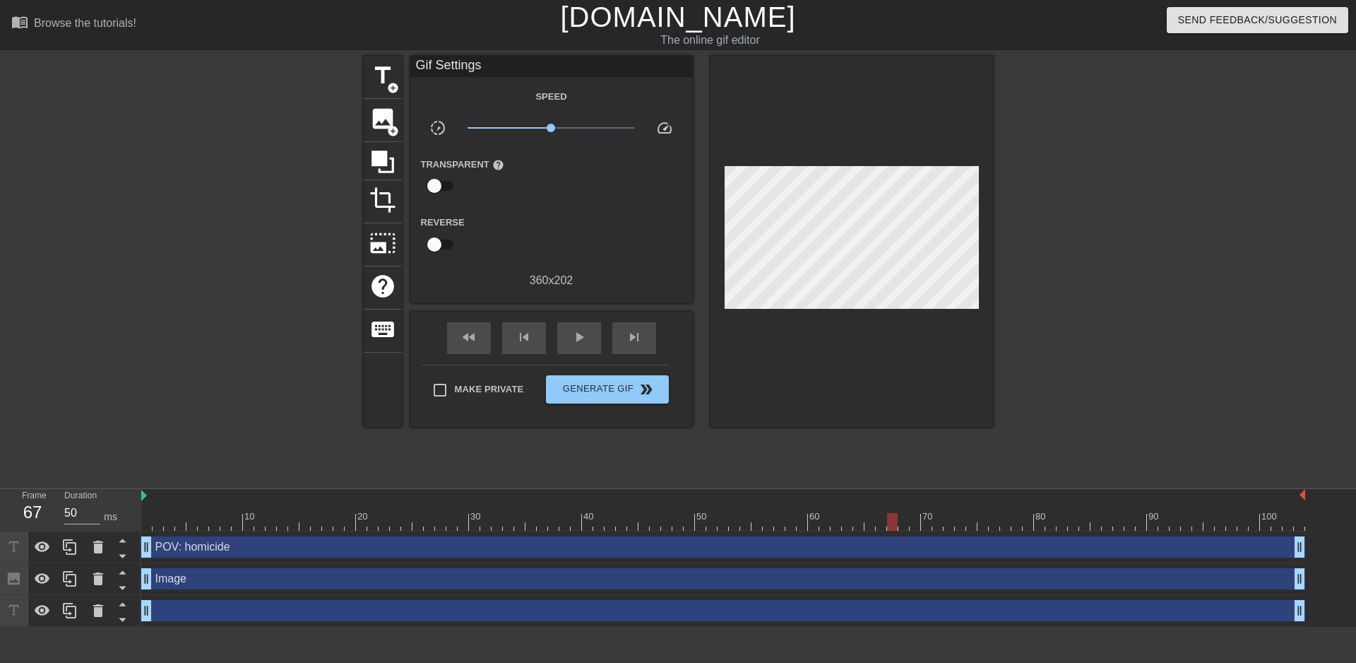
click at [1204, 182] on div at bounding box center [1116, 268] width 212 height 424
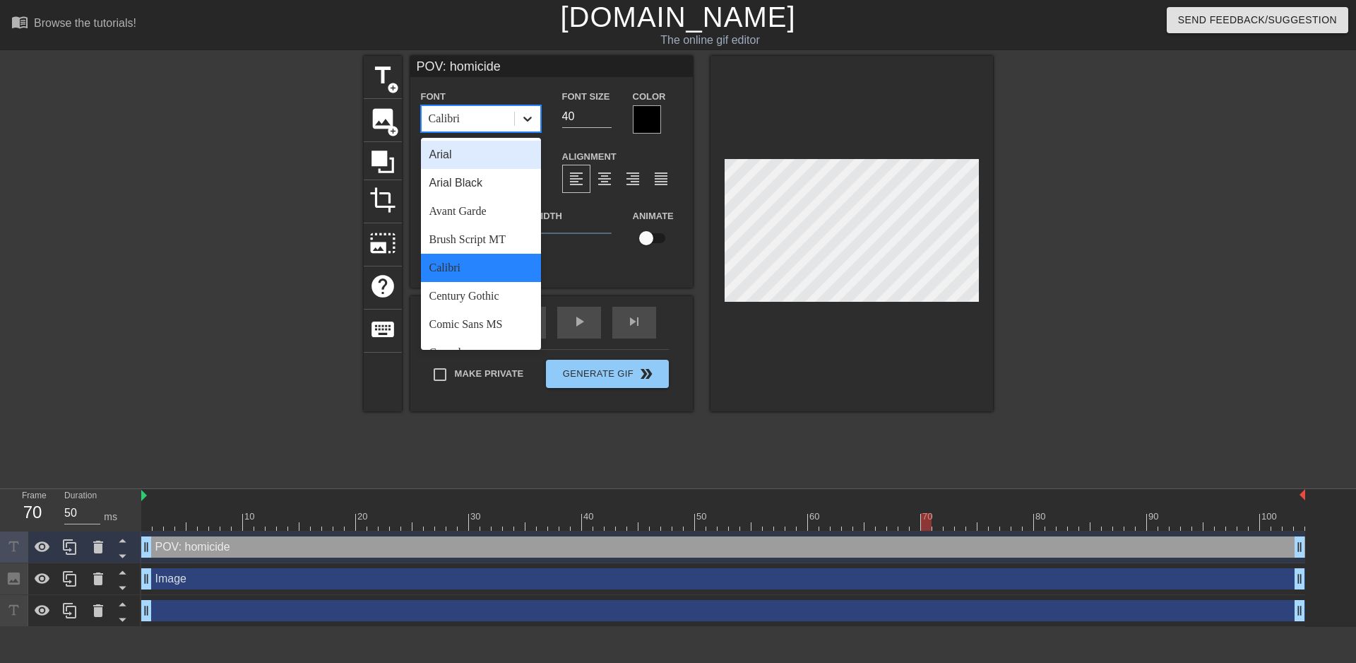
click at [526, 115] on icon at bounding box center [528, 119] width 14 height 14
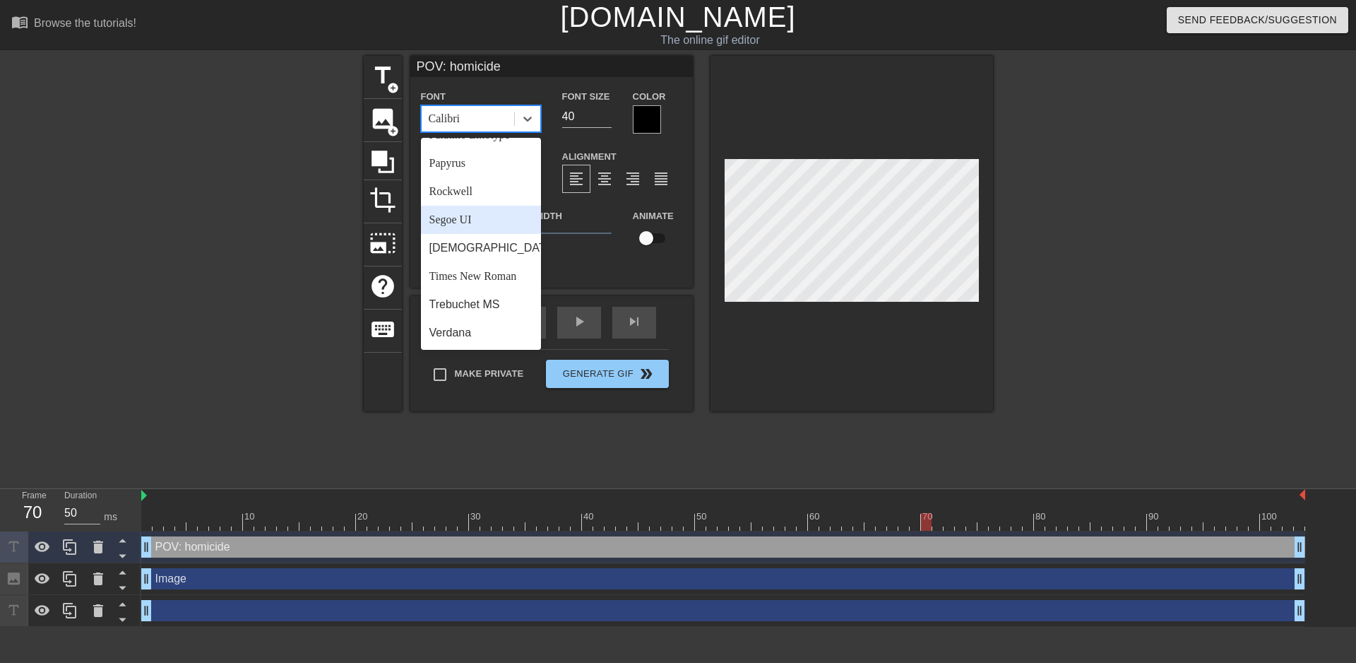
scroll to position [506, 0]
click at [461, 270] on div "Times New Roman" at bounding box center [481, 276] width 120 height 28
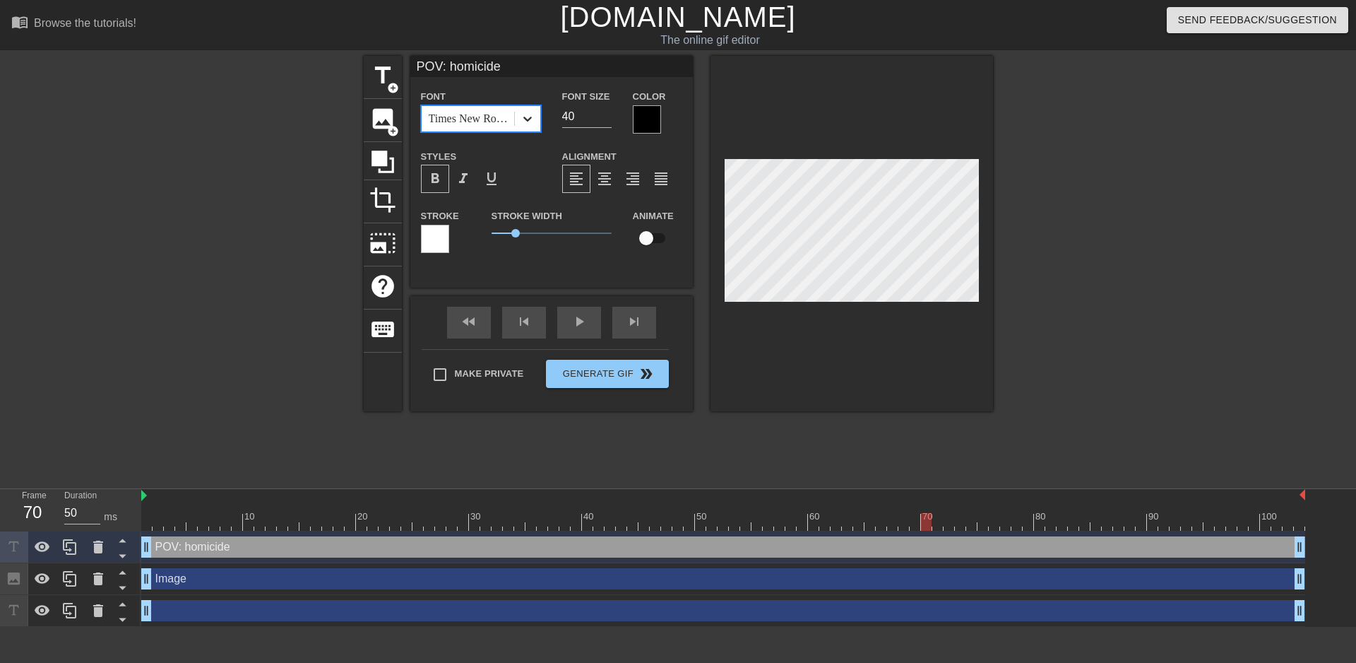
click at [528, 123] on icon at bounding box center [528, 119] width 14 height 14
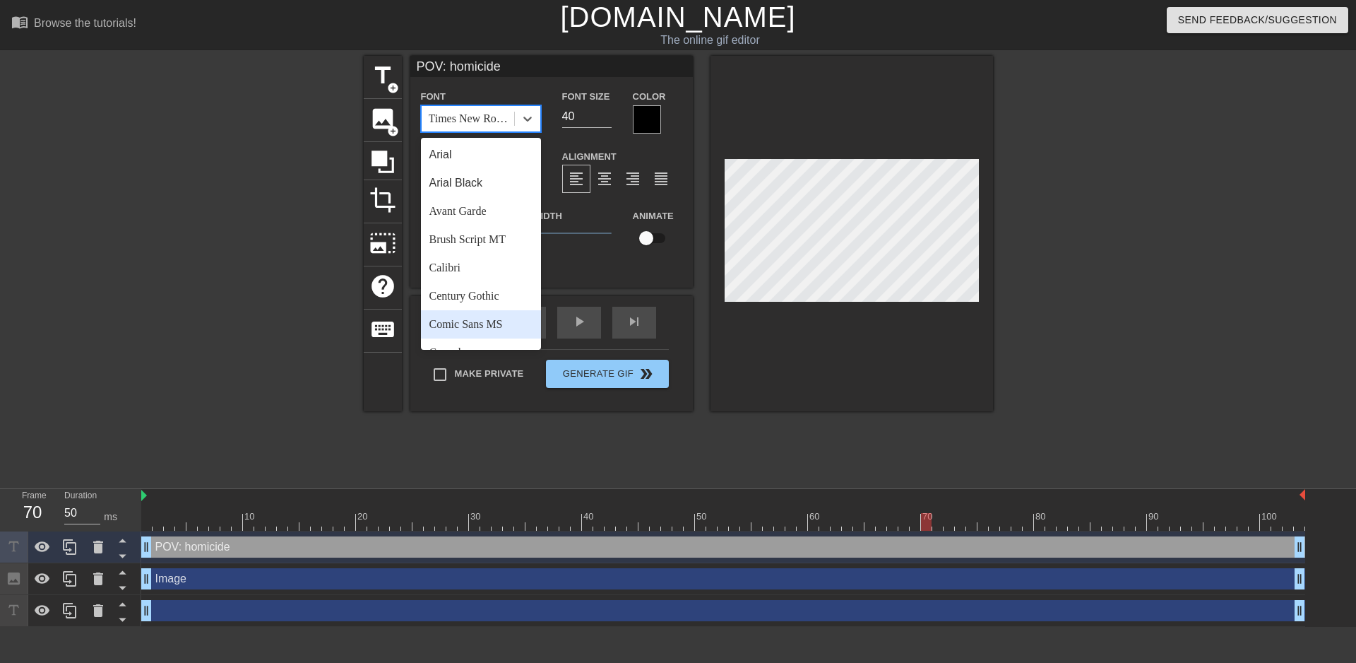
click at [461, 317] on div "Comic Sans MS" at bounding box center [481, 324] width 120 height 28
click at [521, 117] on icon at bounding box center [528, 119] width 14 height 14
click at [485, 183] on div "Arial Black" at bounding box center [481, 183] width 120 height 28
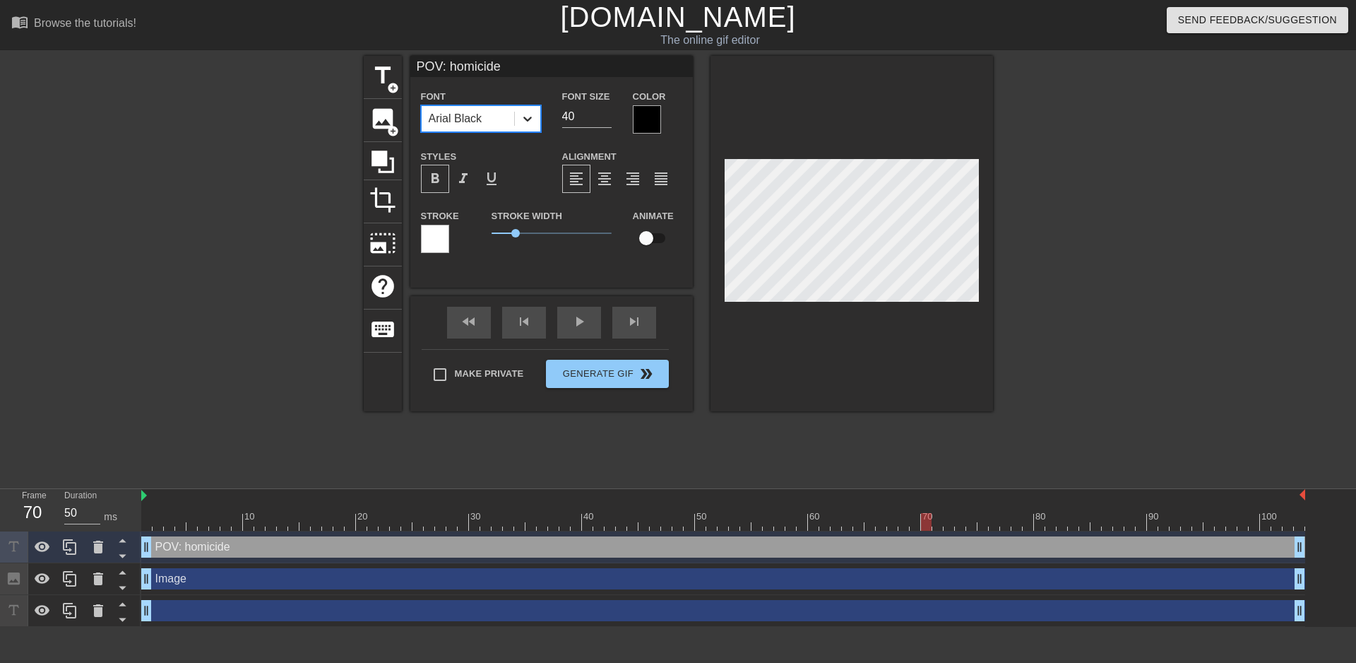
click at [527, 120] on icon at bounding box center [527, 119] width 8 height 5
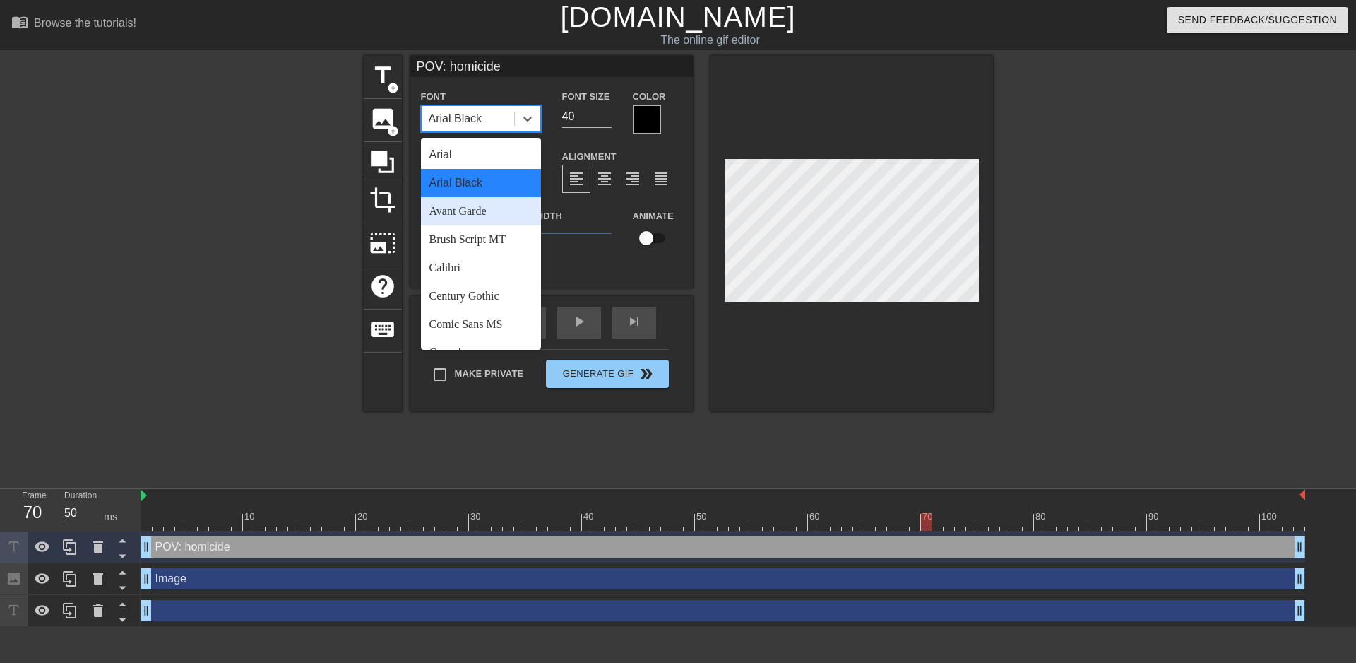
scroll to position [71, 0]
click at [465, 199] on div "Calibri" at bounding box center [481, 197] width 120 height 28
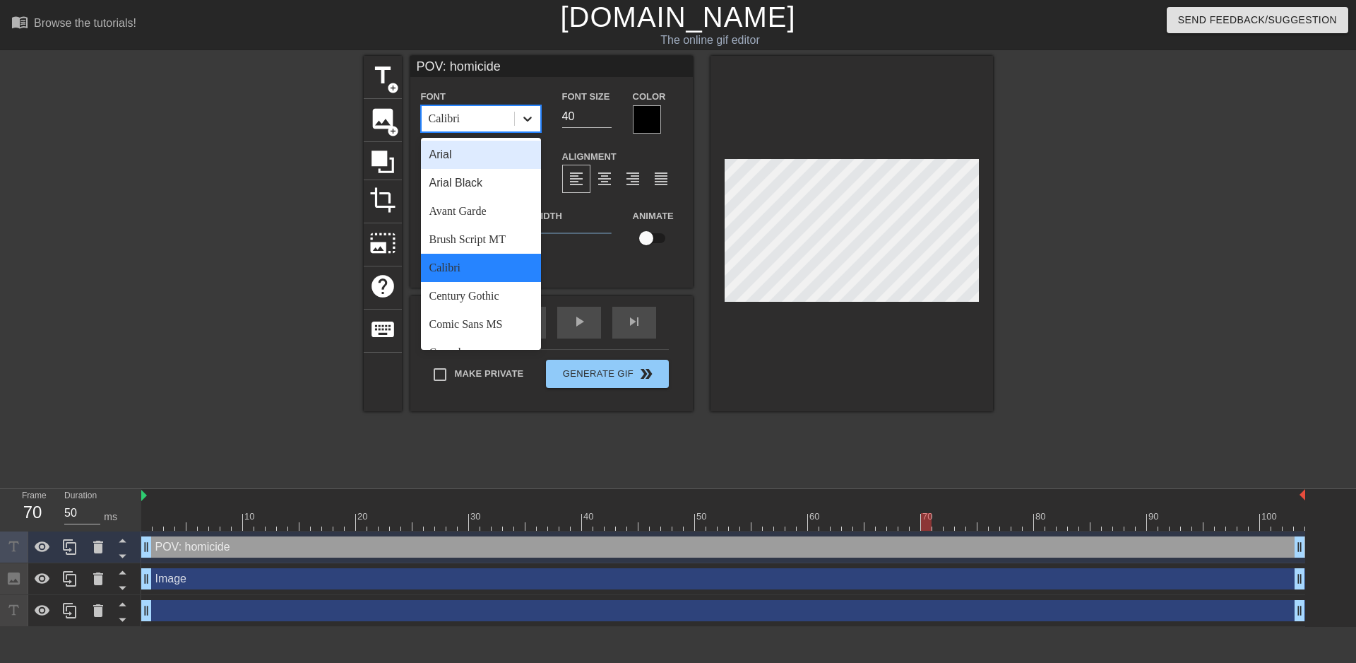
click at [526, 113] on icon at bounding box center [528, 119] width 14 height 14
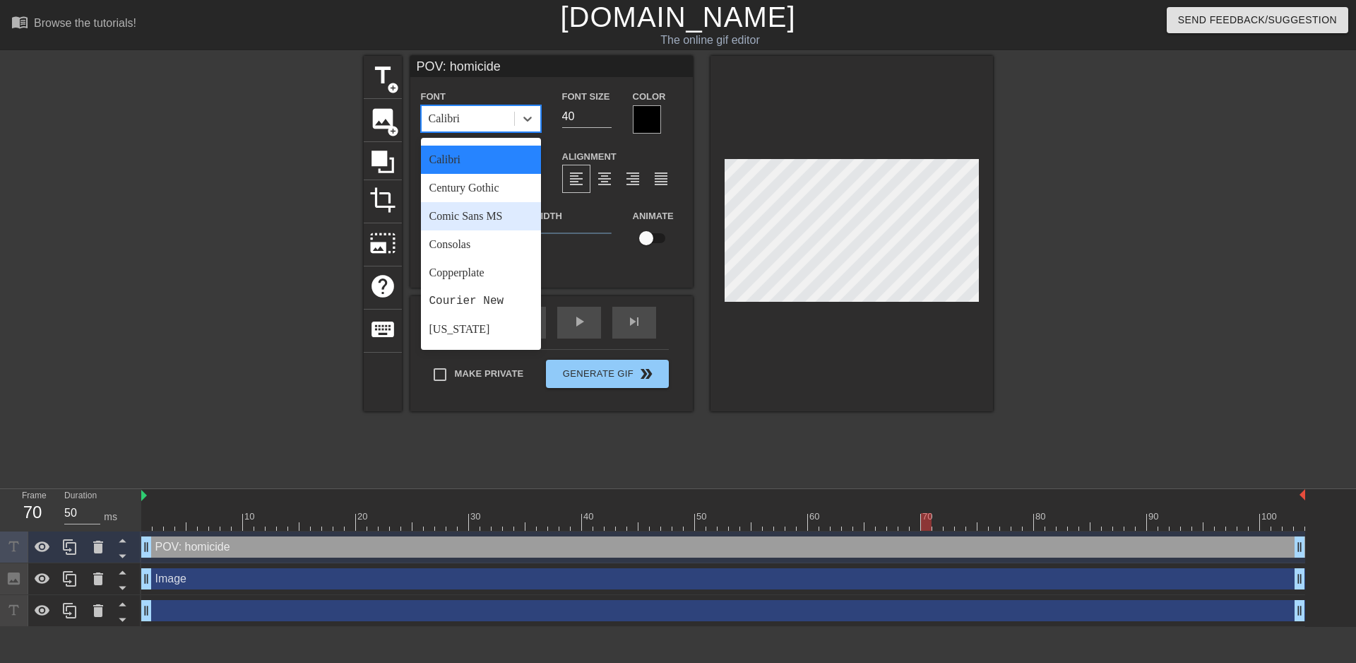
scroll to position [141, 0]
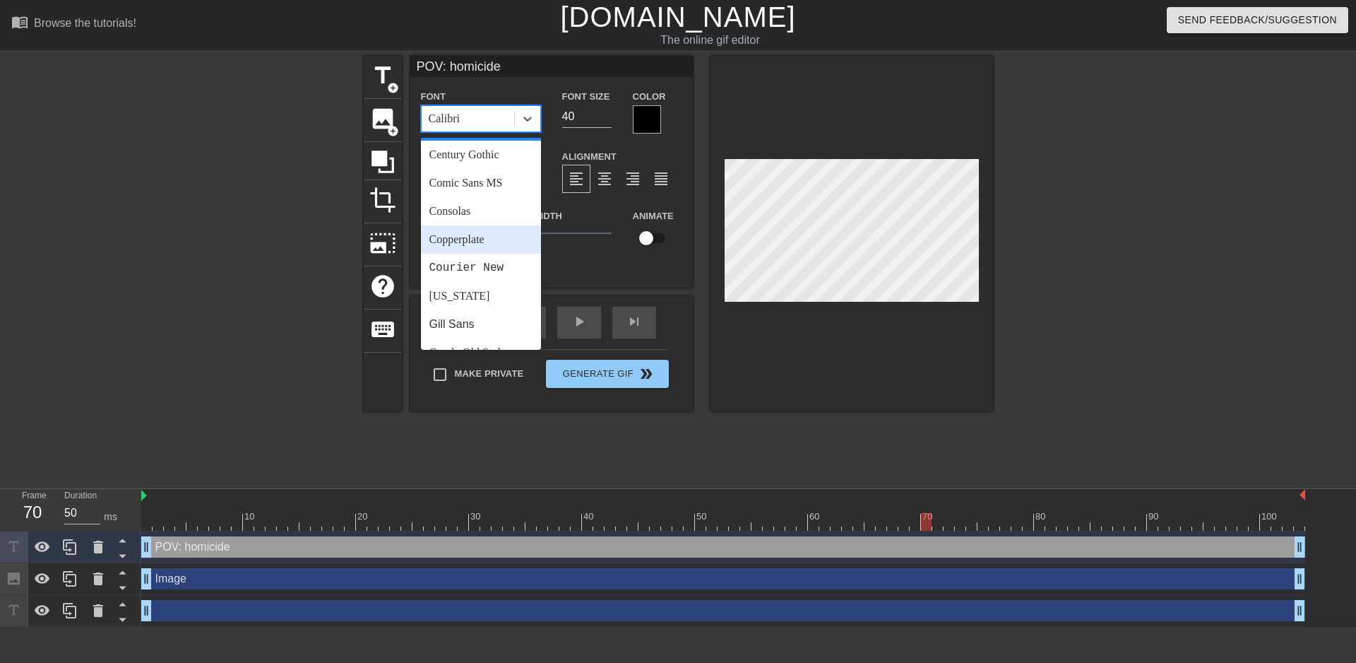
click at [465, 220] on div "Consolas" at bounding box center [481, 211] width 120 height 28
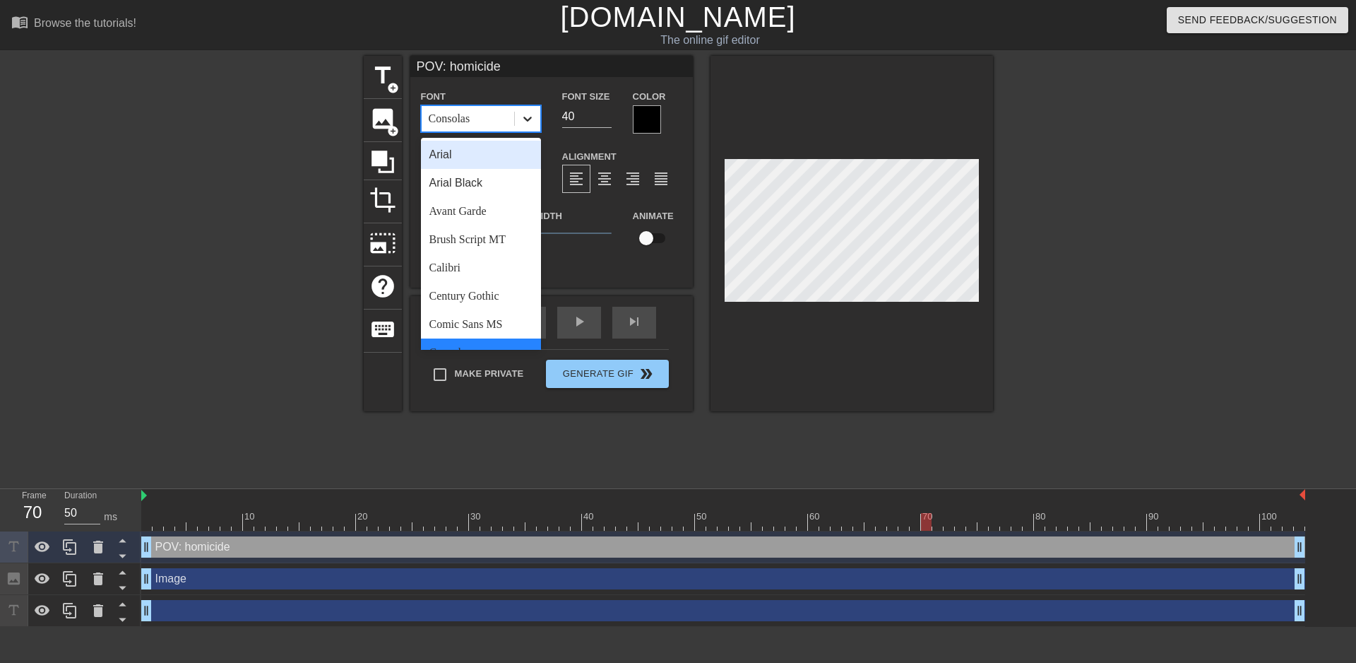
click at [531, 119] on icon at bounding box center [528, 119] width 14 height 14
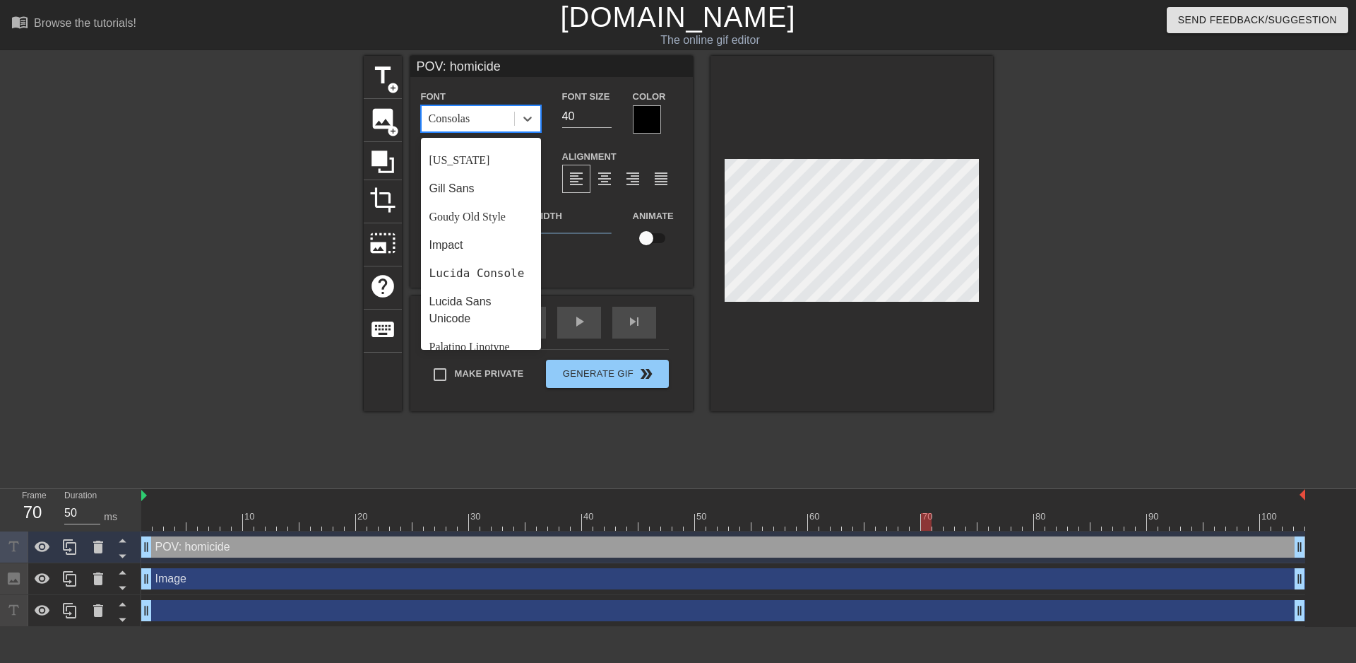
scroll to position [283, 0]
click at [469, 242] on div "Impact" at bounding box center [481, 239] width 120 height 28
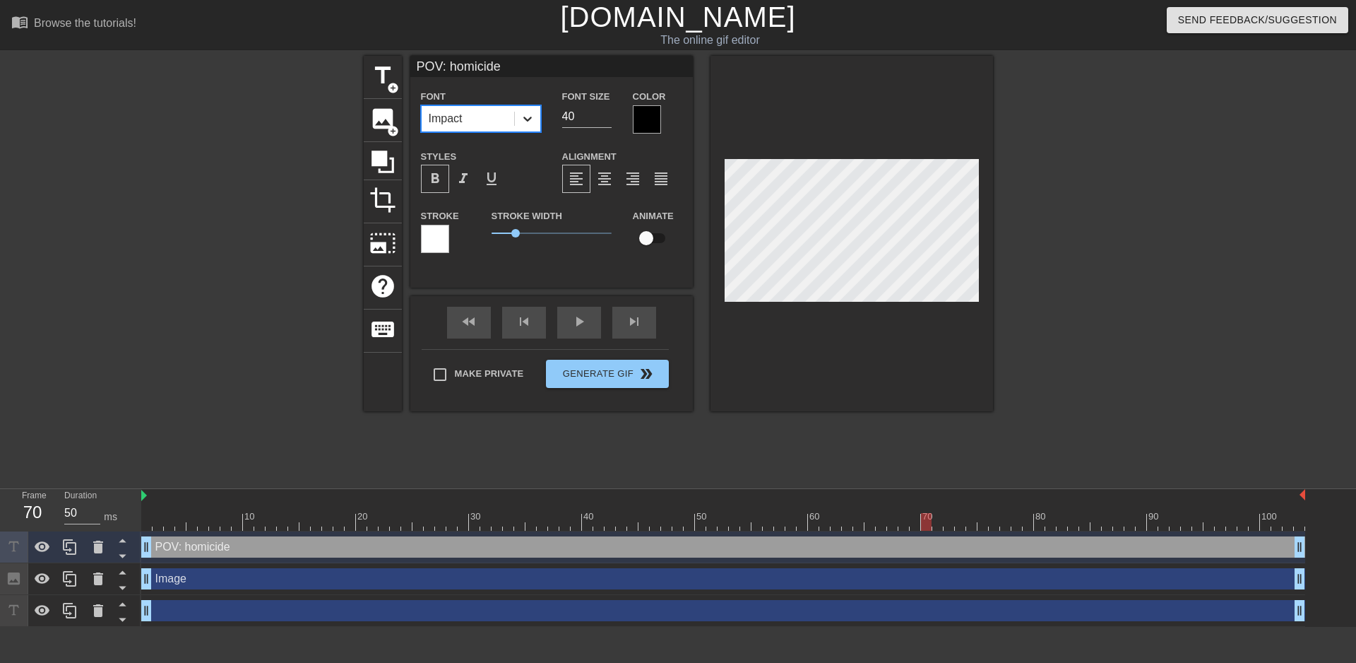
click at [530, 121] on icon at bounding box center [528, 119] width 14 height 14
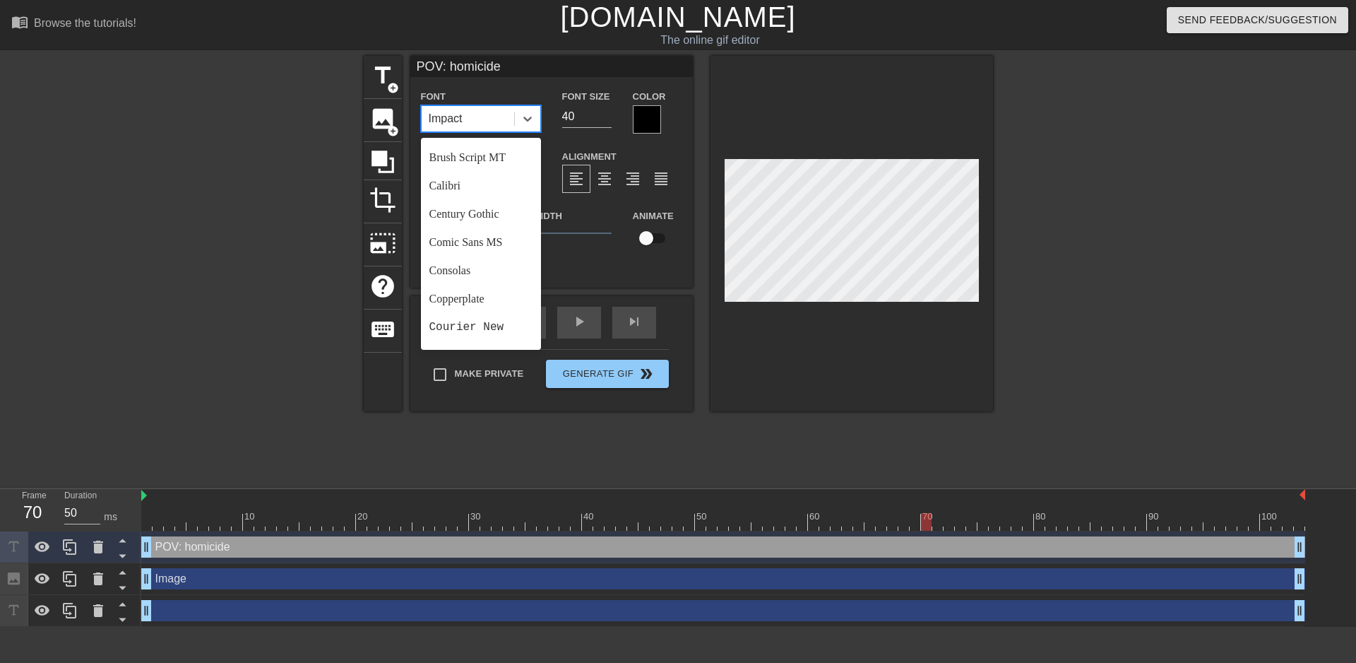
scroll to position [0, 0]
click at [486, 180] on div "Arial Black" at bounding box center [481, 183] width 120 height 28
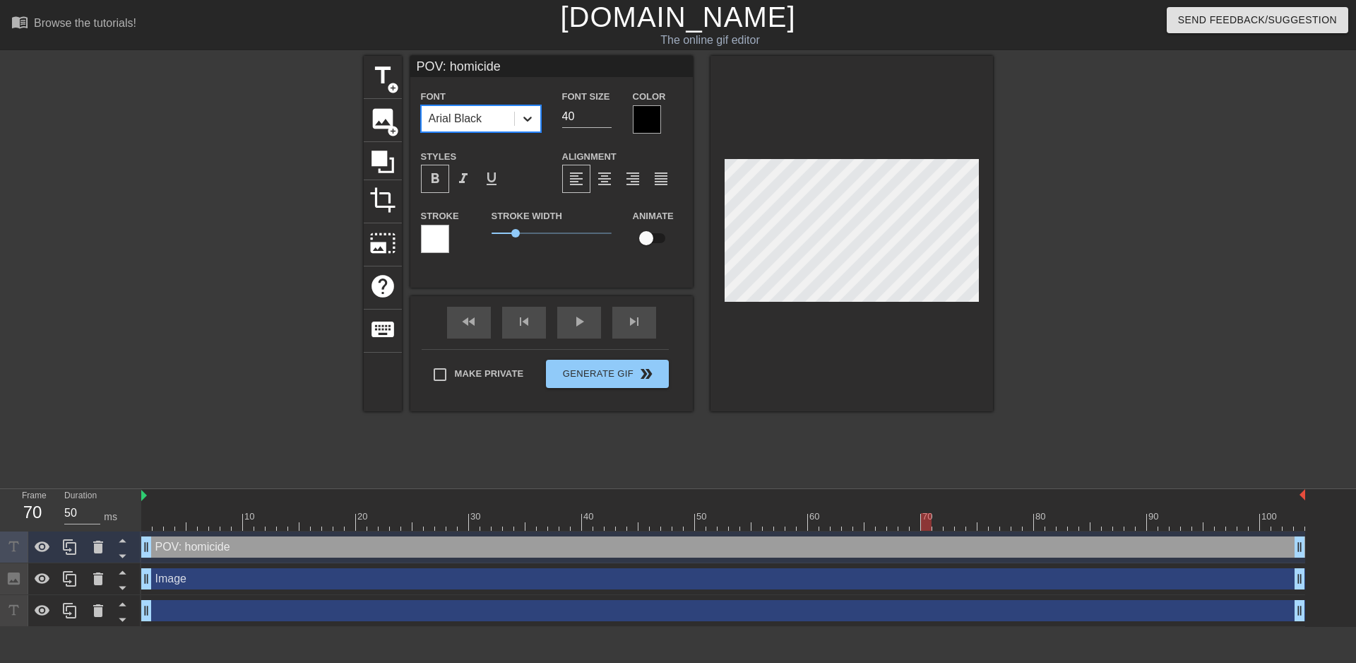
click at [526, 119] on icon at bounding box center [527, 119] width 8 height 5
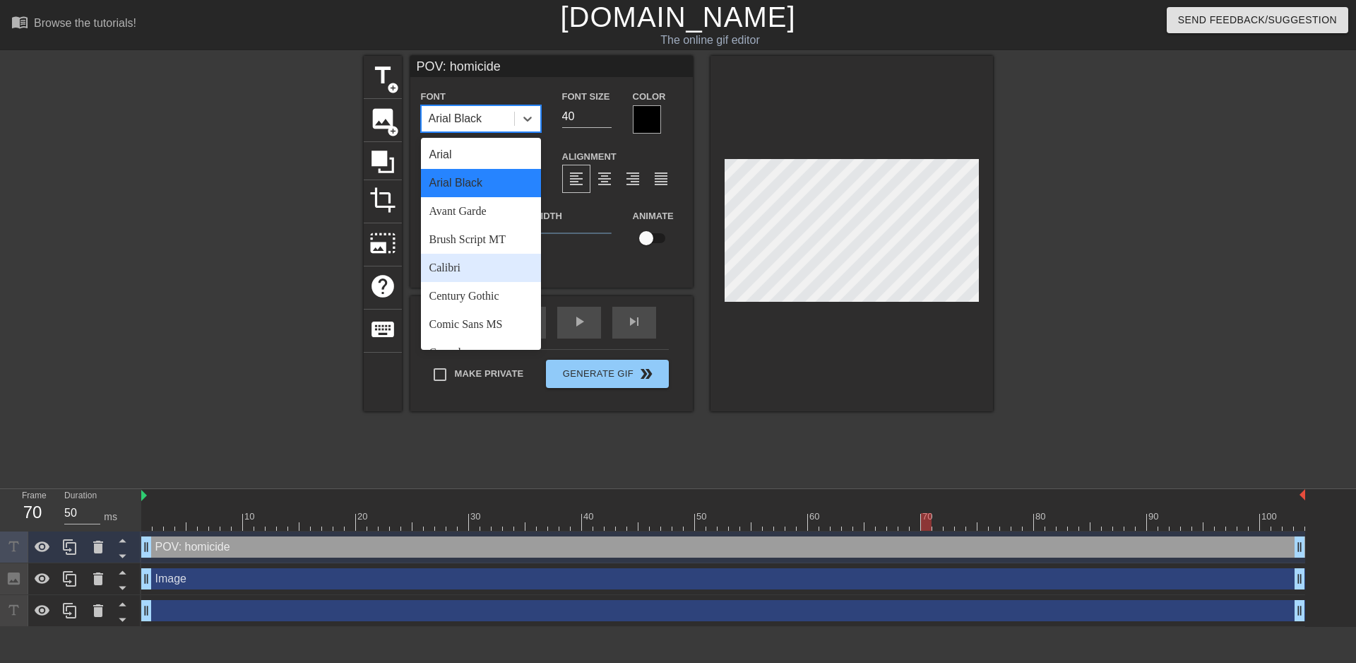
click at [464, 267] on div "Calibri" at bounding box center [481, 268] width 120 height 28
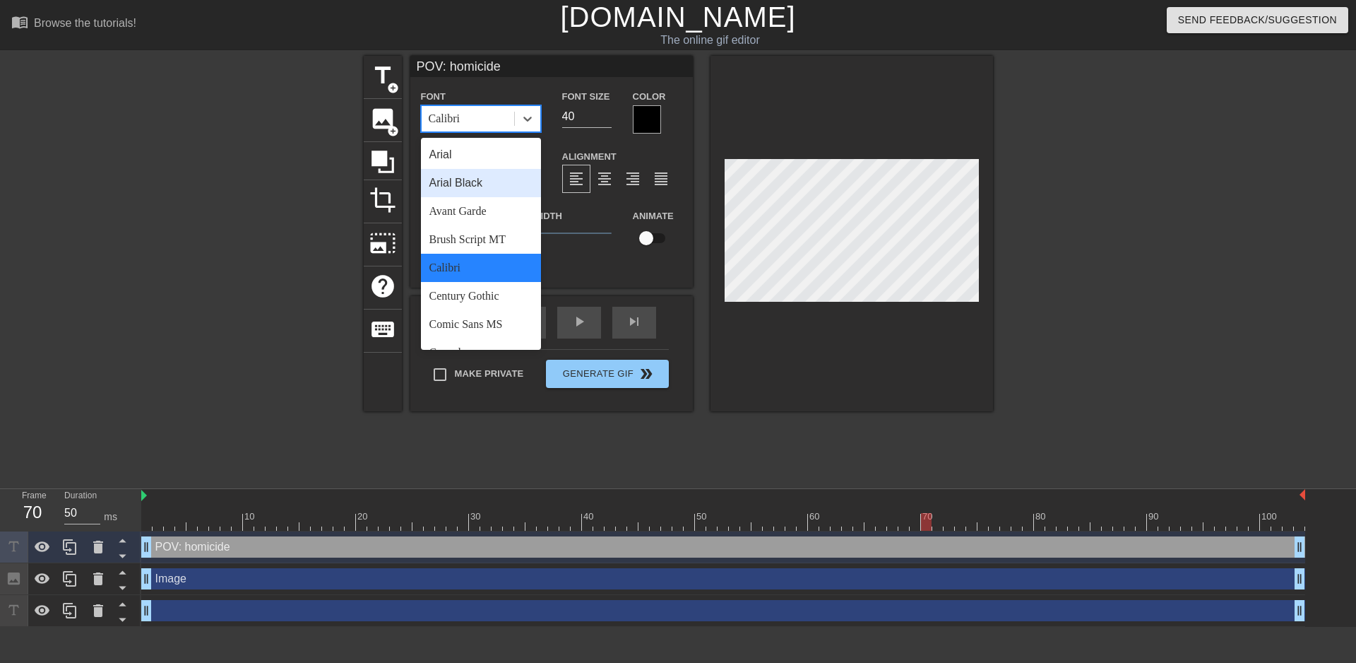
click at [468, 177] on div "Arial Black" at bounding box center [481, 183] width 120 height 28
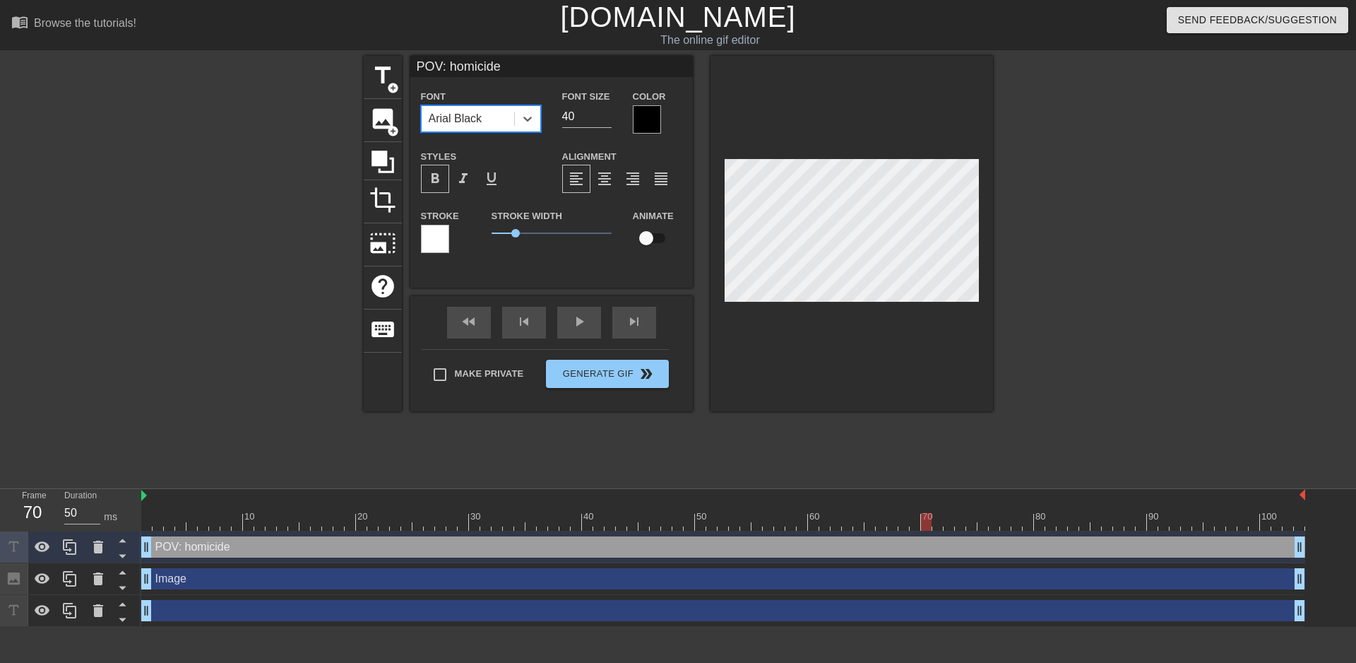
click at [1183, 232] on div at bounding box center [1116, 268] width 212 height 424
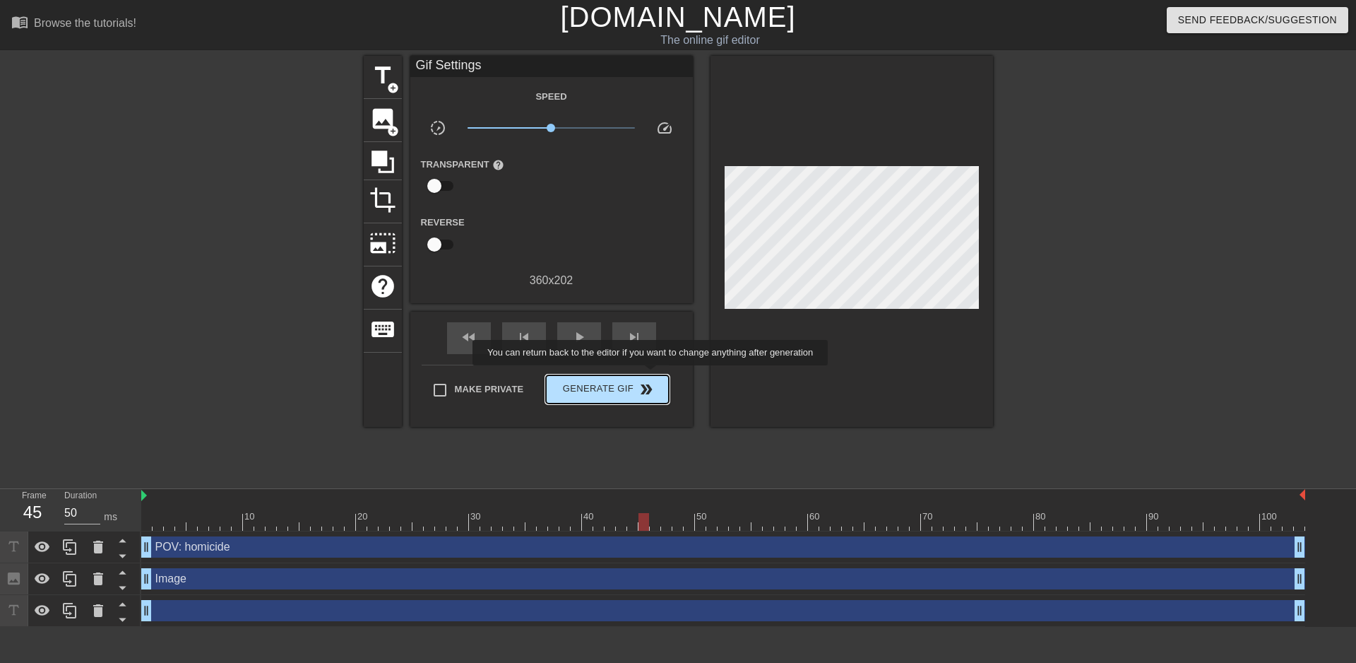
click at [647, 381] on span "double_arrow" at bounding box center [646, 389] width 17 height 17
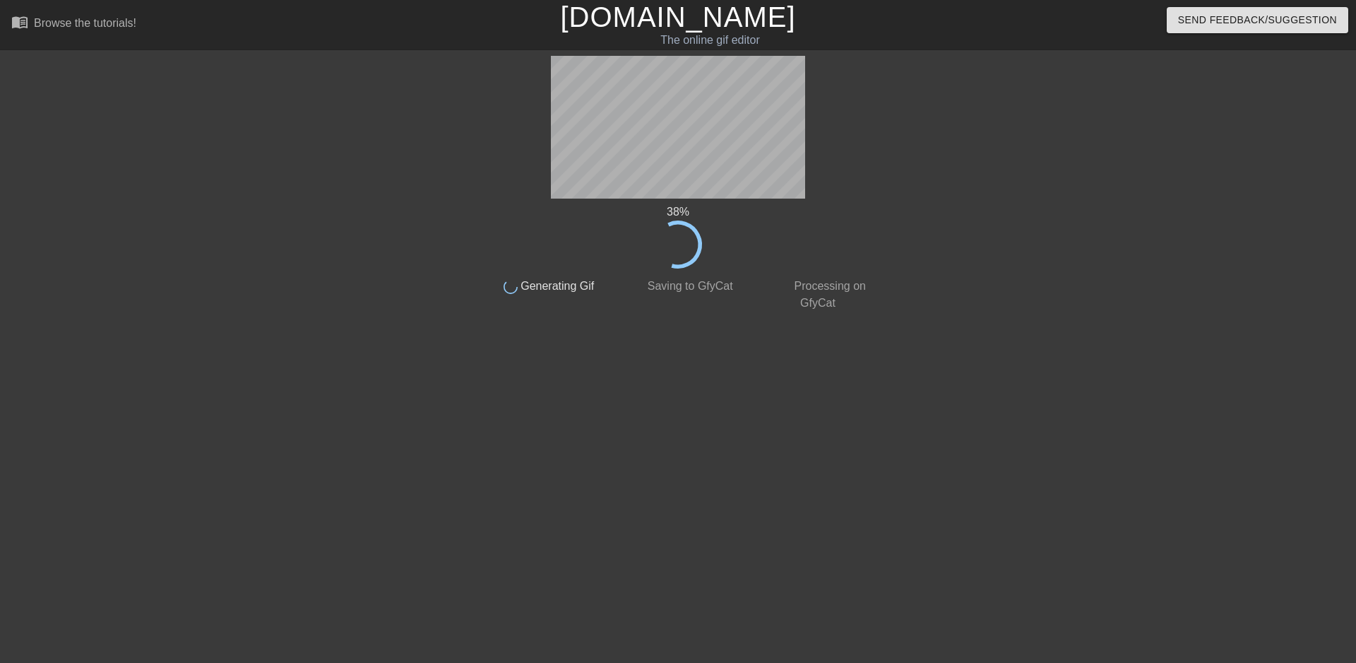
click at [521, 253] on div "38 %" at bounding box center [678, 235] width 398 height 65
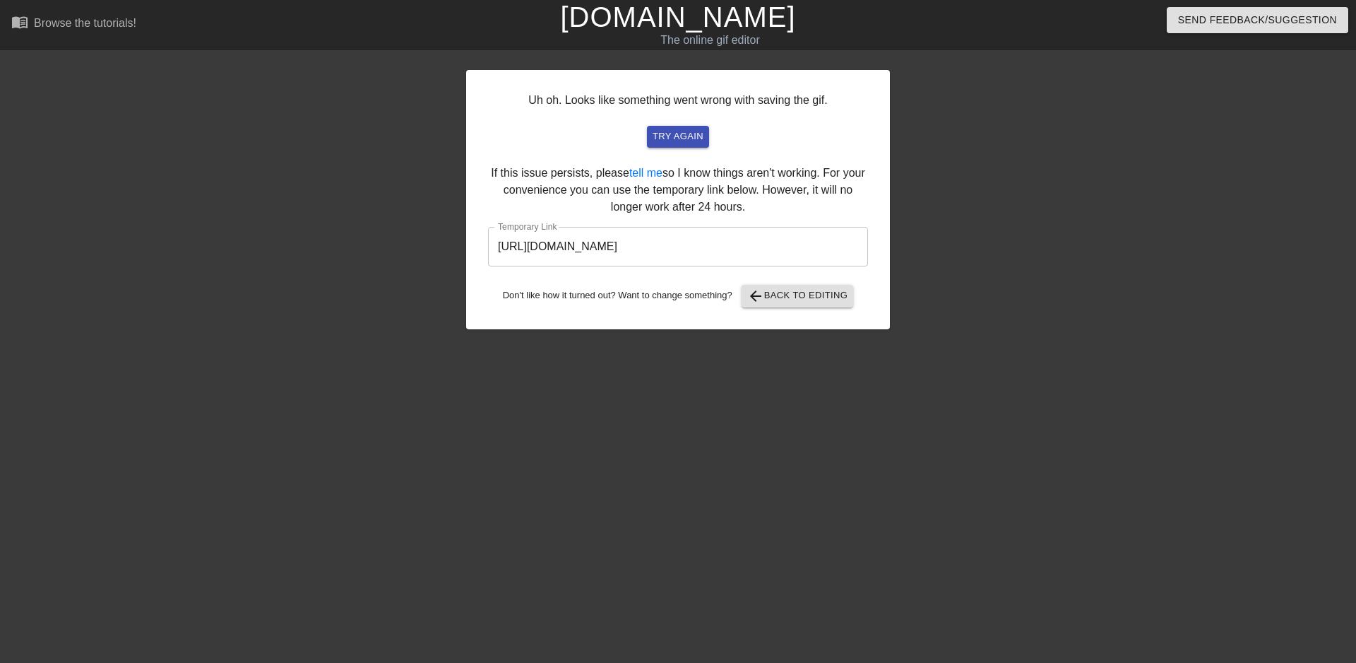
click at [540, 144] on div "try again" at bounding box center [678, 137] width 346 height 22
click at [608, 234] on input "https://www.gifntext.com/temp_generations/HAVcEe0x.gif" at bounding box center [678, 247] width 380 height 40
